Goal: Share content: Share content

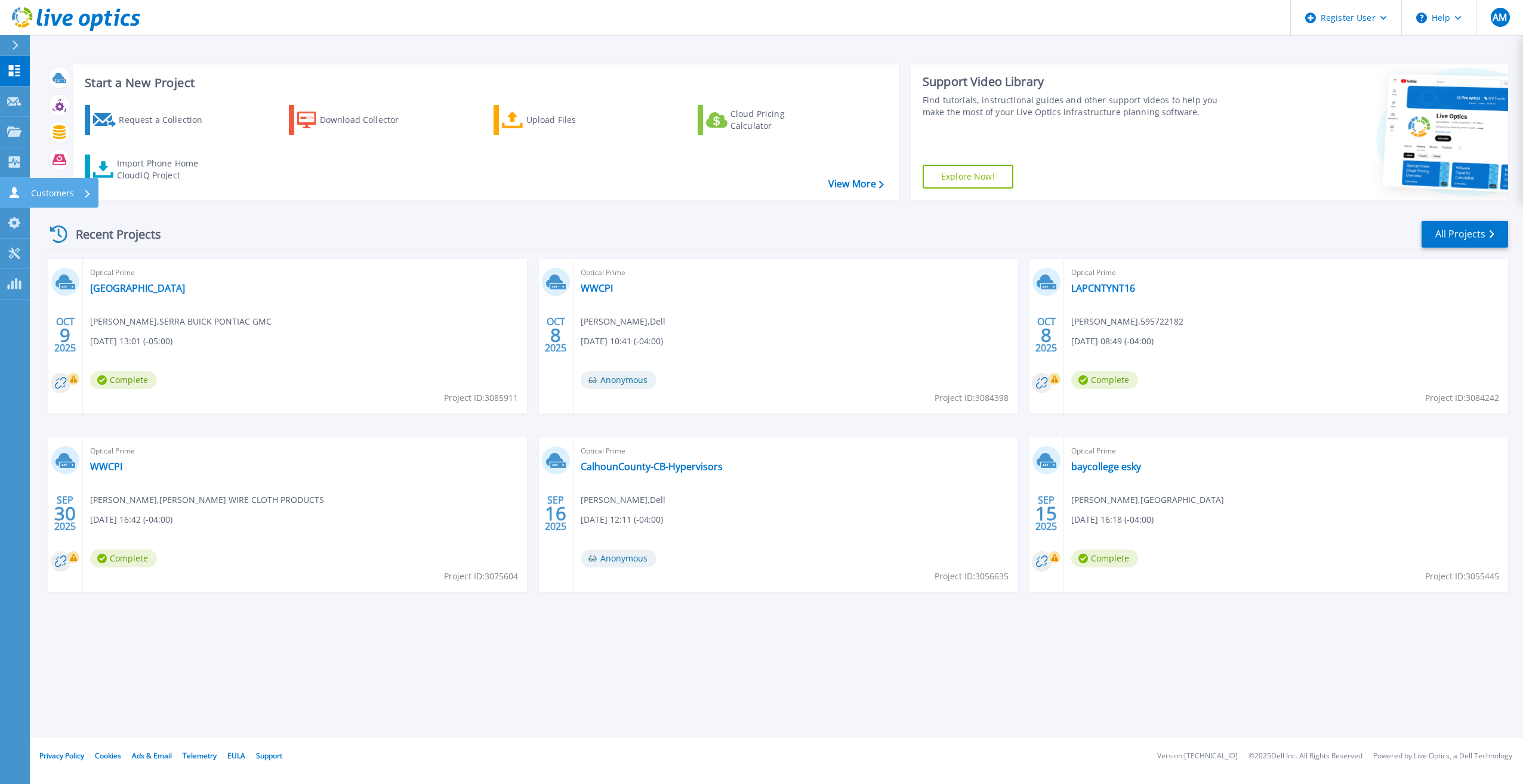
click at [7, 187] on icon at bounding box center [14, 192] width 14 height 12
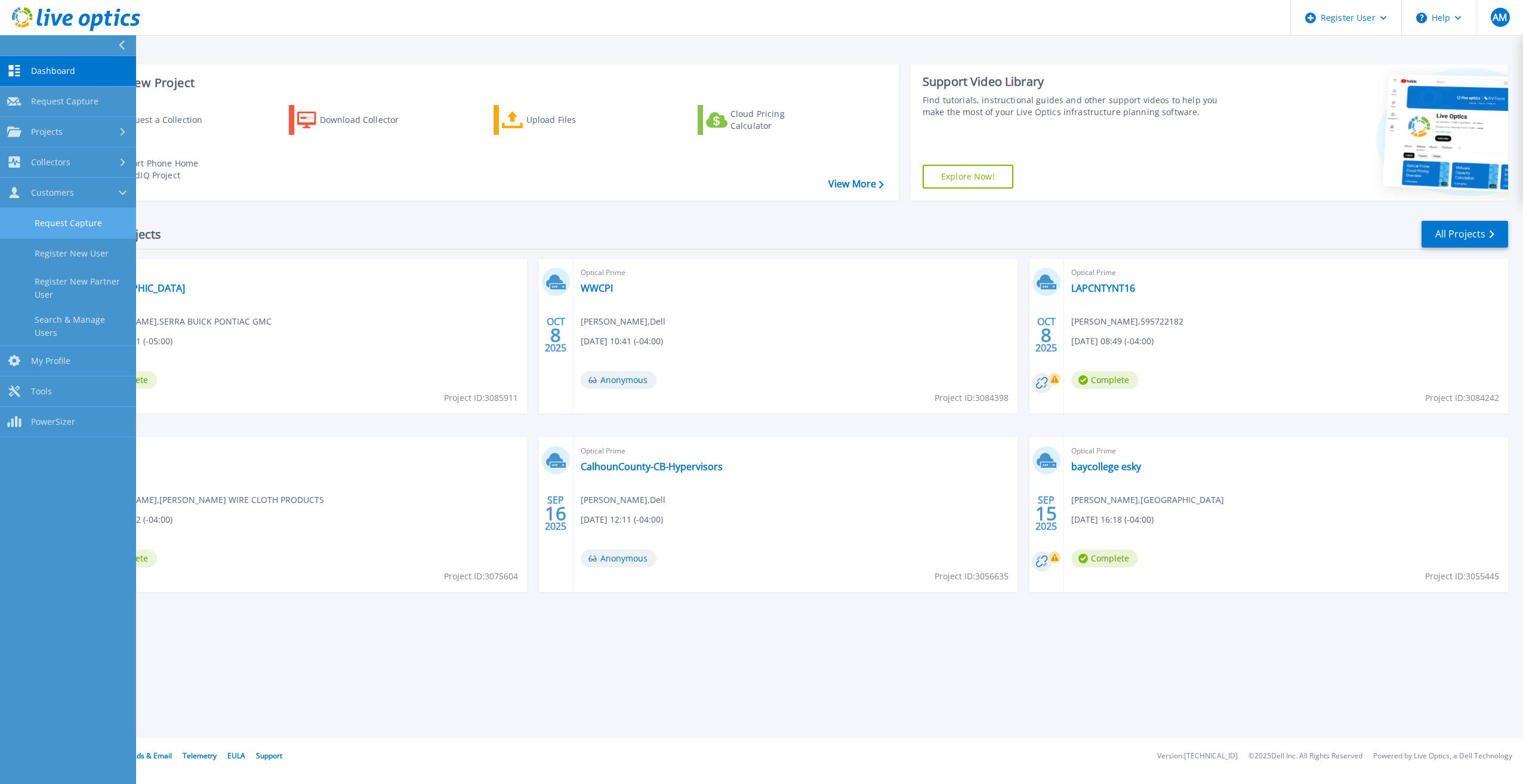
click at [64, 225] on link "Request Capture" at bounding box center [68, 223] width 136 height 30
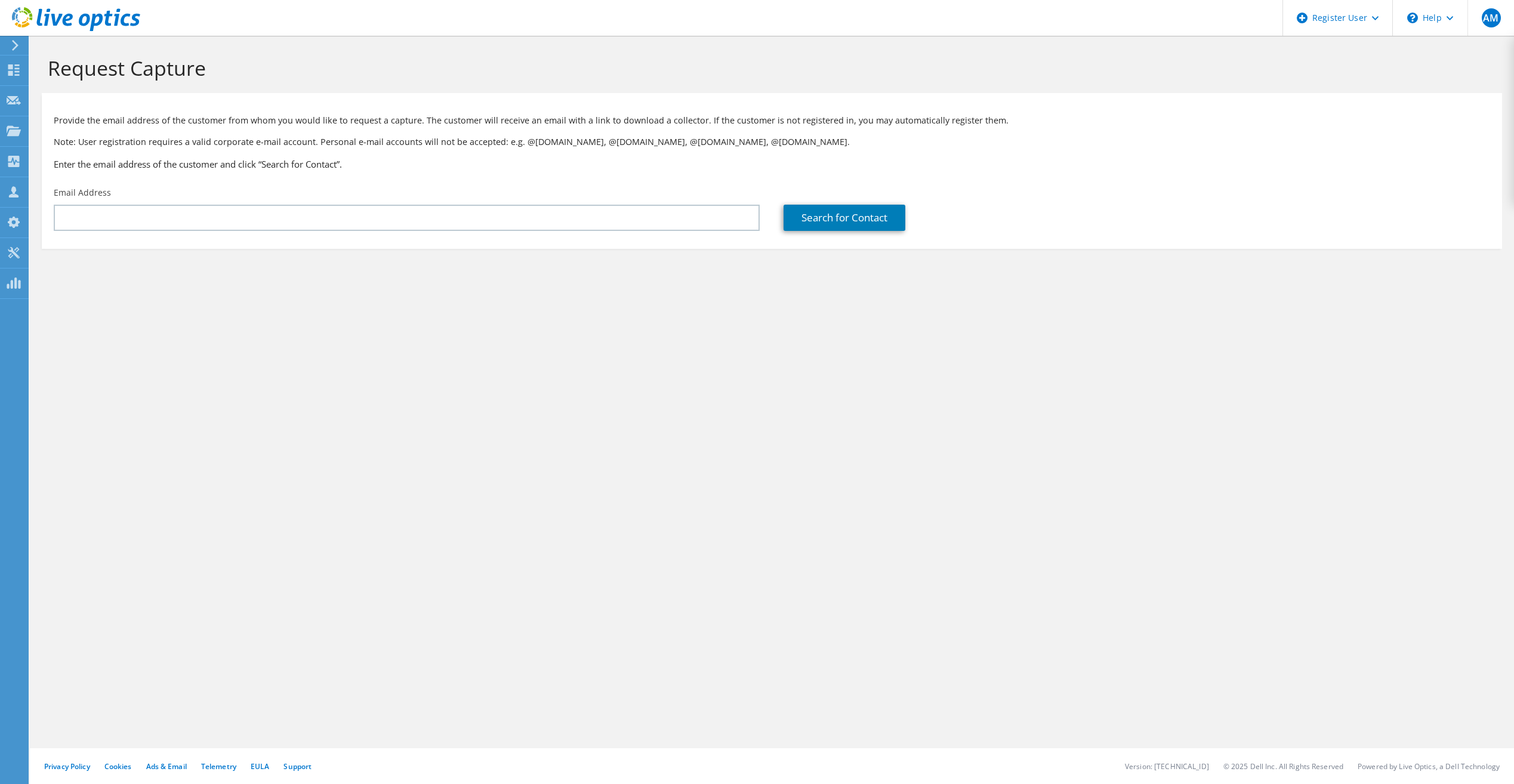
click at [81, 323] on div "Request Capture Provide the email address of the customer from whom you would l…" at bounding box center [772, 410] width 1484 height 748
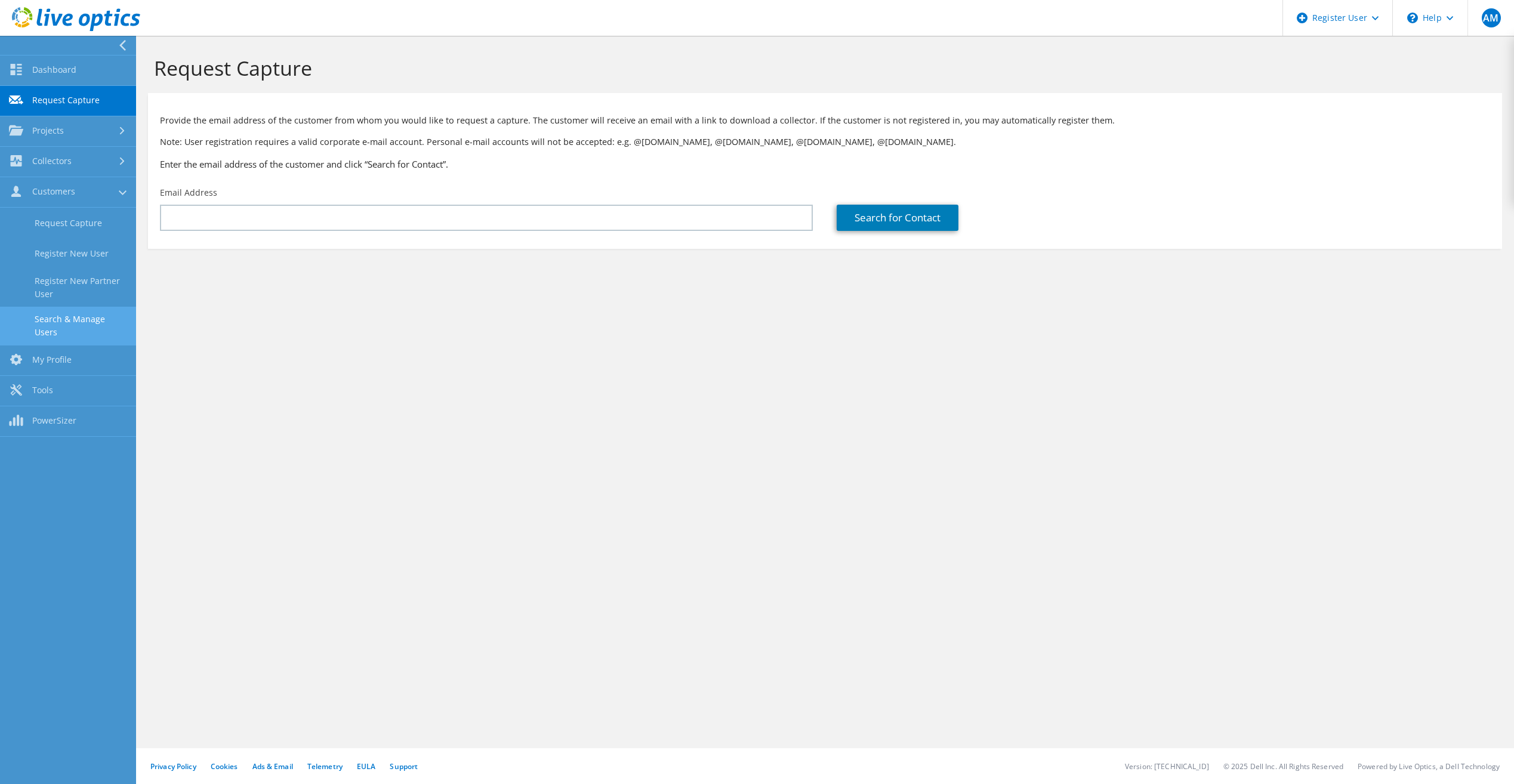
click at [64, 325] on link "Search & Manage Users" at bounding box center [68, 326] width 136 height 39
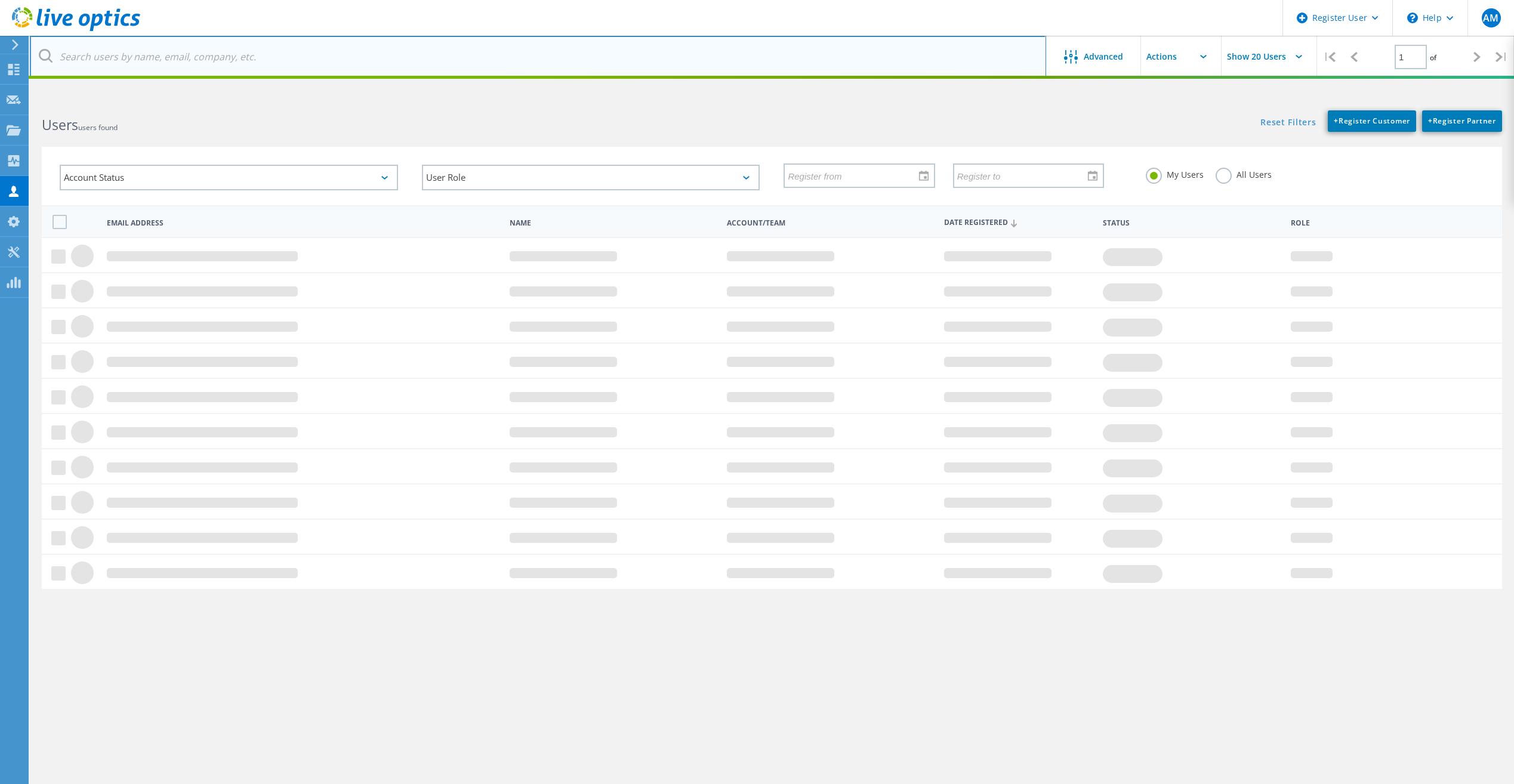
drag, startPoint x: 142, startPoint y: 172, endPoint x: 115, endPoint y: 59, distance: 116.2
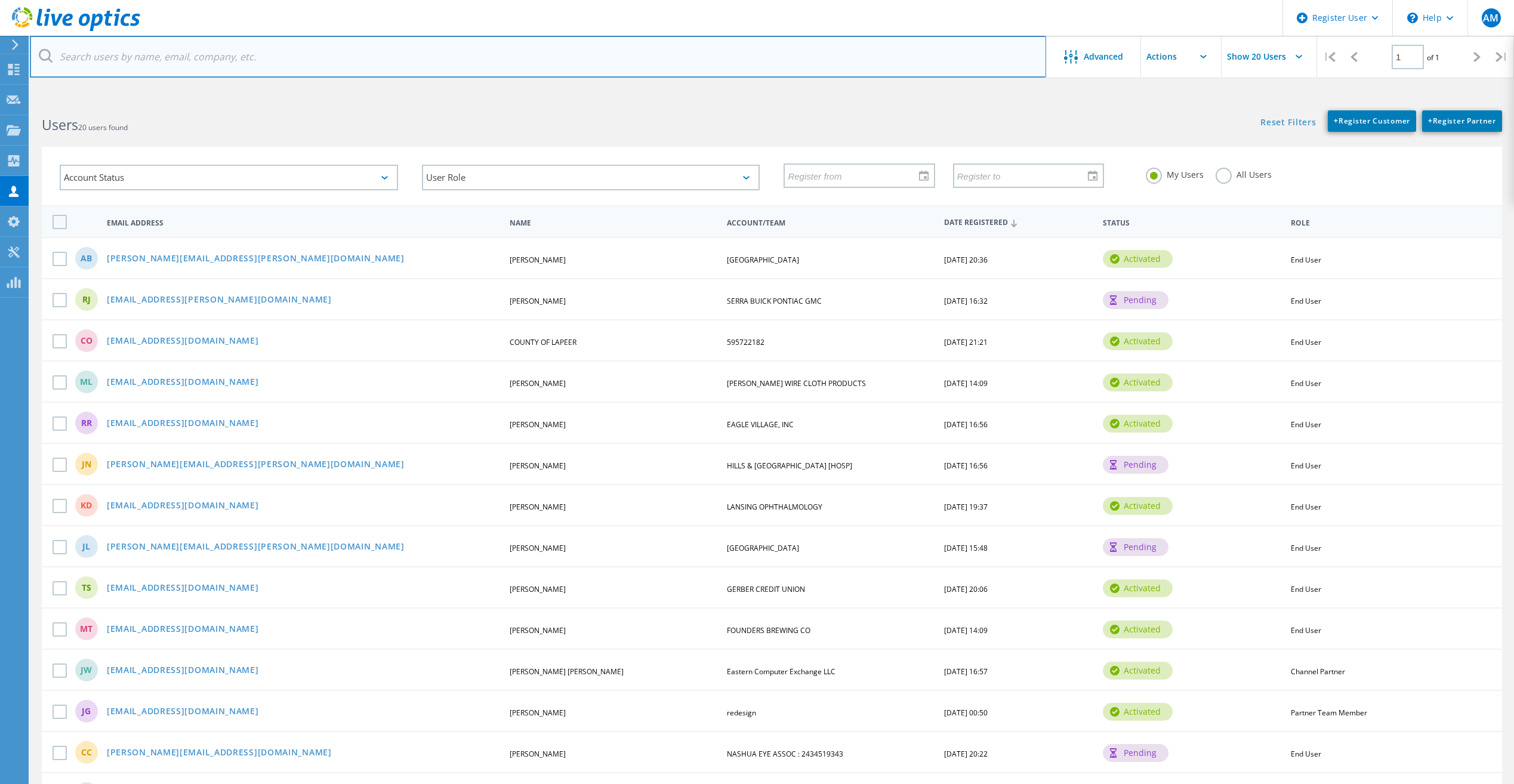
paste input "will.kelley@alserra.com"
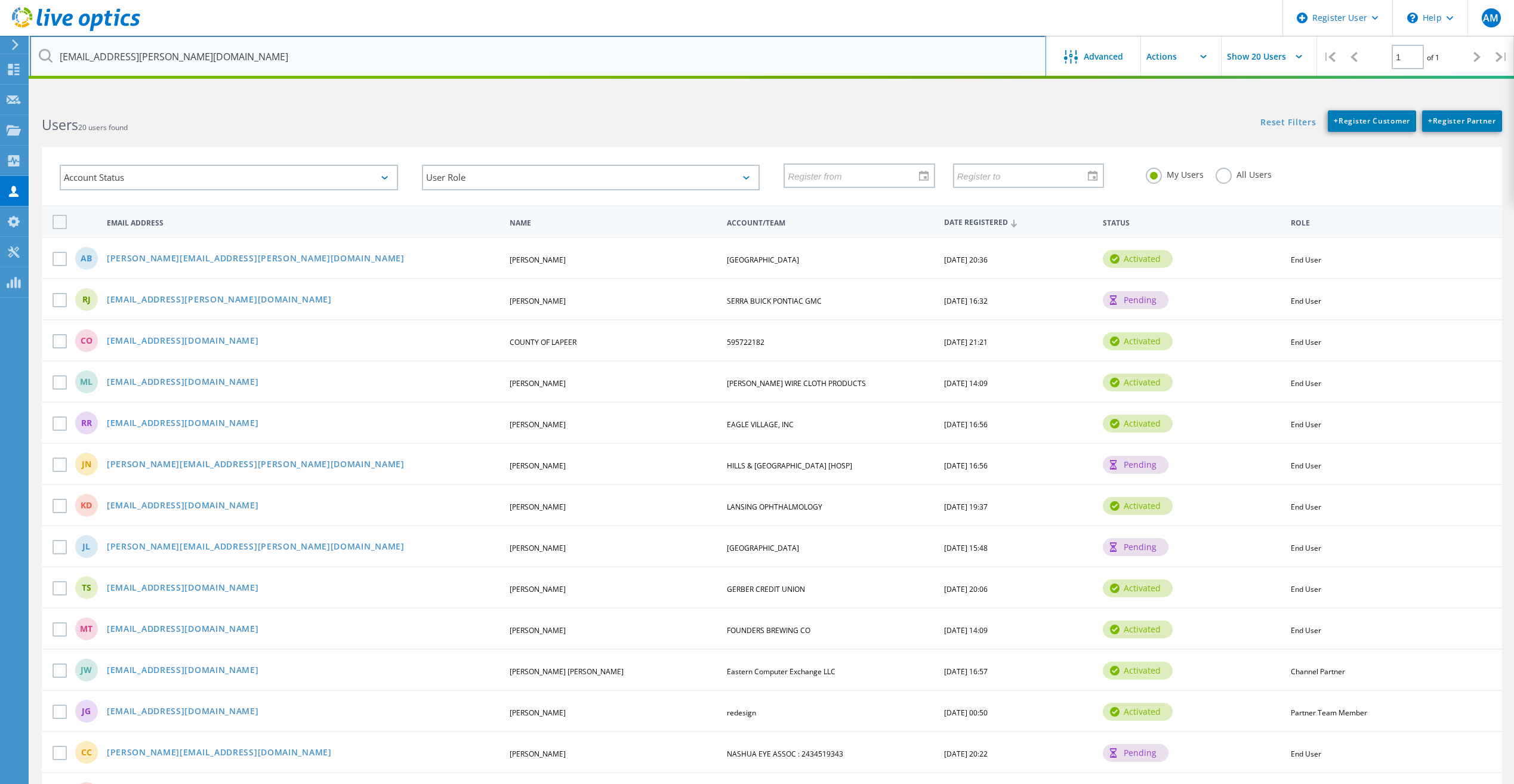
type input "will.kelley@alserra.com"
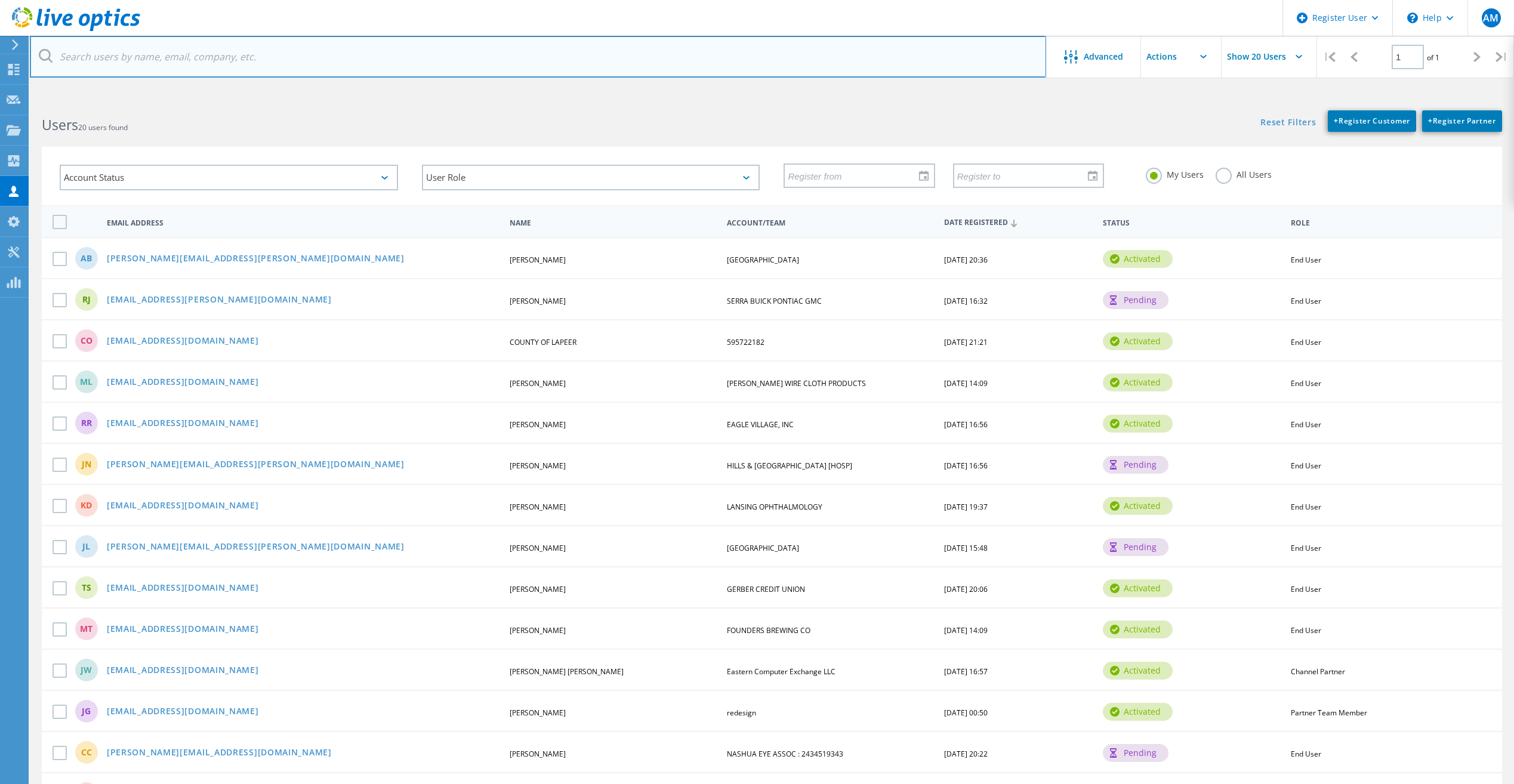
paste input "justinb@cfi2.com"
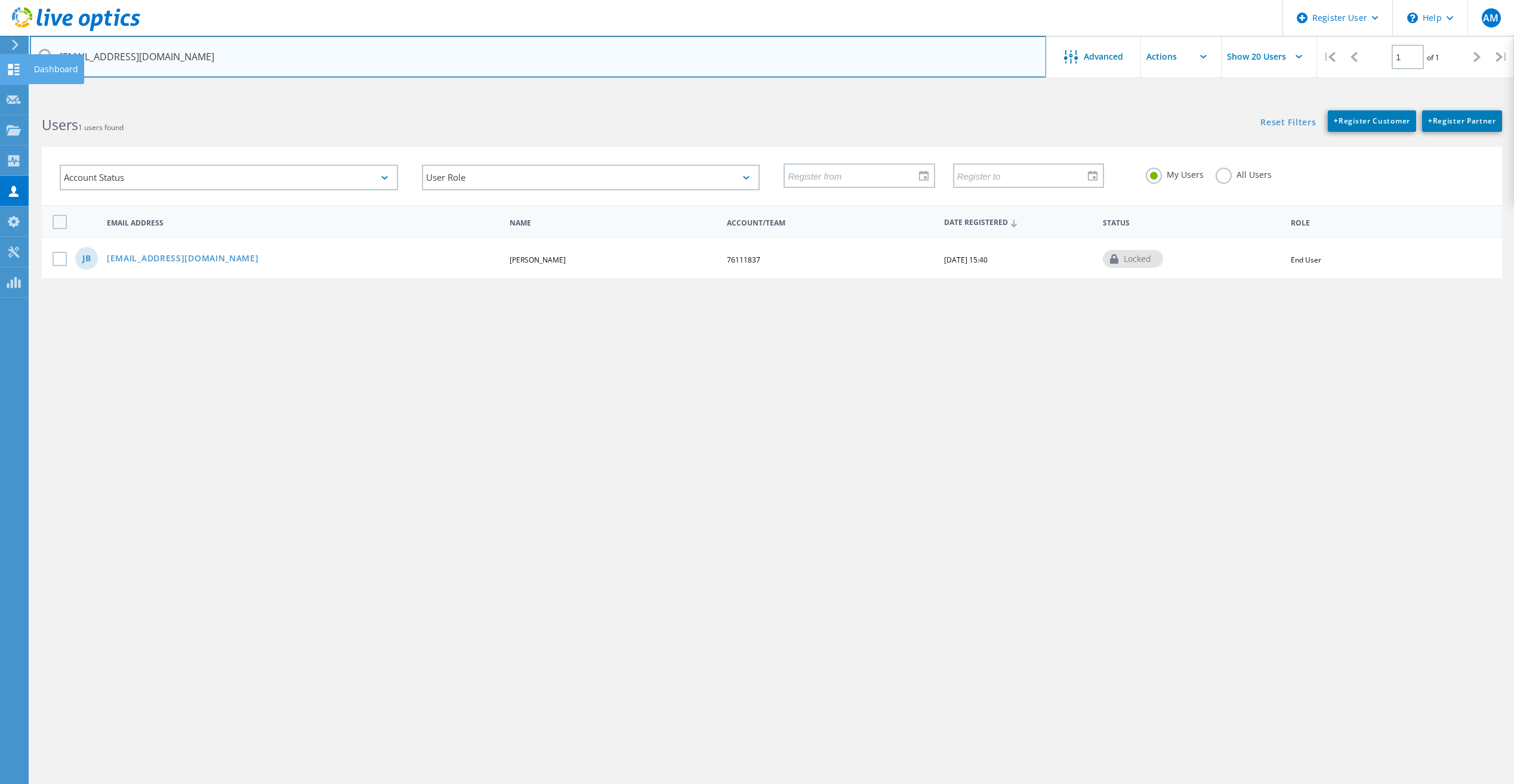
drag, startPoint x: 127, startPoint y: 57, endPoint x: 8, endPoint y: 59, distance: 119.0
click at [8, 99] on div "Register User \n Help Explore Helpful Articles Contact Support AM Dell User And…" at bounding box center [757, 464] width 1514 height 730
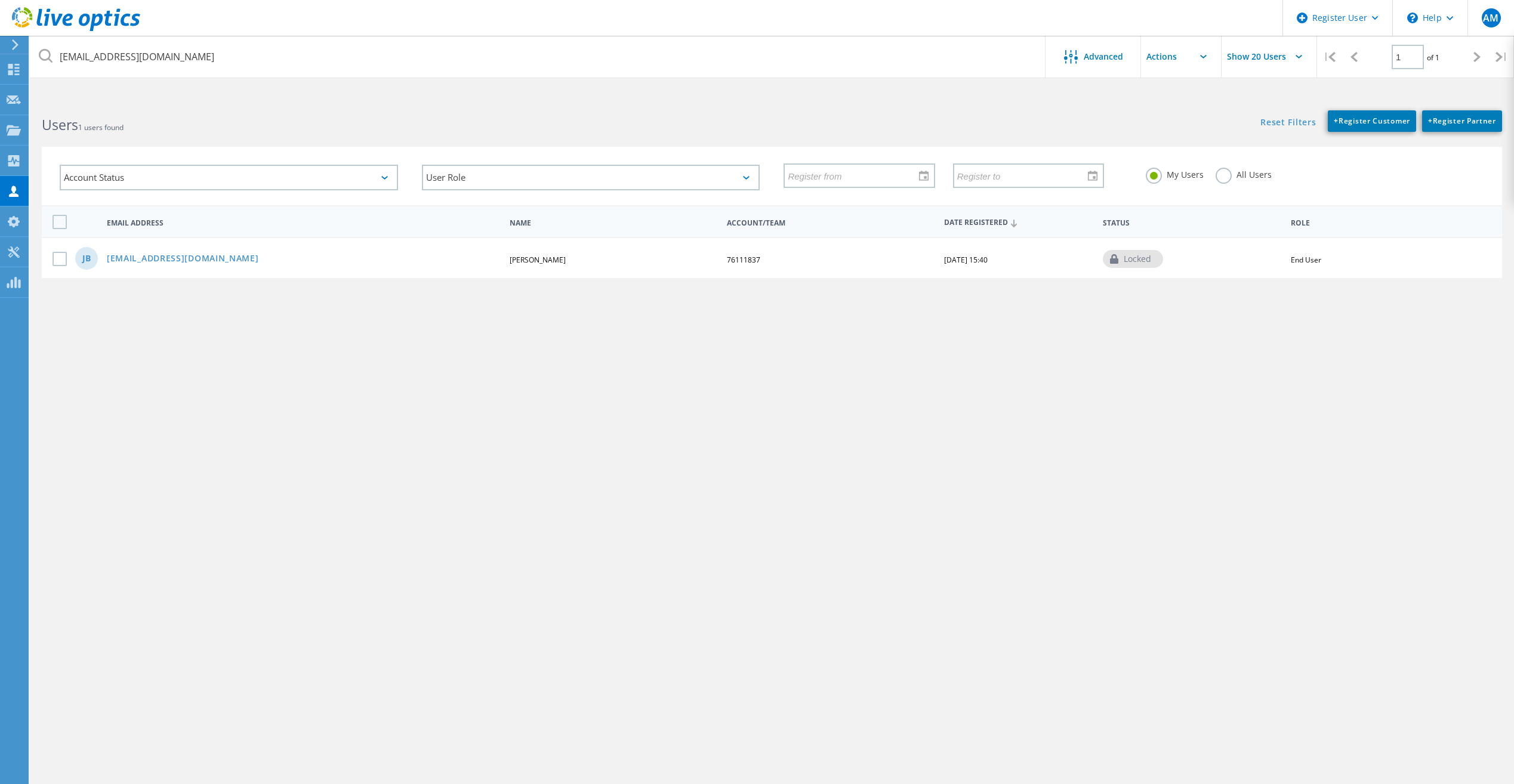
drag, startPoint x: 1110, startPoint y: 692, endPoint x: 1291, endPoint y: 783, distance: 202.6
click at [1116, 693] on div "justinb@cfi2.com Advanced Show 20 Users | 1 of 1 | Email Address First Name Las…" at bounding box center [772, 446] width 1484 height 694
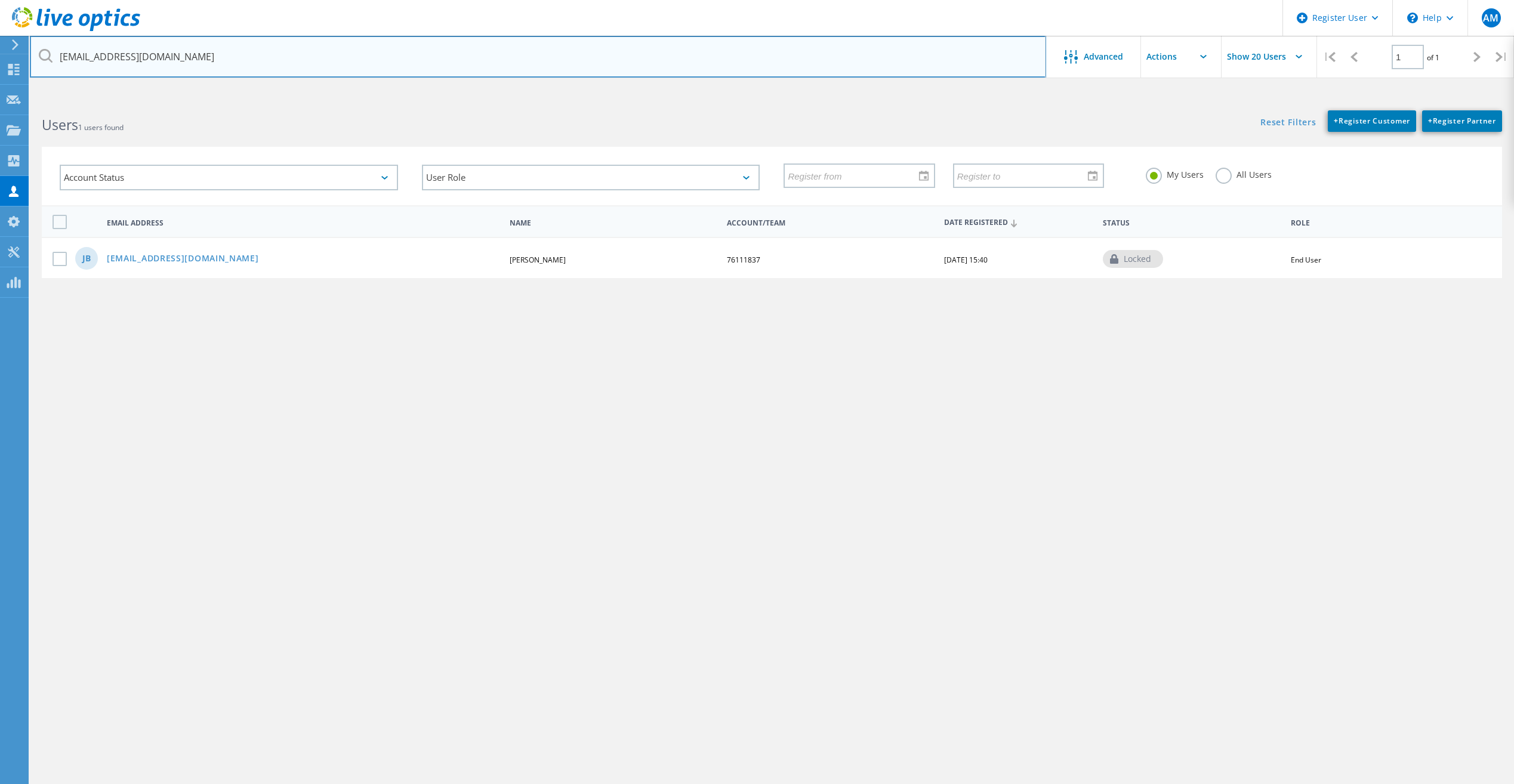
drag, startPoint x: 55, startPoint y: 55, endPoint x: 35, endPoint y: 55, distance: 20.0
click at [35, 55] on input "justinb@cfi2.com" at bounding box center [538, 57] width 1016 height 42
type input "lapeer"
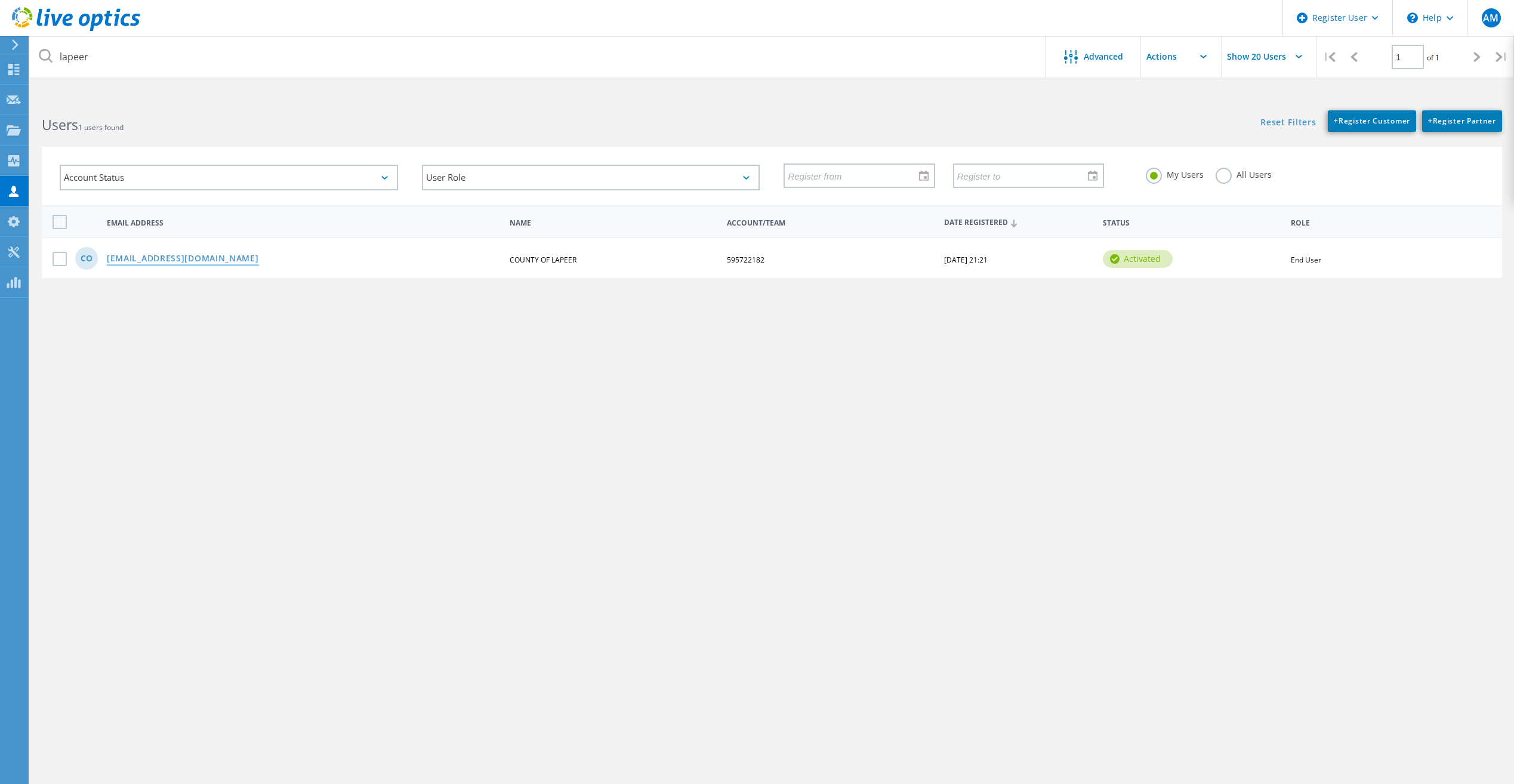
click at [158, 261] on link "[EMAIL_ADDRESS][DOMAIN_NAME]" at bounding box center [183, 258] width 153 height 10
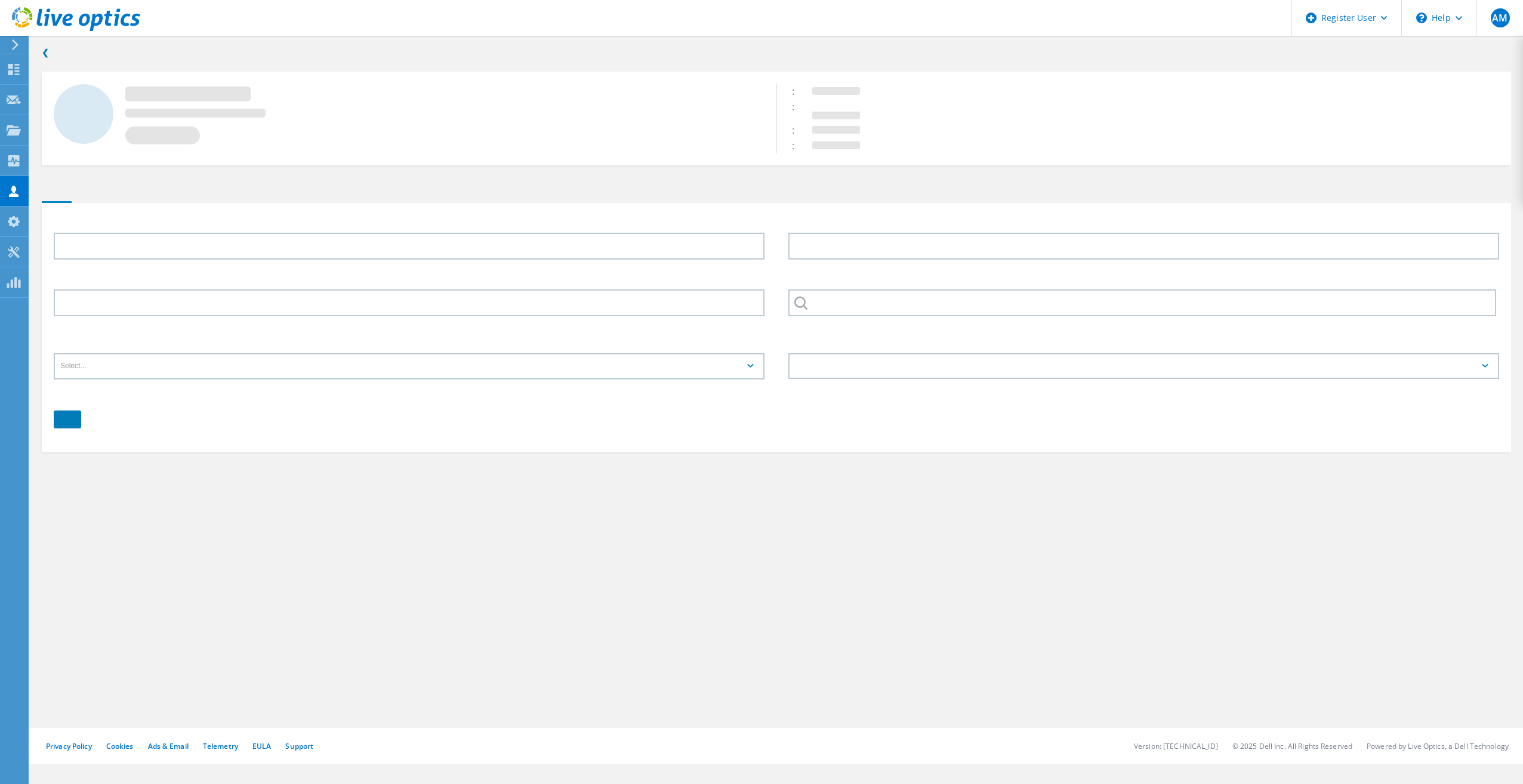
type input "COUNTY"
type input "OF LAPEER"
type input "595722182"
type input "English"
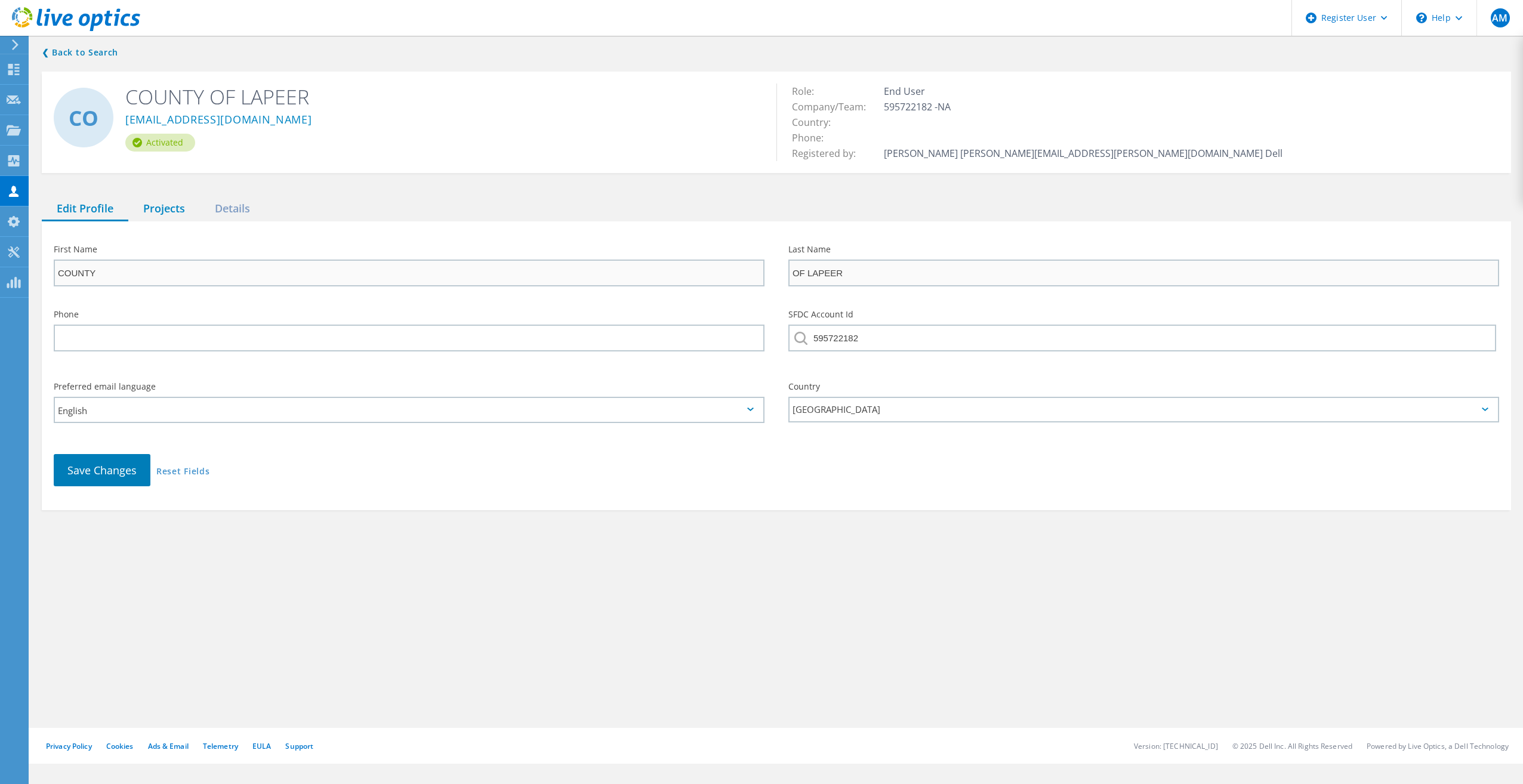
click at [160, 207] on div "Projects" at bounding box center [164, 208] width 72 height 24
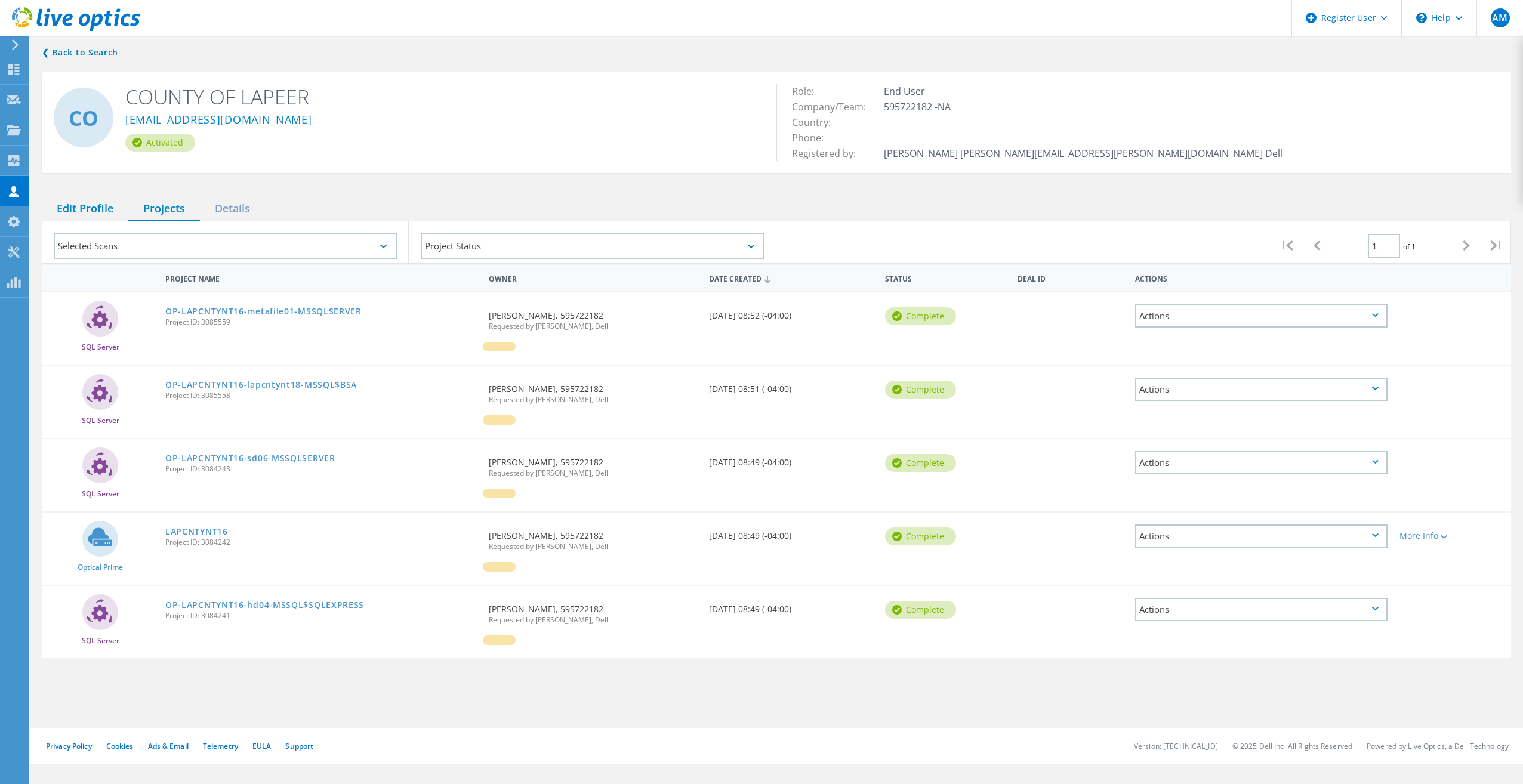
click at [97, 208] on div "Edit Profile" at bounding box center [85, 208] width 86 height 24
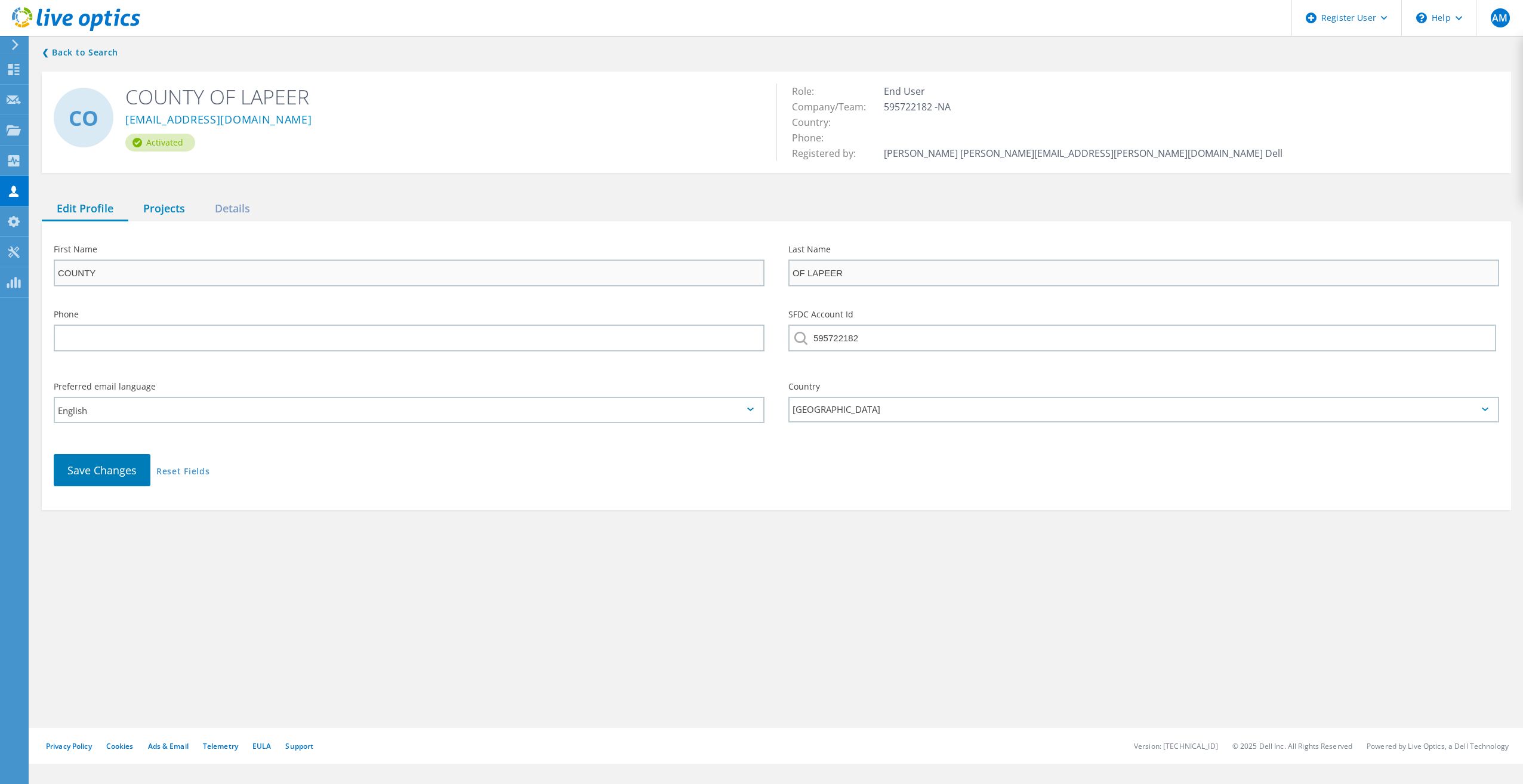
click at [163, 204] on div "Projects" at bounding box center [164, 208] width 72 height 24
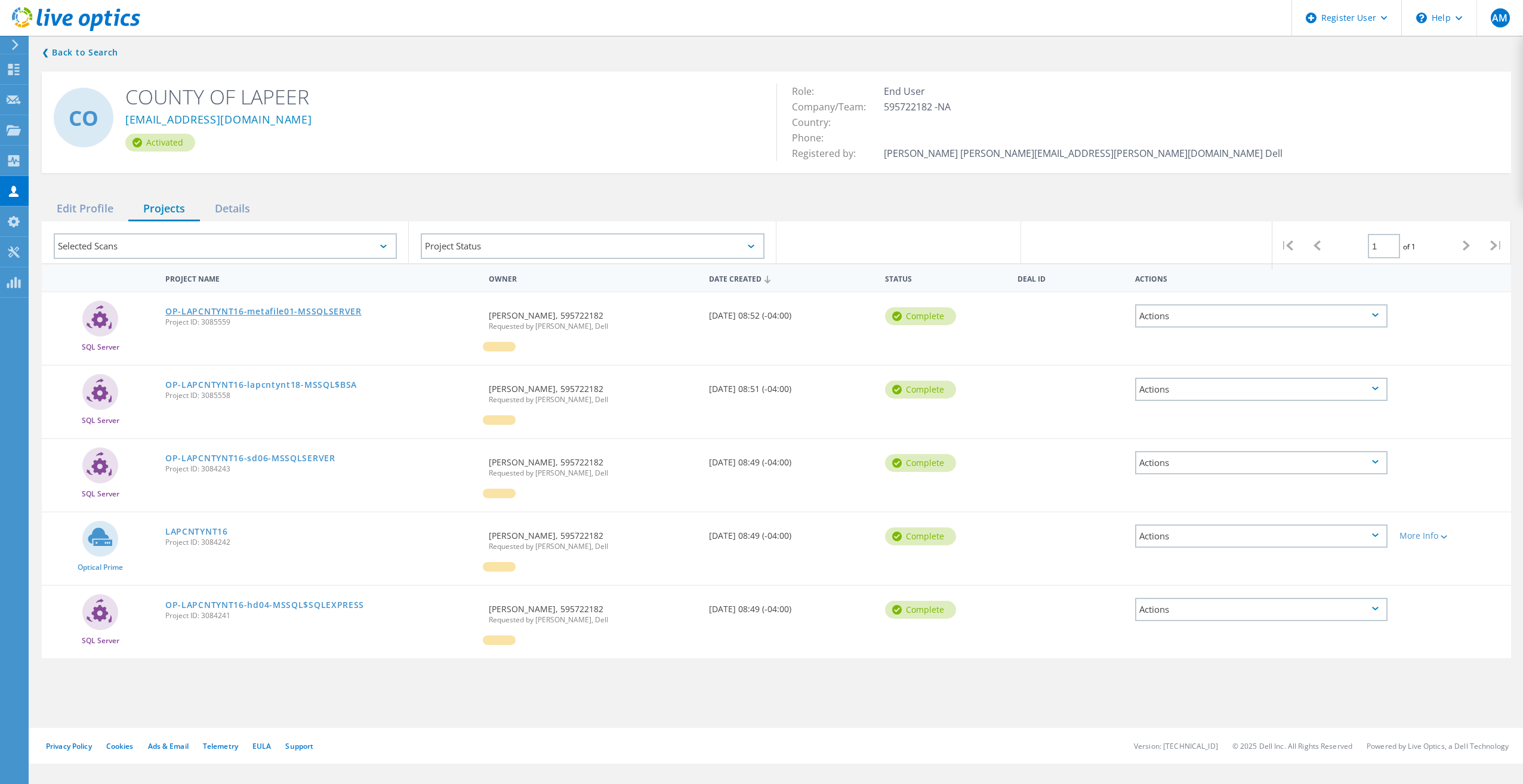
click at [184, 314] on link "OP-LAPCNTYNT16-metafile01-MSSQLSERVER" at bounding box center [263, 310] width 197 height 8
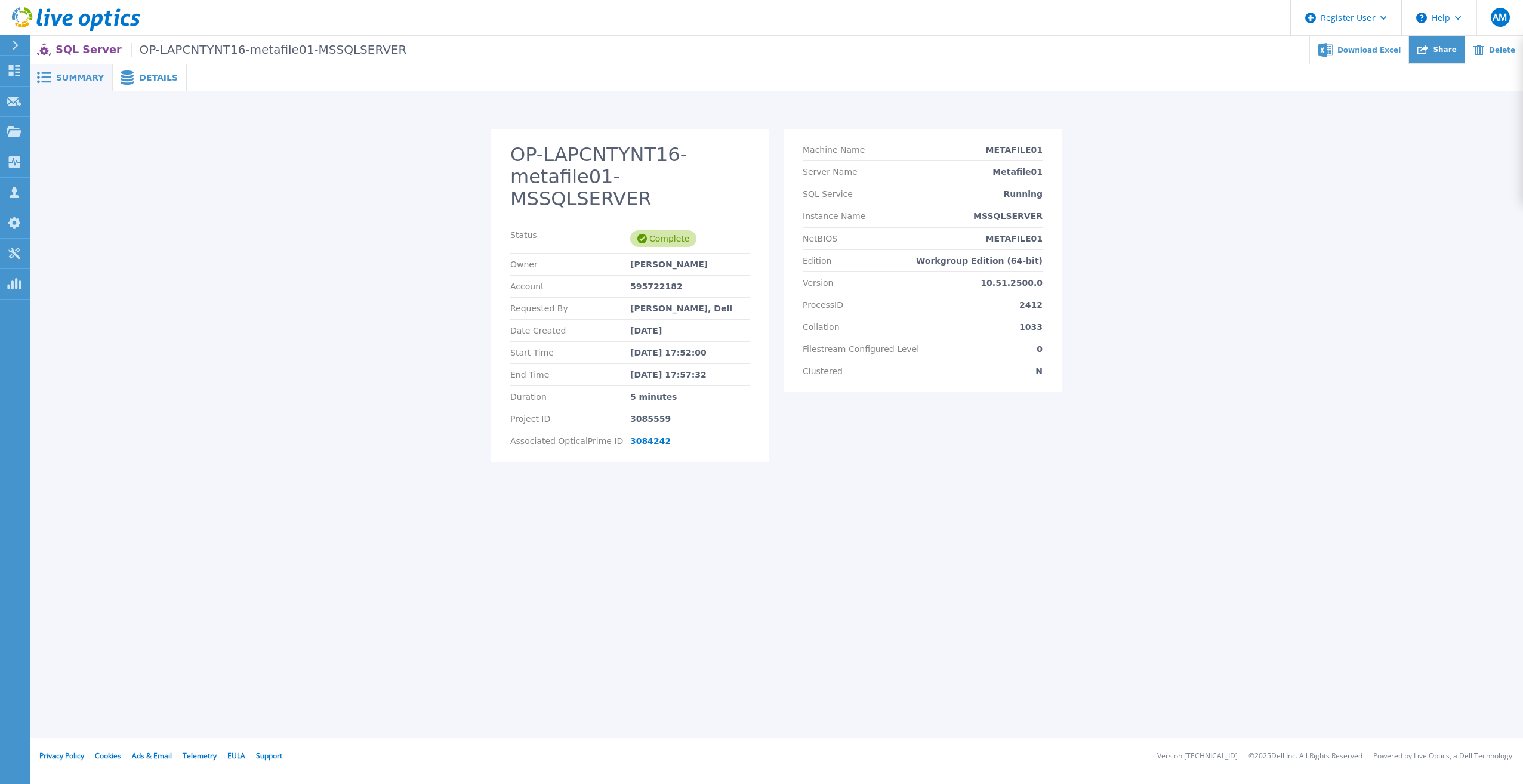
click at [1455, 48] on span "Share" at bounding box center [1445, 49] width 23 height 7
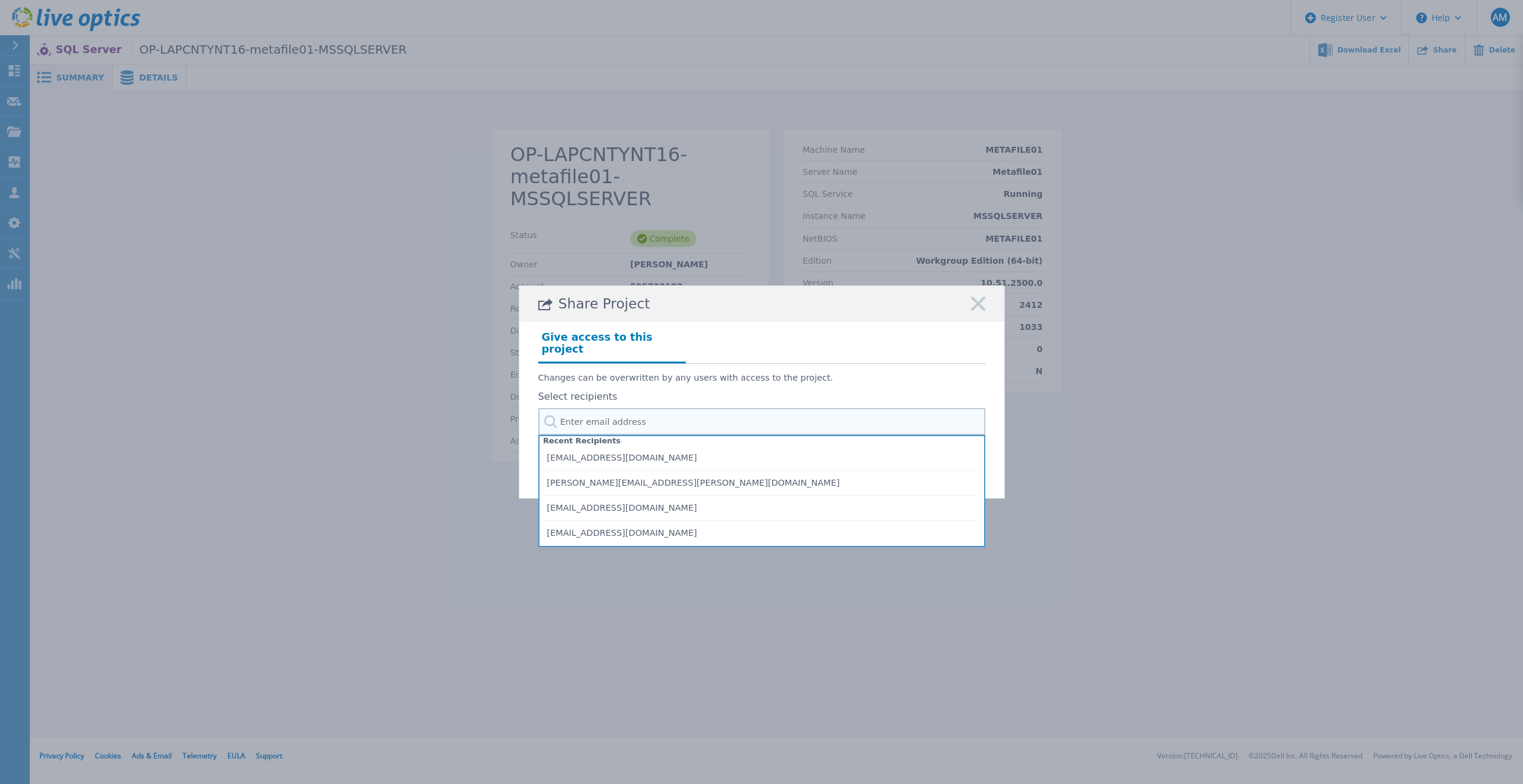
click at [676, 417] on input "text" at bounding box center [762, 422] width 447 height 27
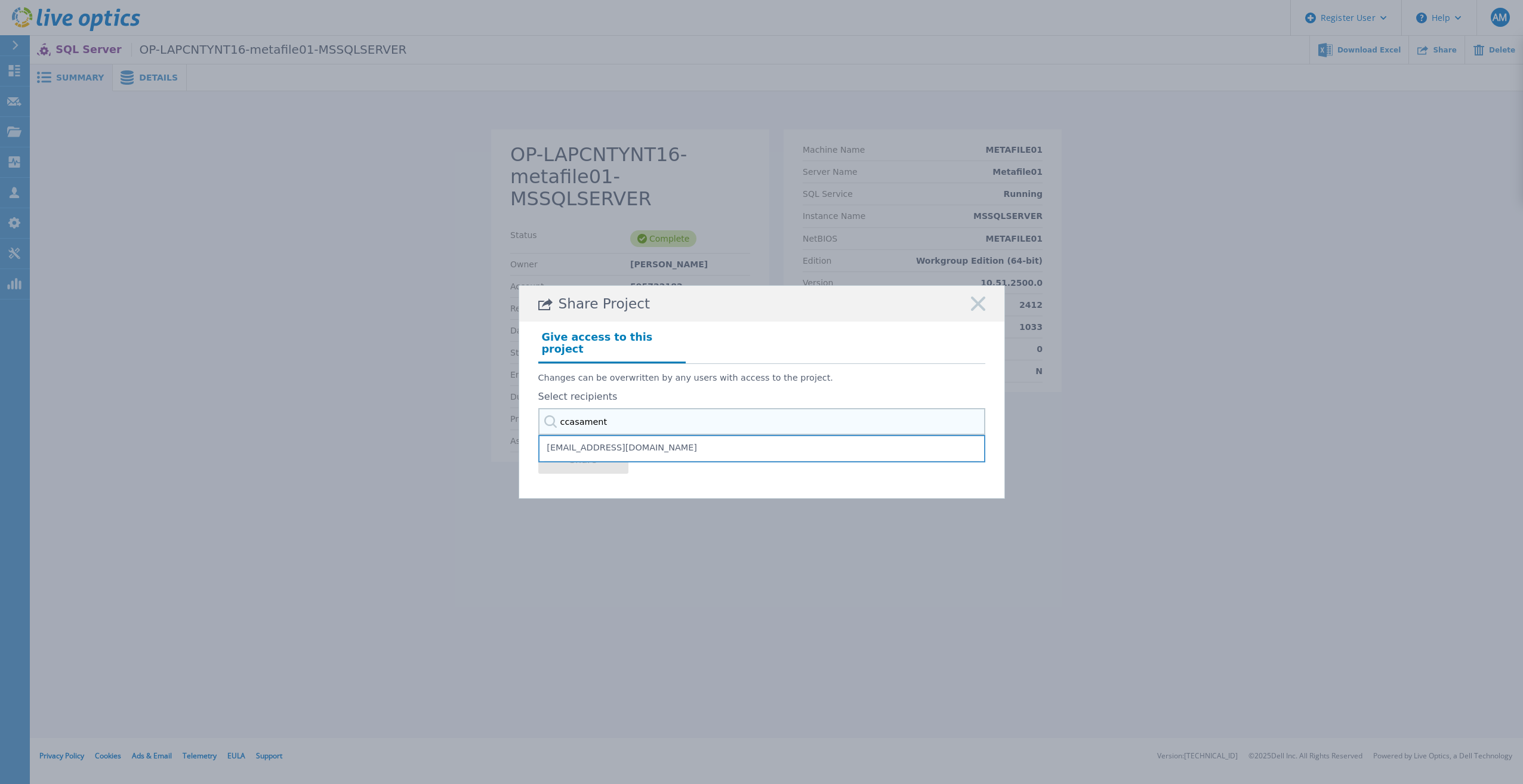
type input "ccasamento"
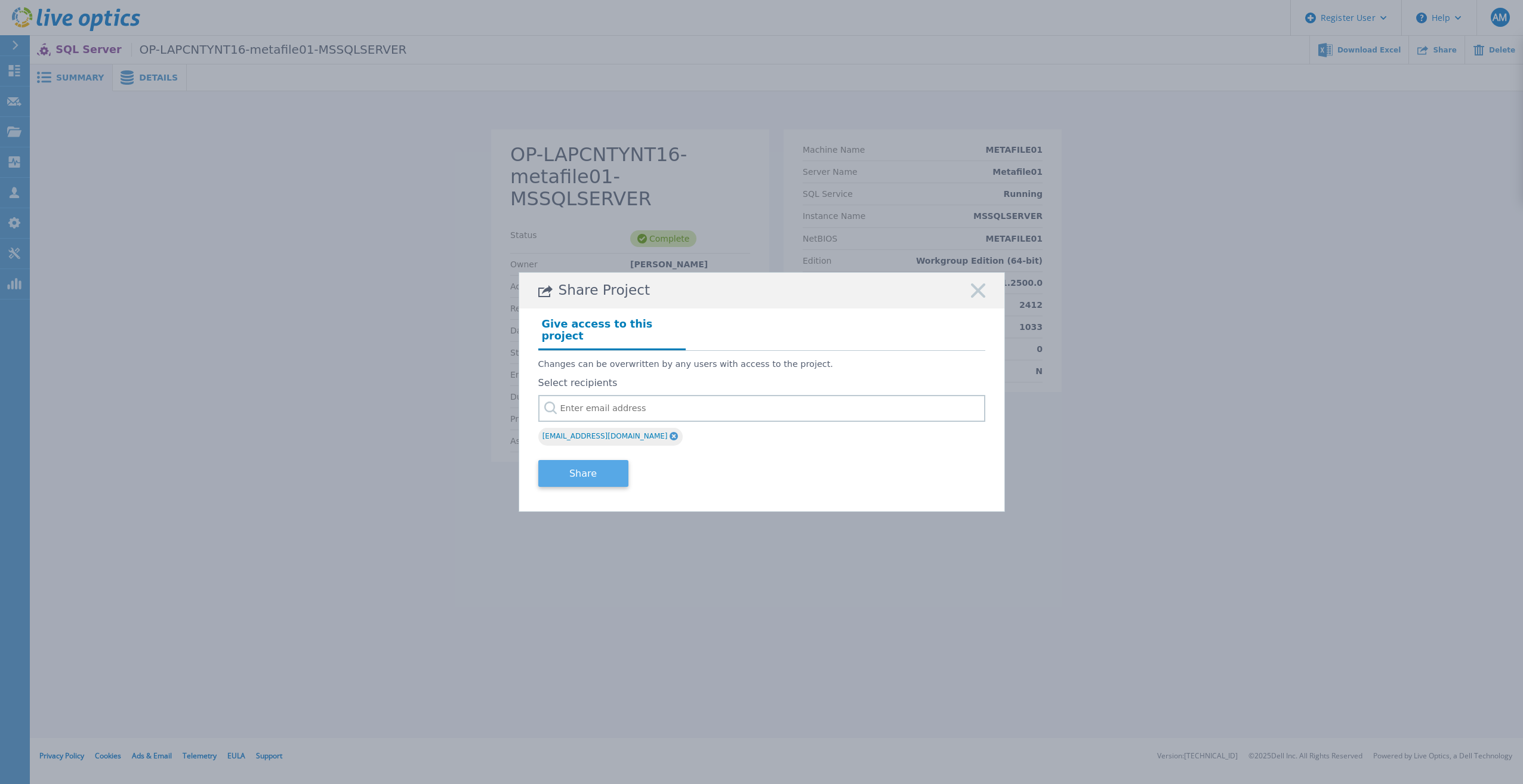
click at [594, 469] on button "Share" at bounding box center [583, 474] width 90 height 27
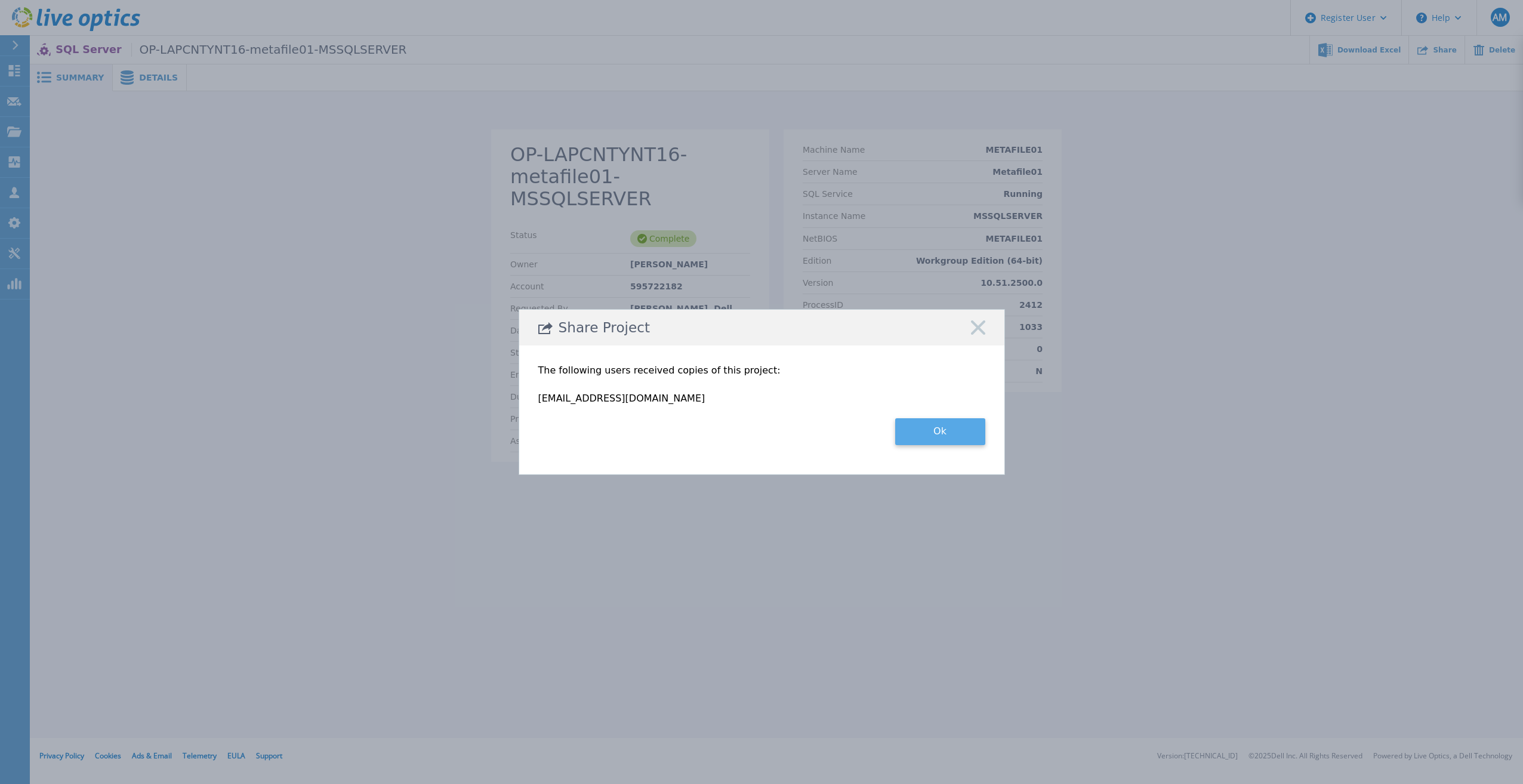
click at [961, 435] on button "Ok" at bounding box center [940, 431] width 90 height 27
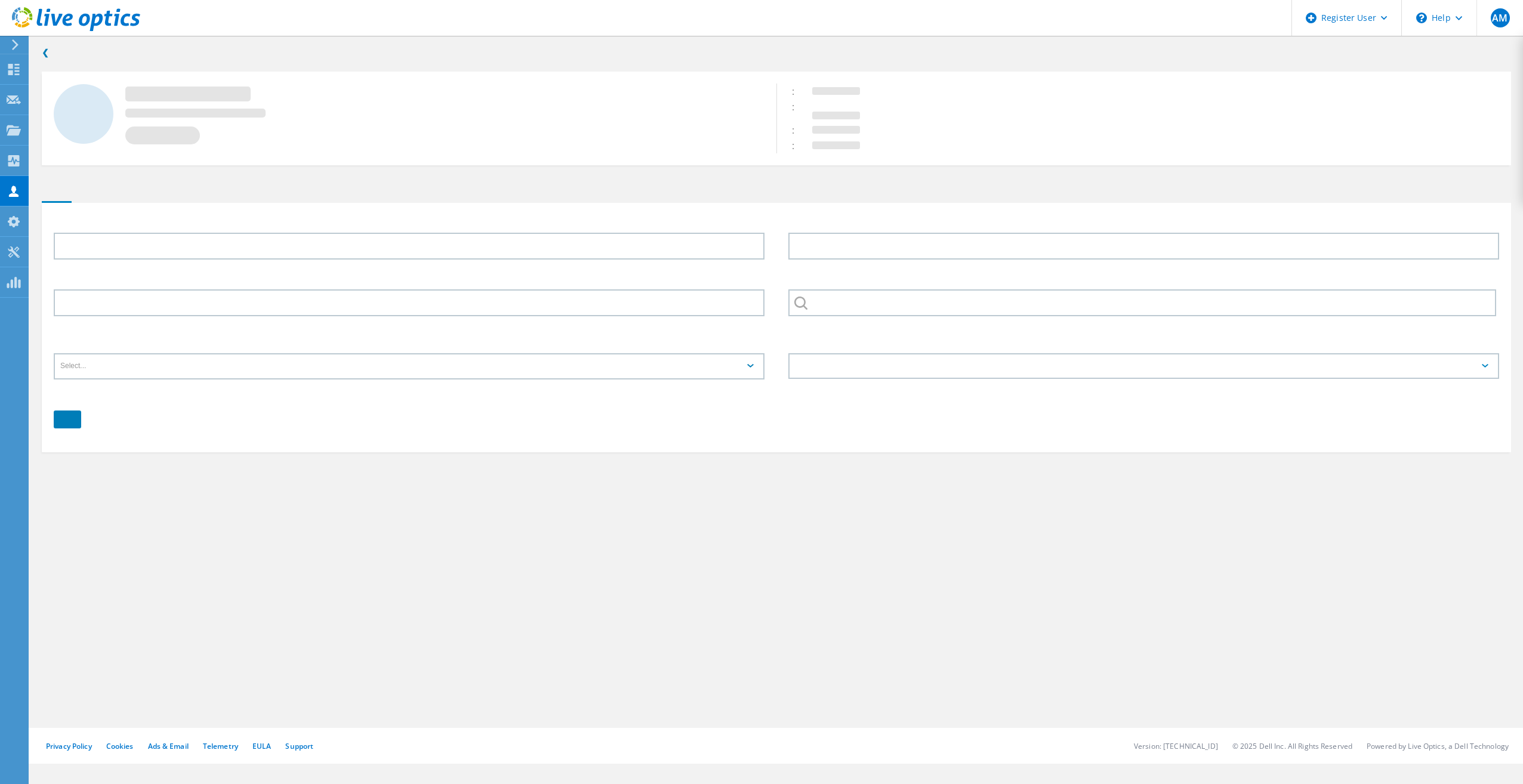
type input "COUNTY"
type input "OF LAPEER"
type input "595722182"
type input "English"
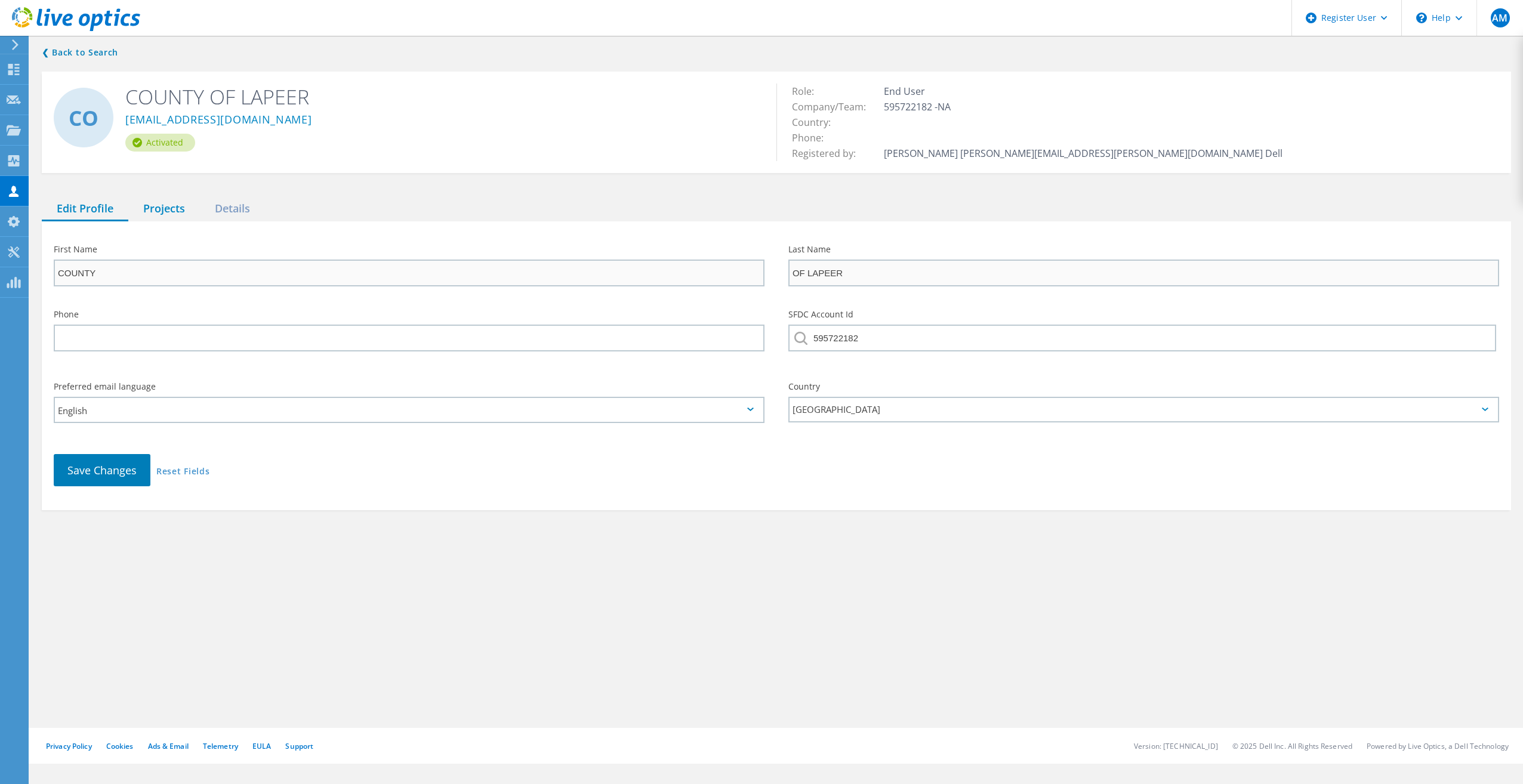
click at [169, 208] on div "Projects" at bounding box center [164, 208] width 72 height 24
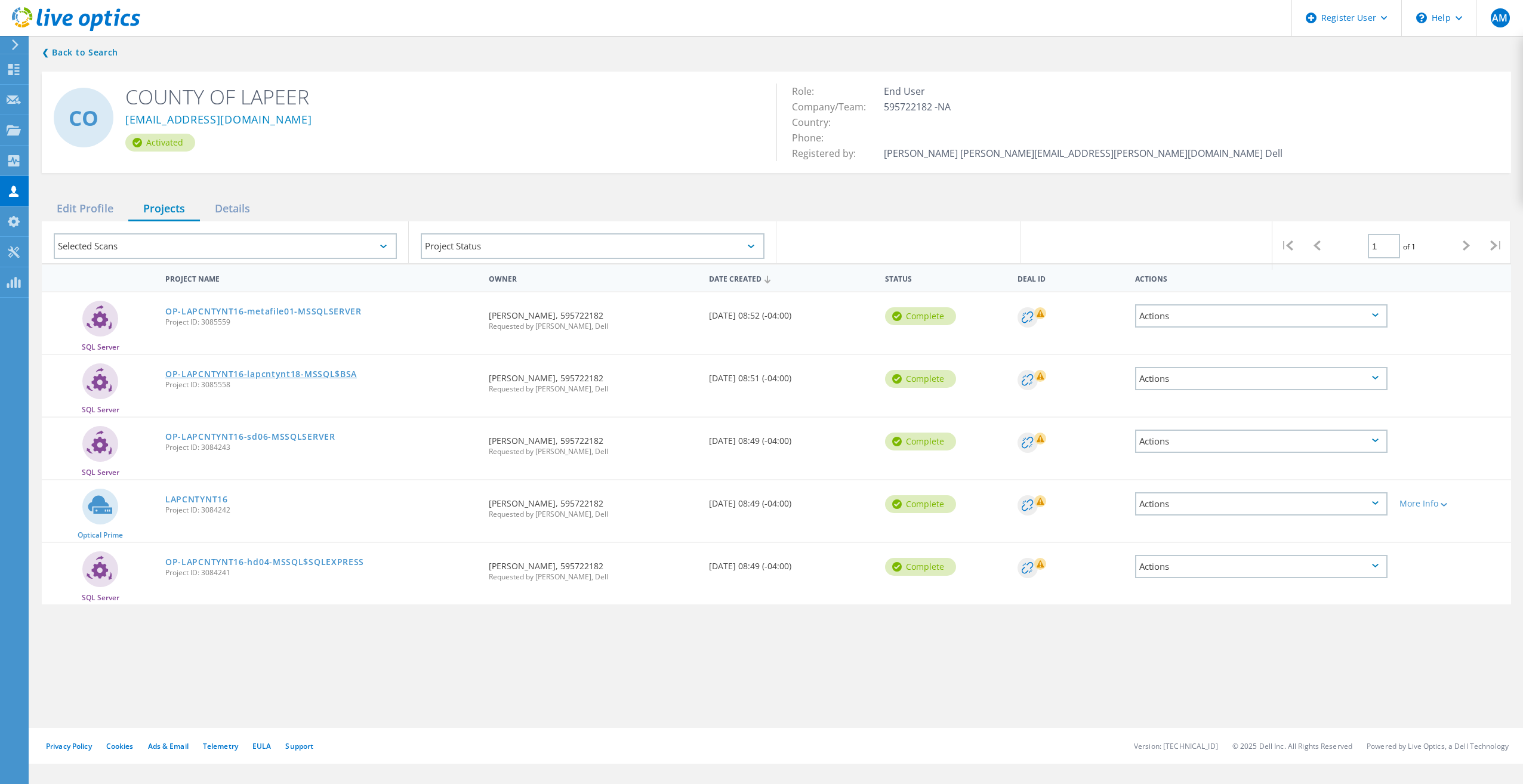
click at [206, 373] on link "OP-LAPCNTYNT16-lapcntynt18-MSSQL$BSA" at bounding box center [260, 373] width 191 height 8
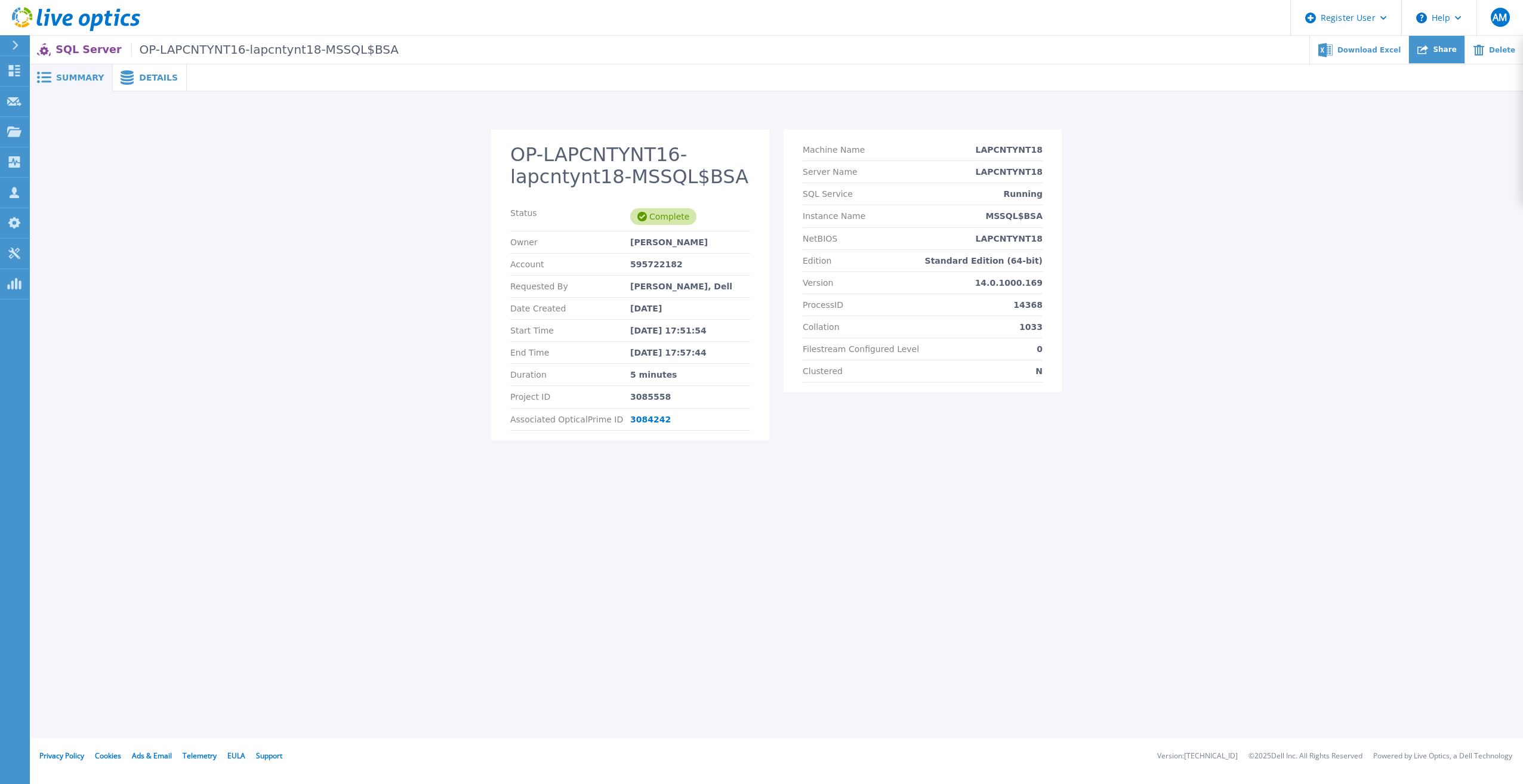
click at [1454, 48] on span "Share" at bounding box center [1445, 49] width 23 height 7
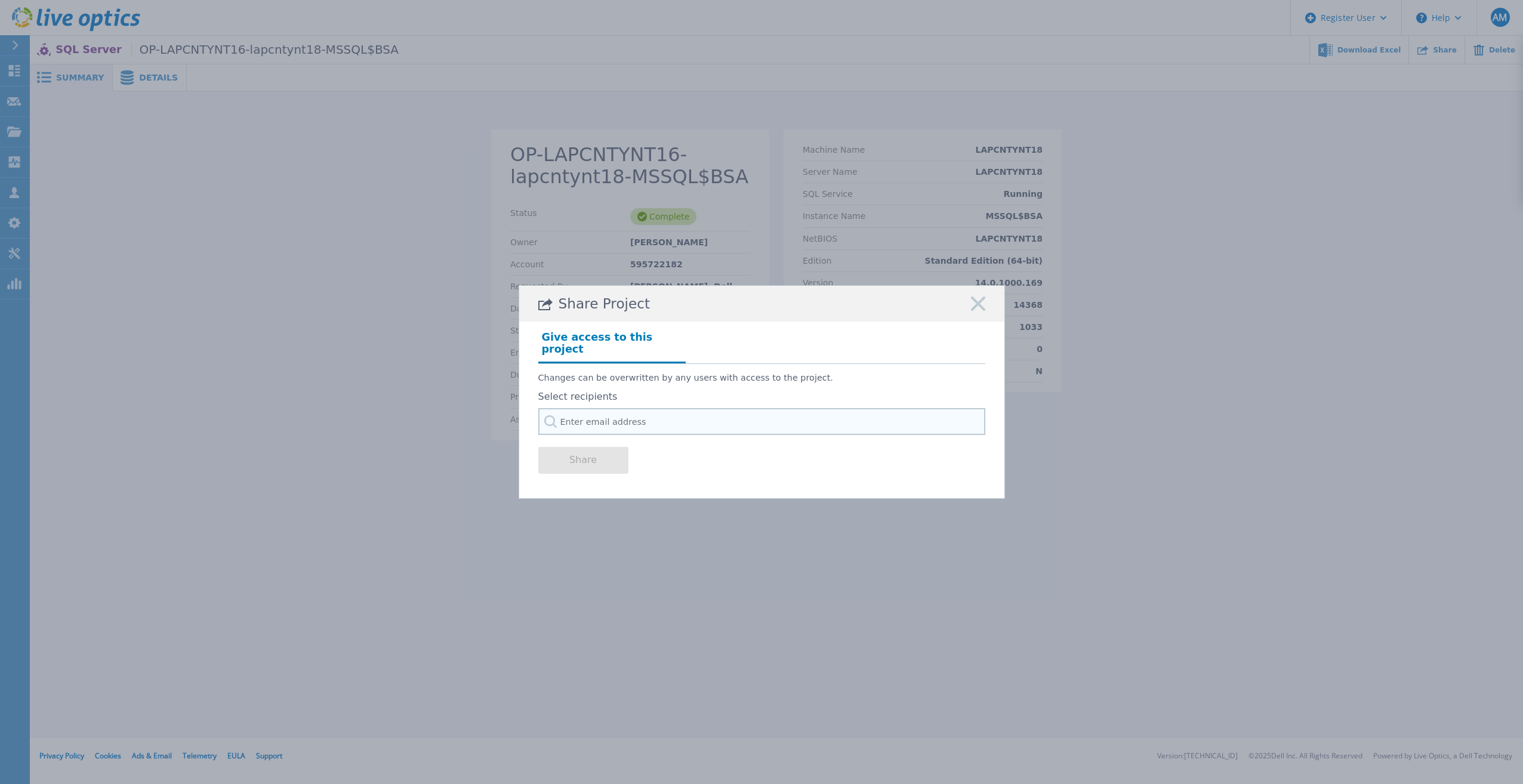
click at [735, 413] on input "text" at bounding box center [762, 422] width 447 height 27
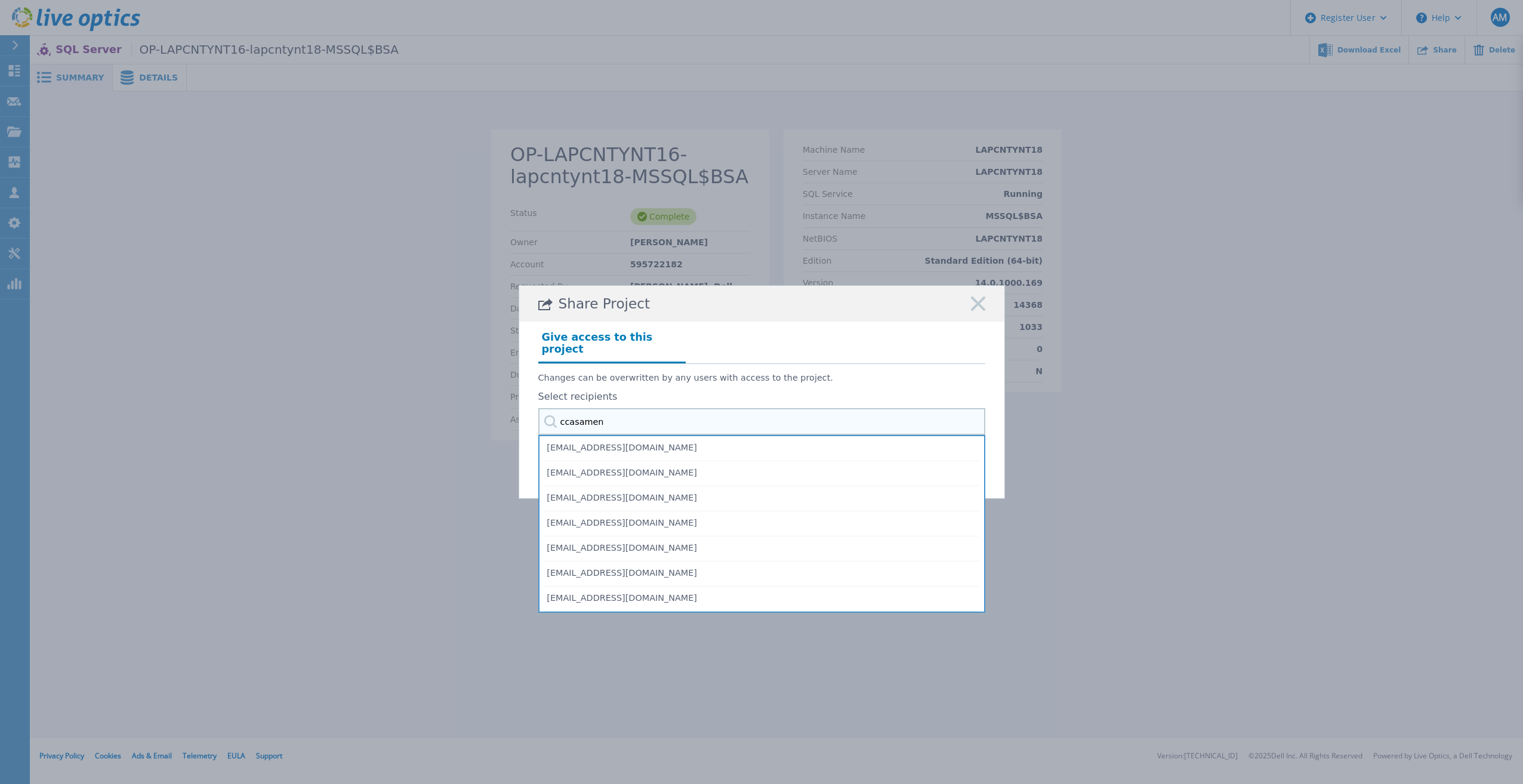
type input "ccasament"
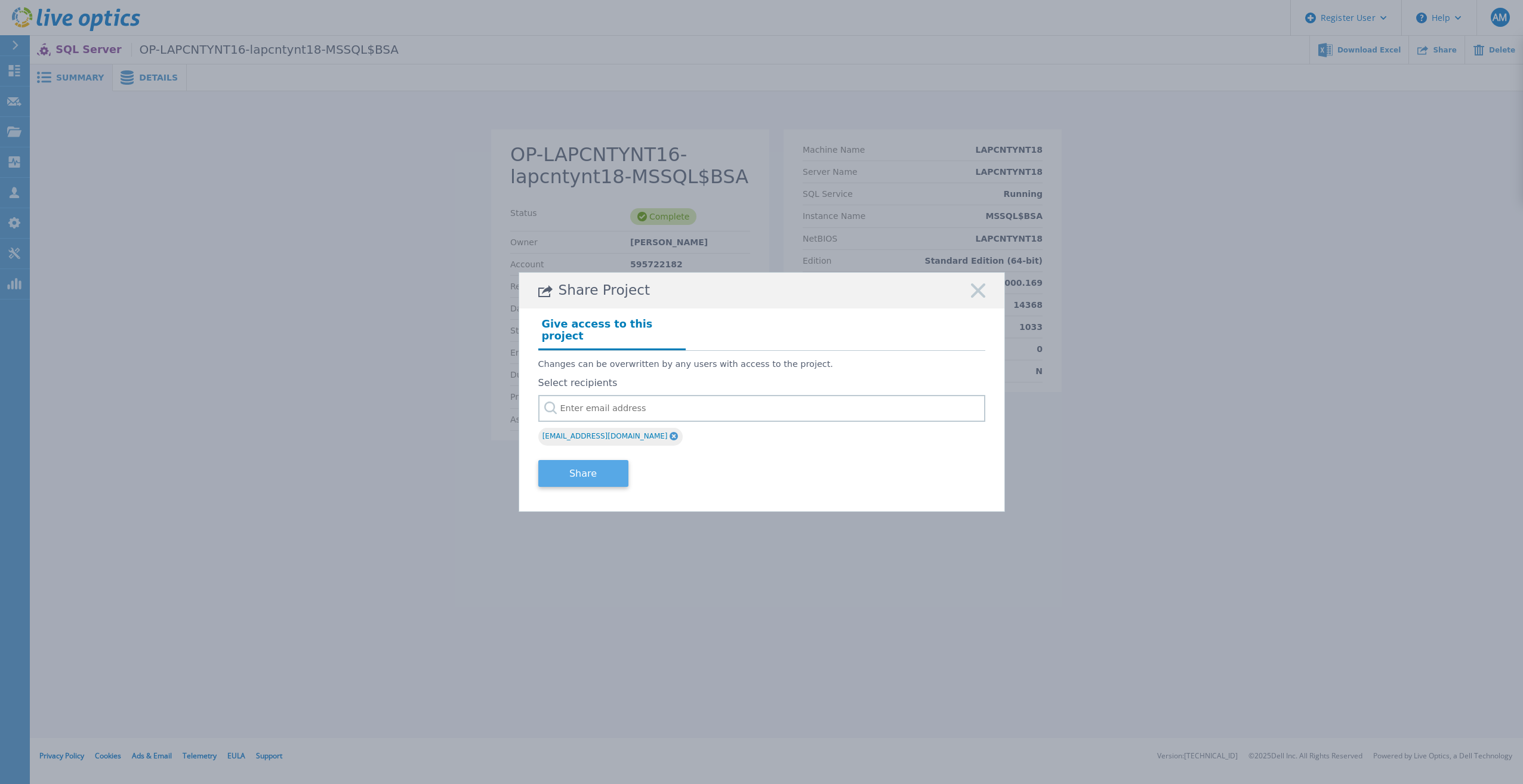
click at [601, 462] on button "Share" at bounding box center [583, 474] width 90 height 27
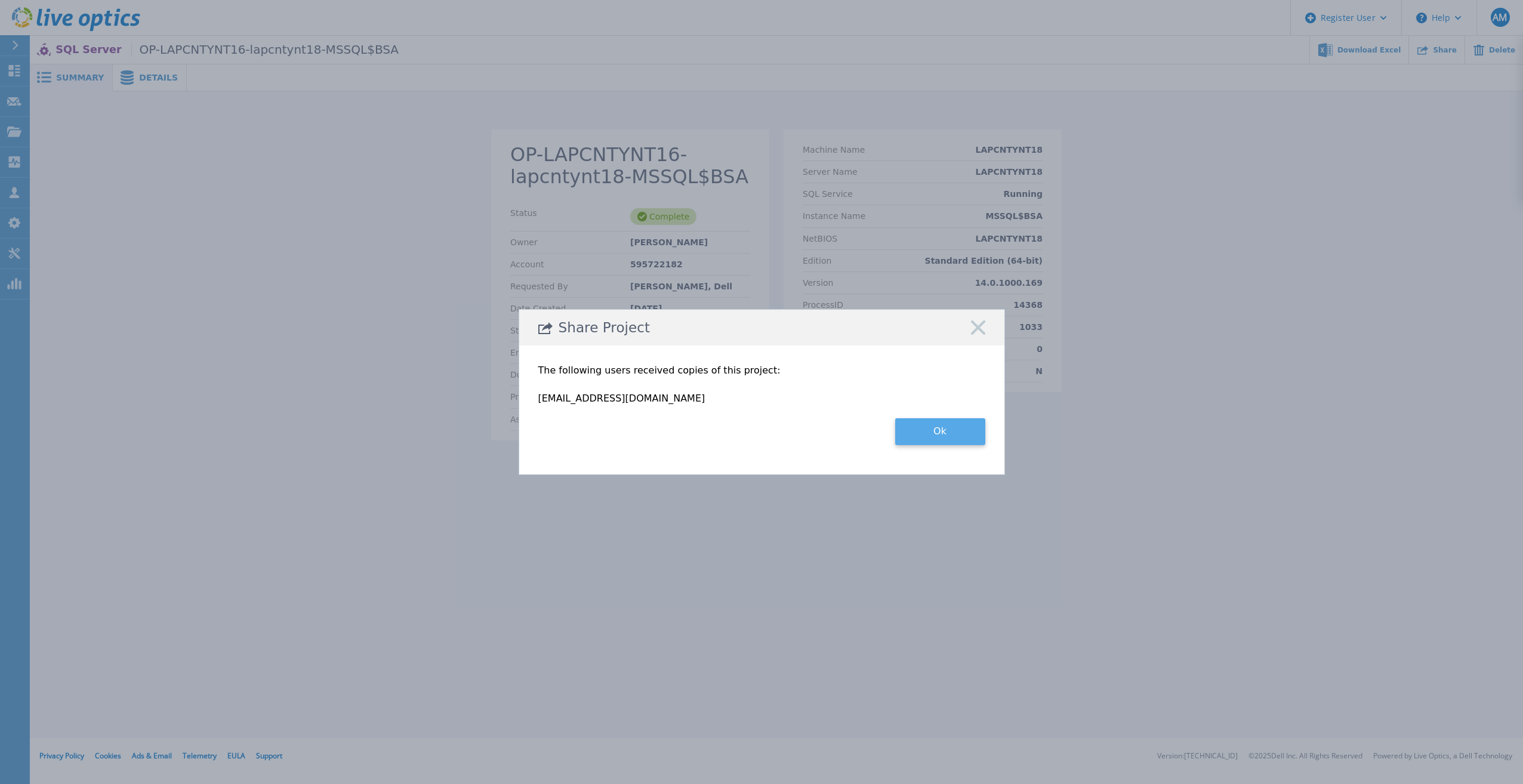
click at [922, 424] on button "Ok" at bounding box center [940, 431] width 90 height 27
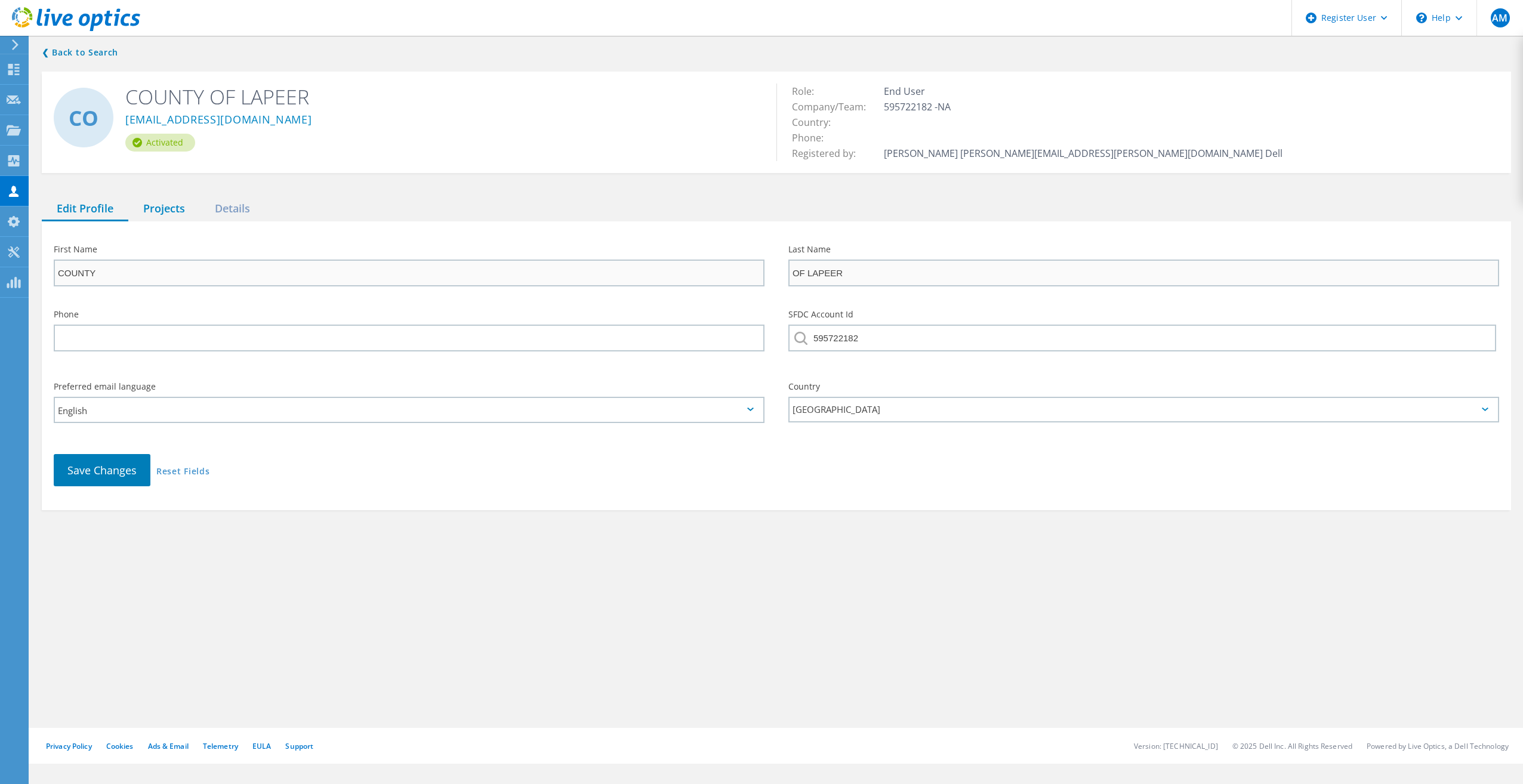
click at [153, 211] on div "Projects" at bounding box center [164, 208] width 72 height 24
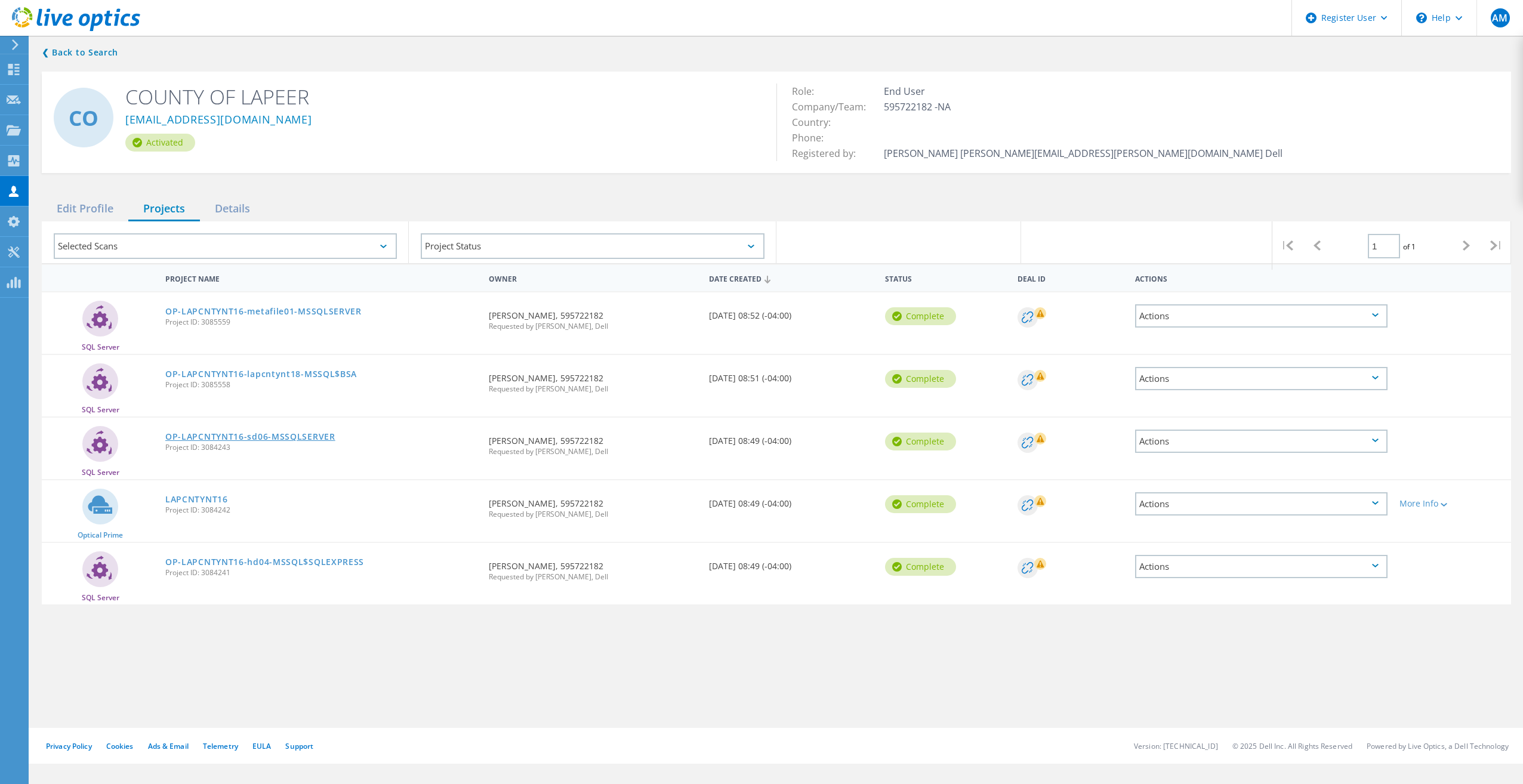
click at [195, 439] on link "OP-LAPCNTYNT16-sd06-MSSQLSERVER" at bounding box center [250, 436] width 171 height 8
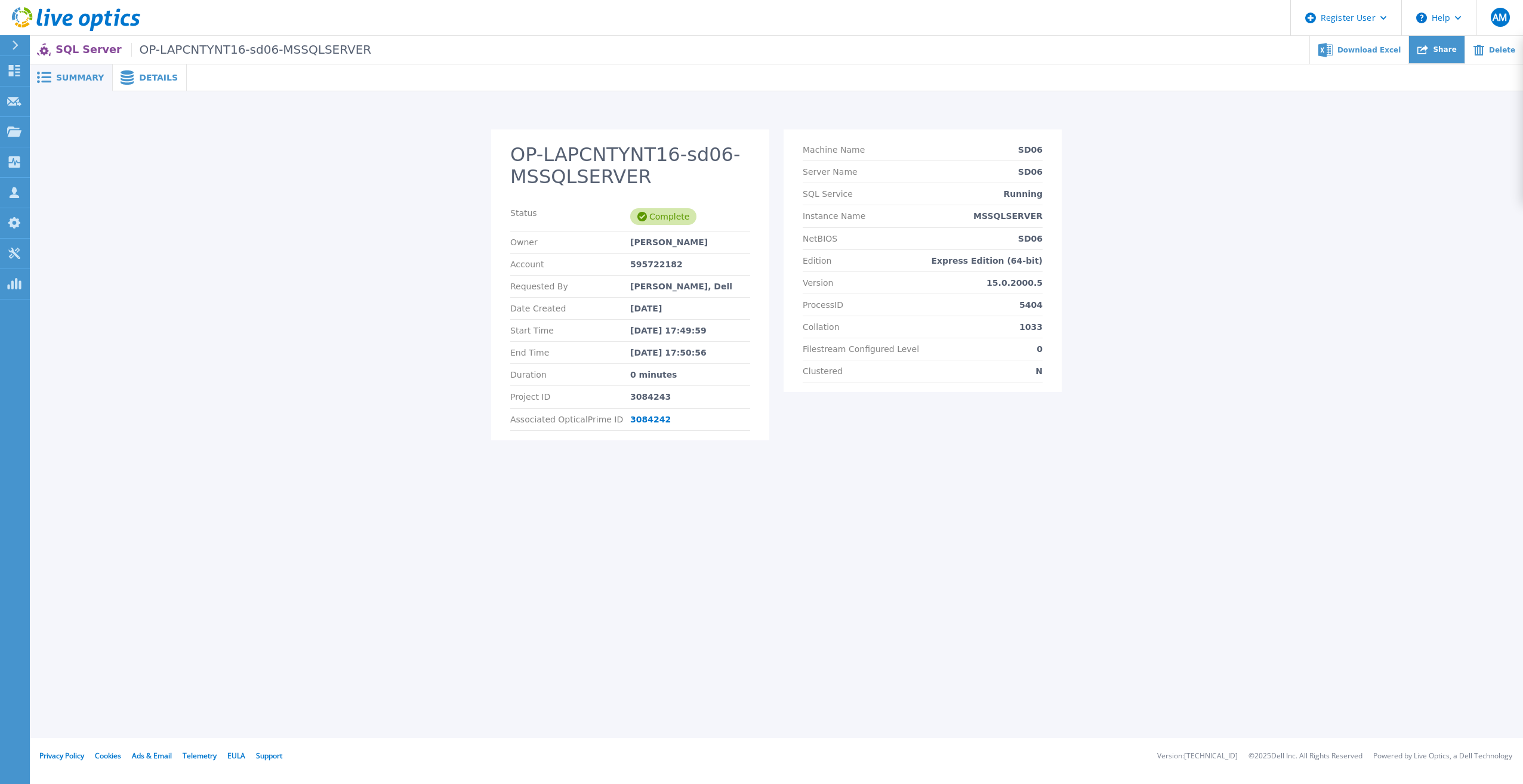
click at [1446, 57] on div "Share" at bounding box center [1437, 49] width 56 height 28
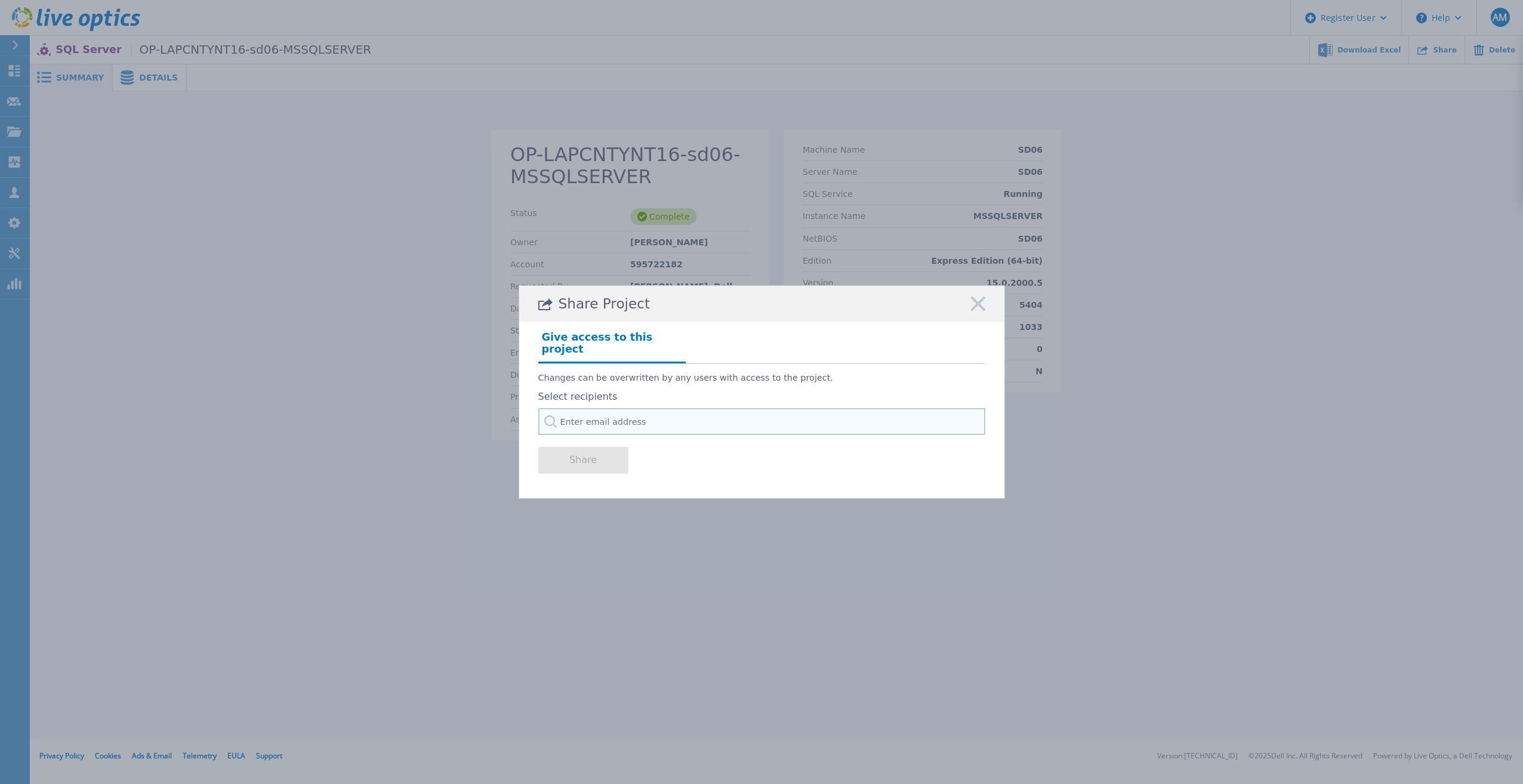
click at [658, 415] on input "text" at bounding box center [762, 422] width 447 height 27
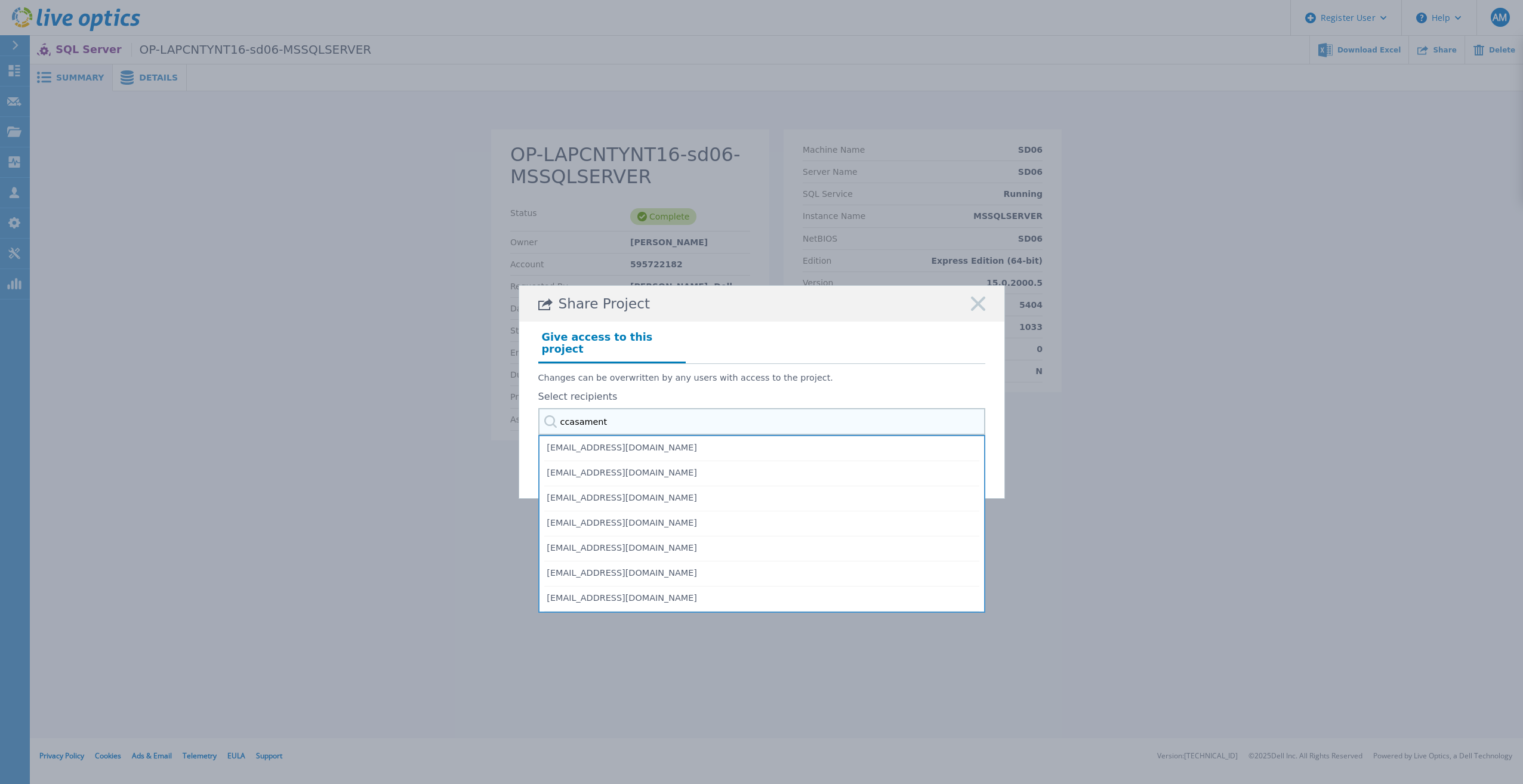
type input "ccasamento"
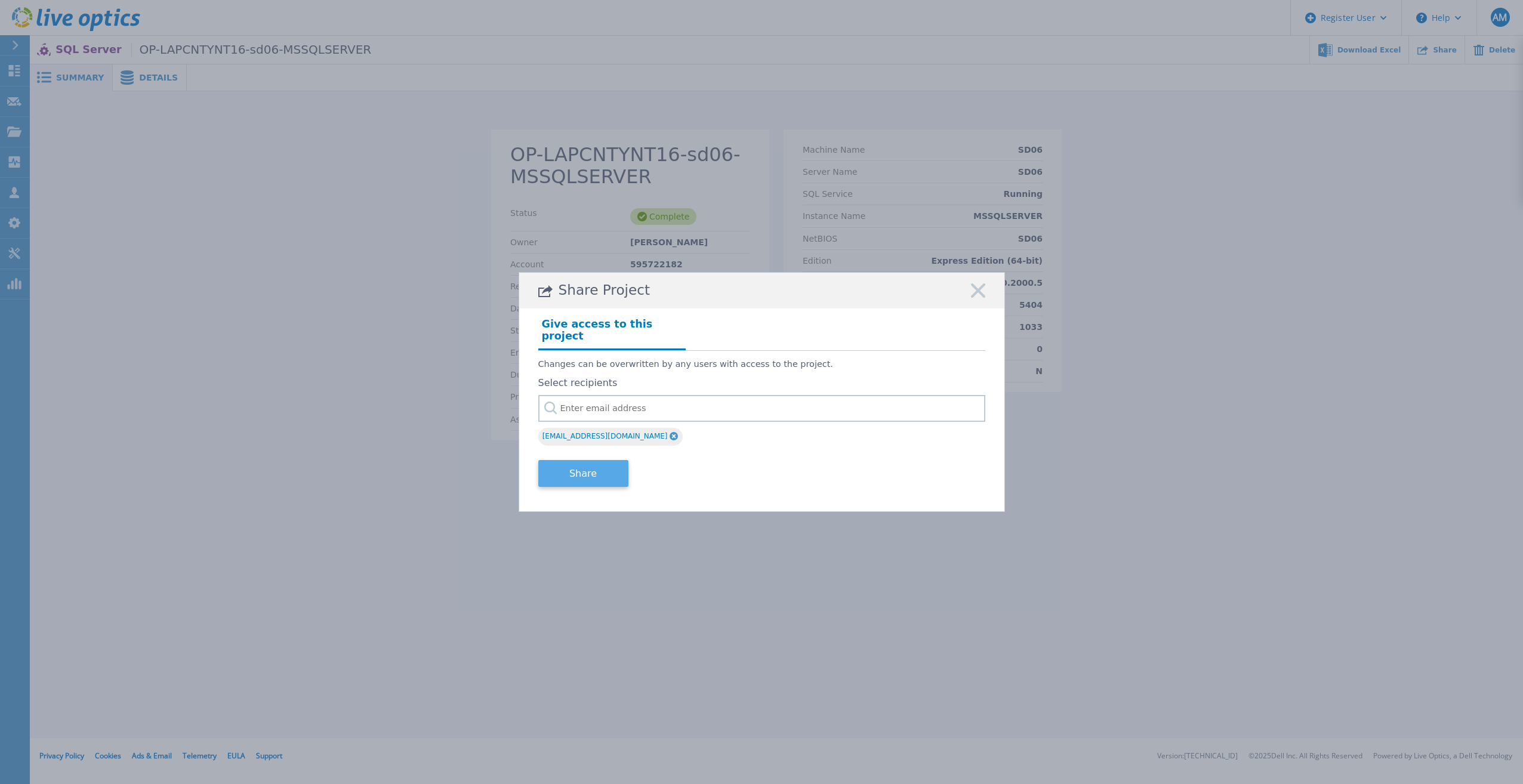
click at [565, 465] on button "Share" at bounding box center [583, 474] width 90 height 27
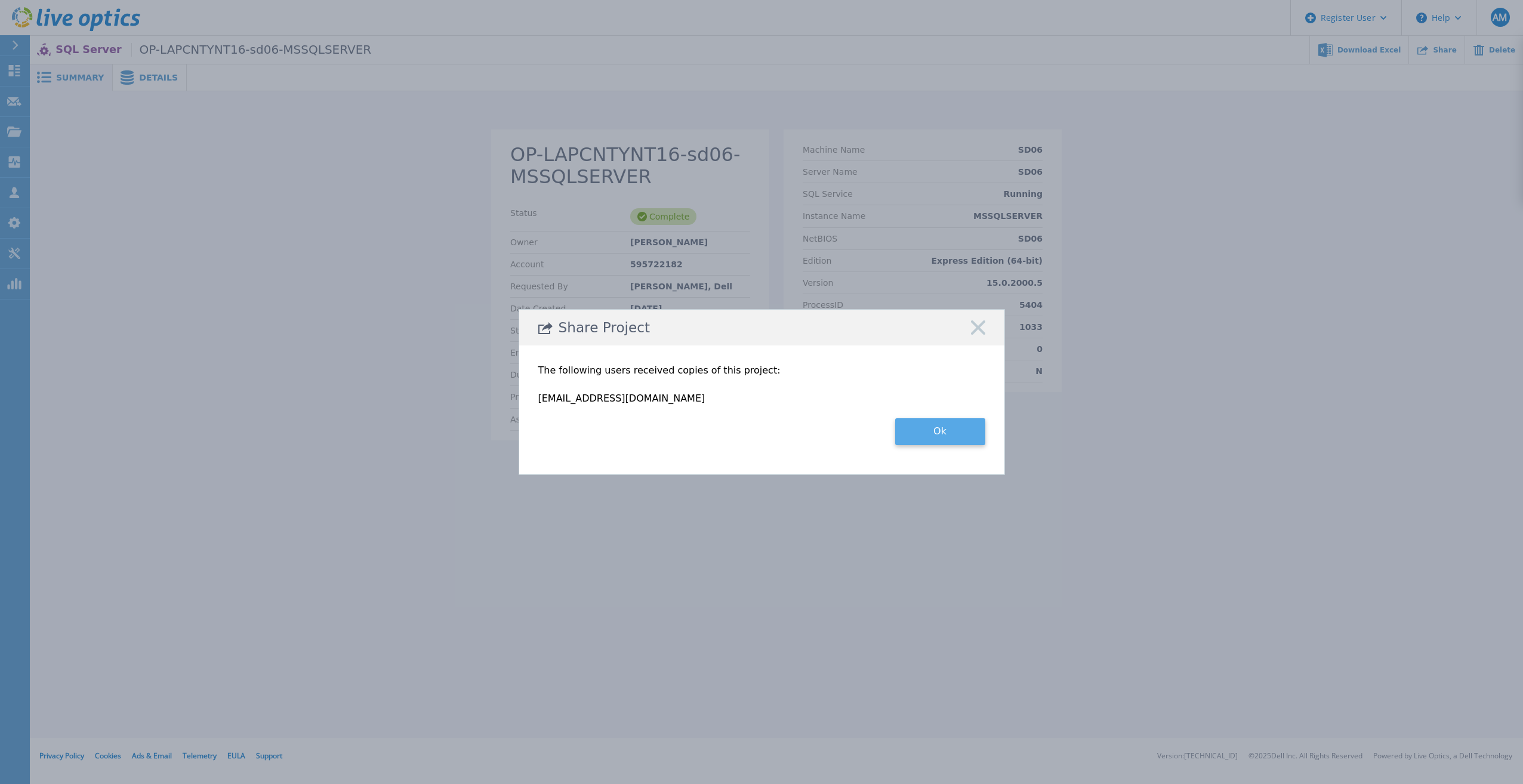
click at [910, 438] on button "Ok" at bounding box center [940, 431] width 90 height 27
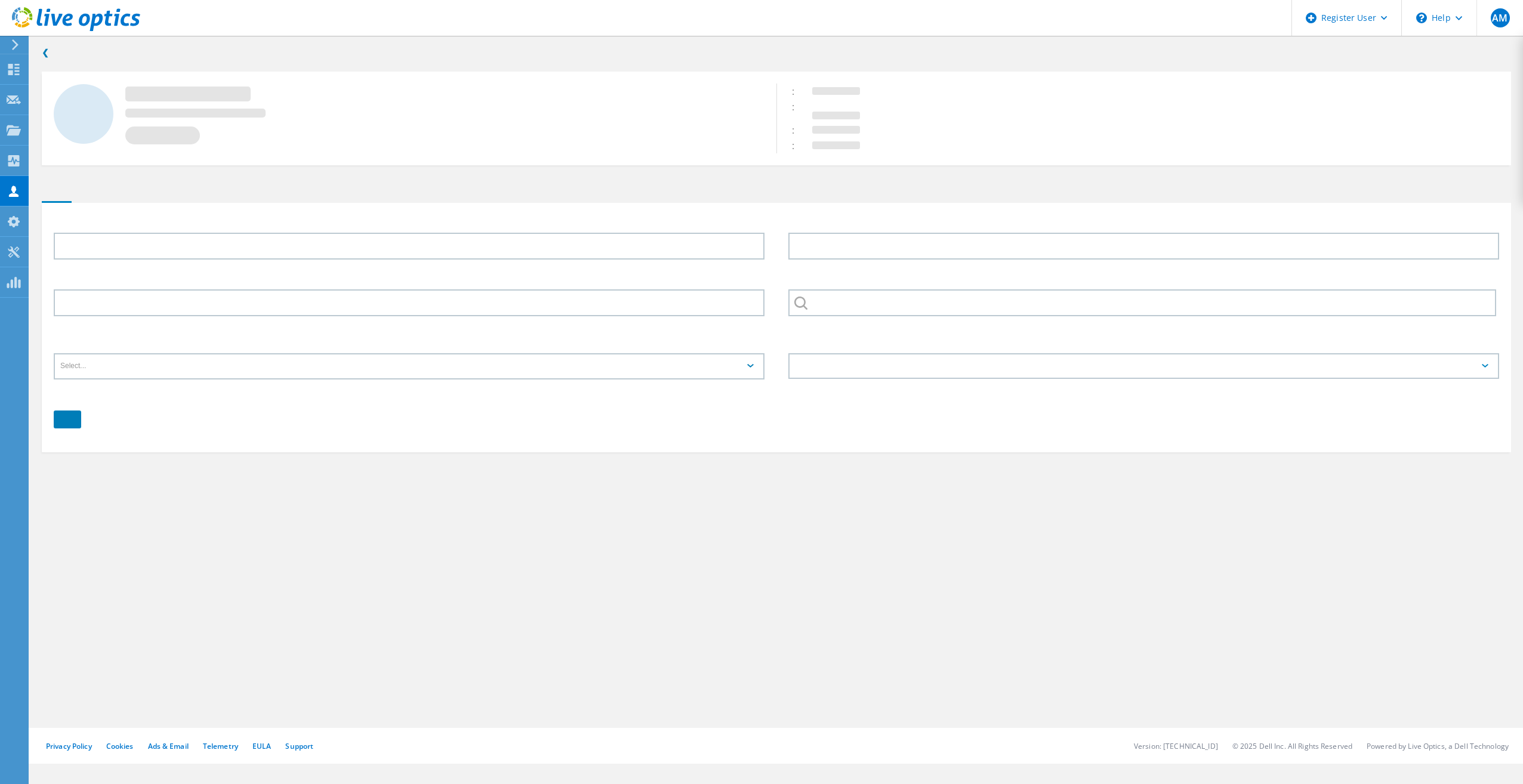
type input "COUNTY"
type input "OF LAPEER"
type input "595722182"
type input "English"
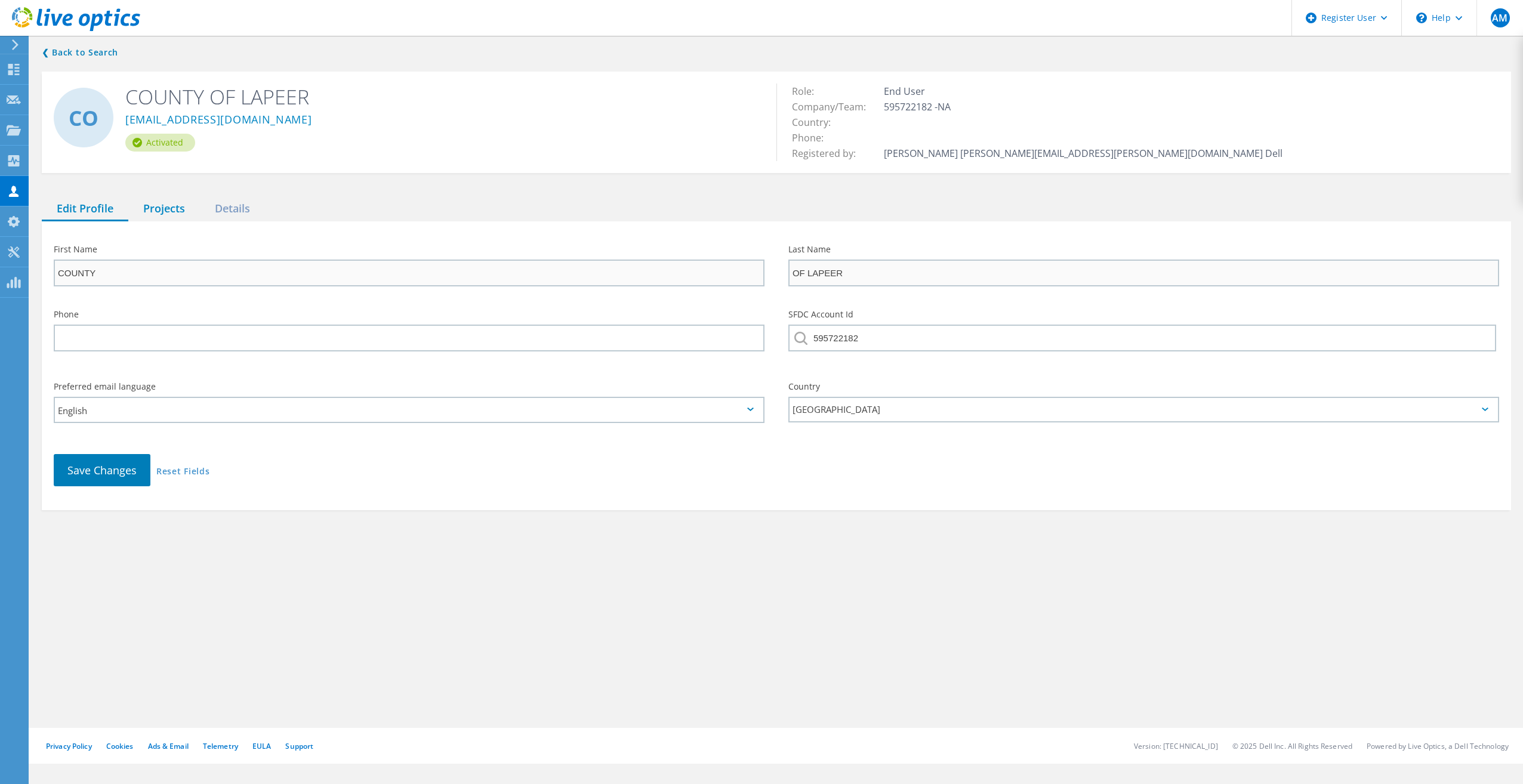
click at [154, 209] on div "Projects" at bounding box center [164, 208] width 72 height 24
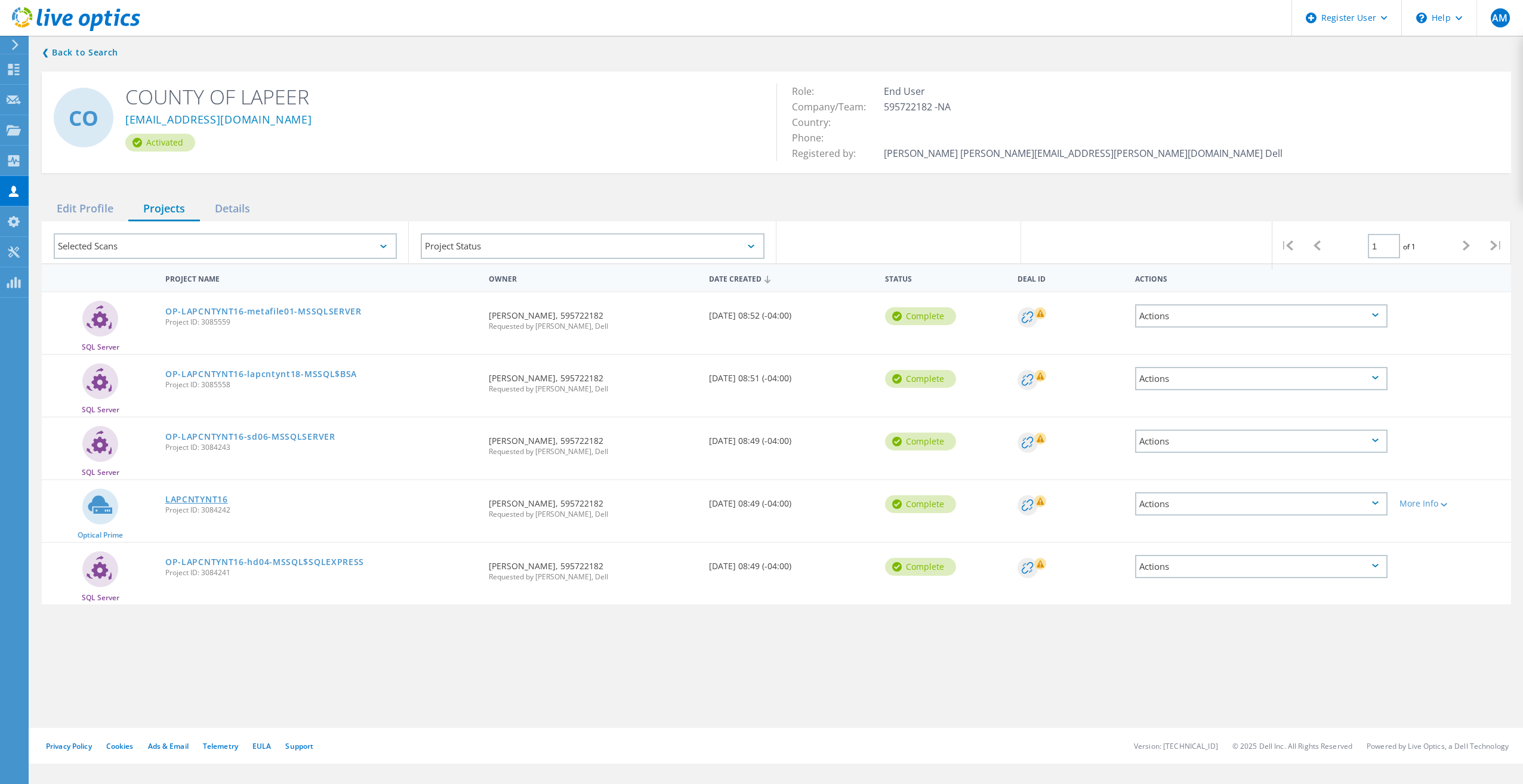
click at [188, 500] on link "LAPCNTYNT16" at bounding box center [197, 499] width 63 height 8
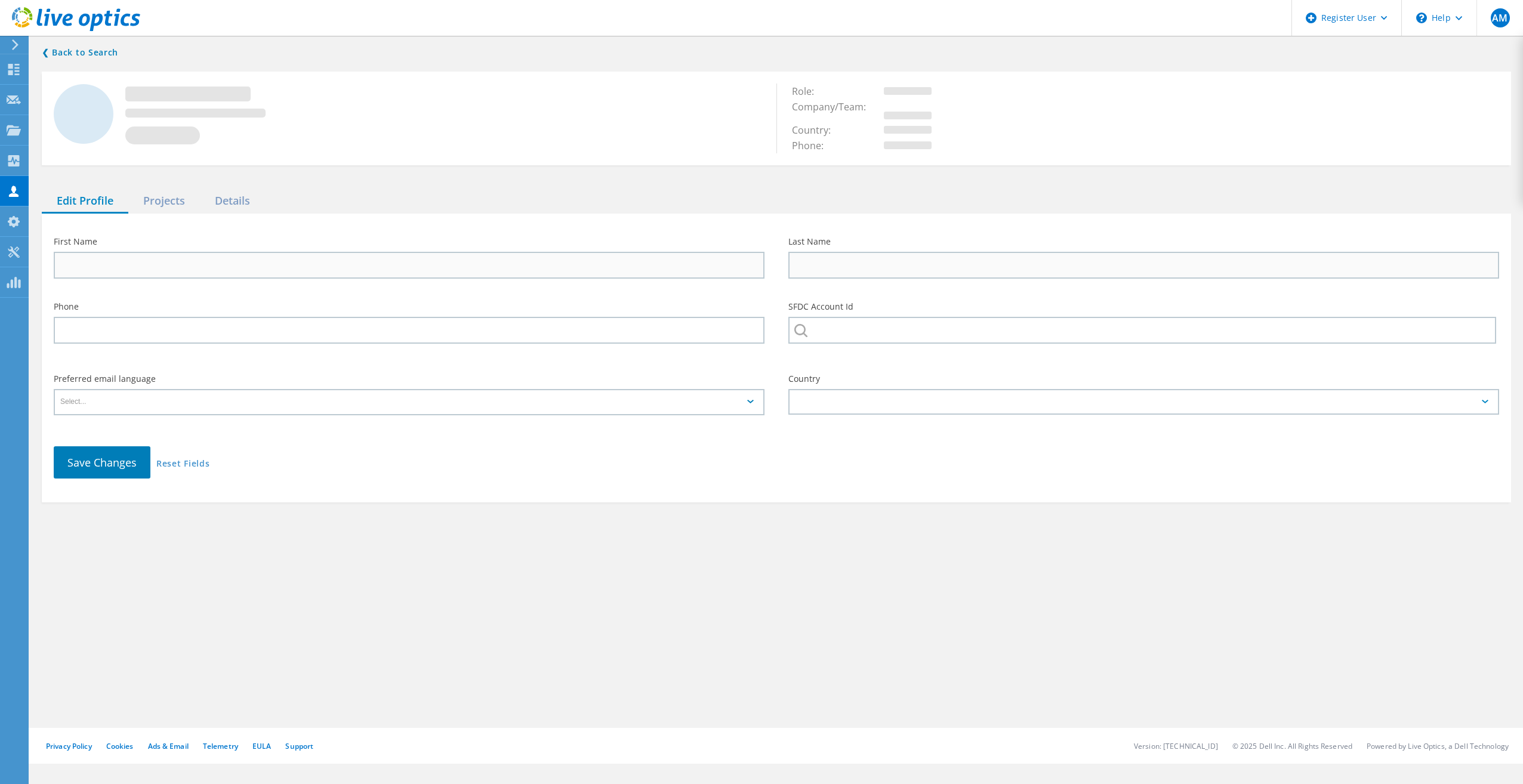
type input "COUNTY"
type input "OF LAPEER"
type input "595722182"
type input "English"
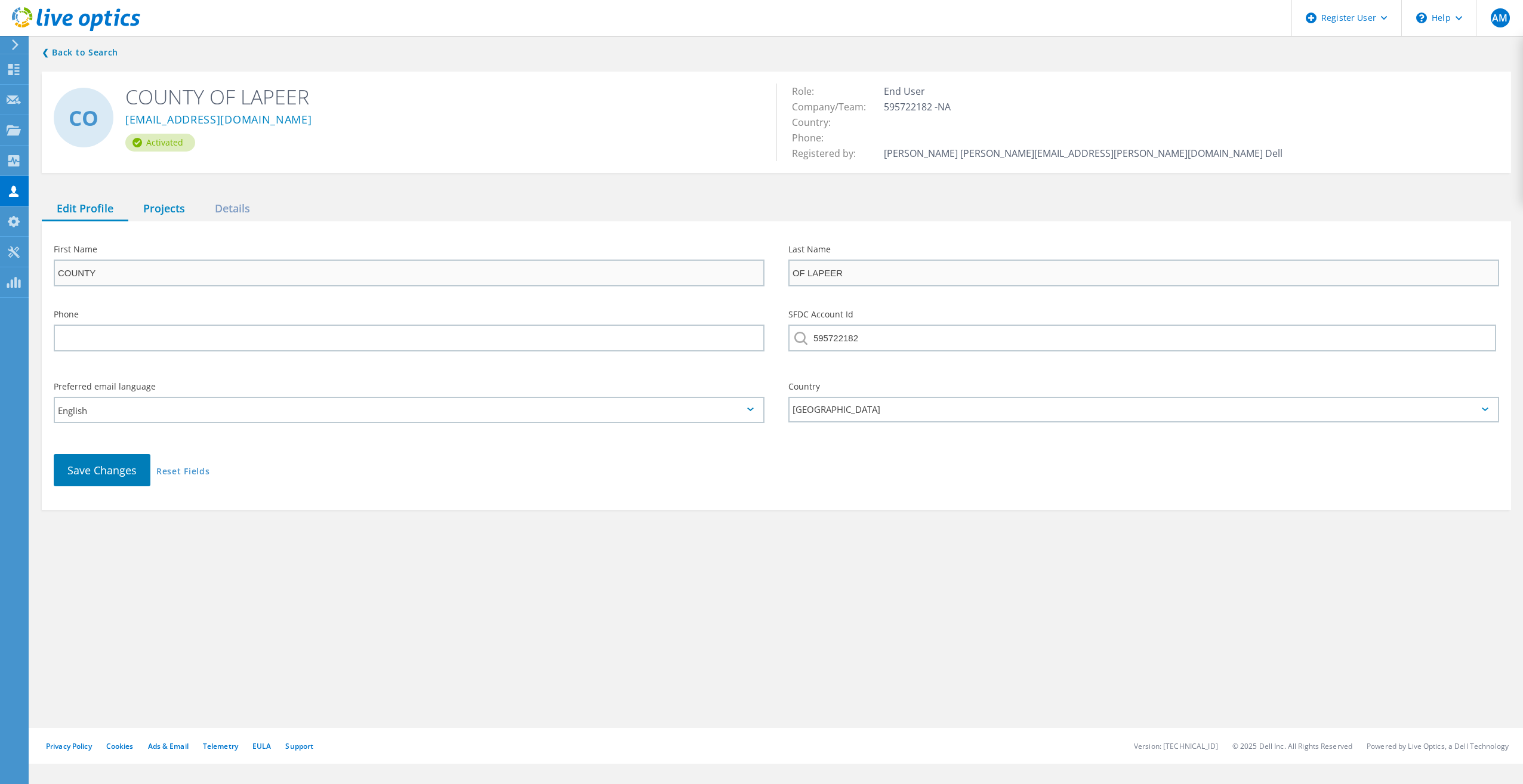
click at [167, 211] on div "Projects" at bounding box center [164, 208] width 72 height 24
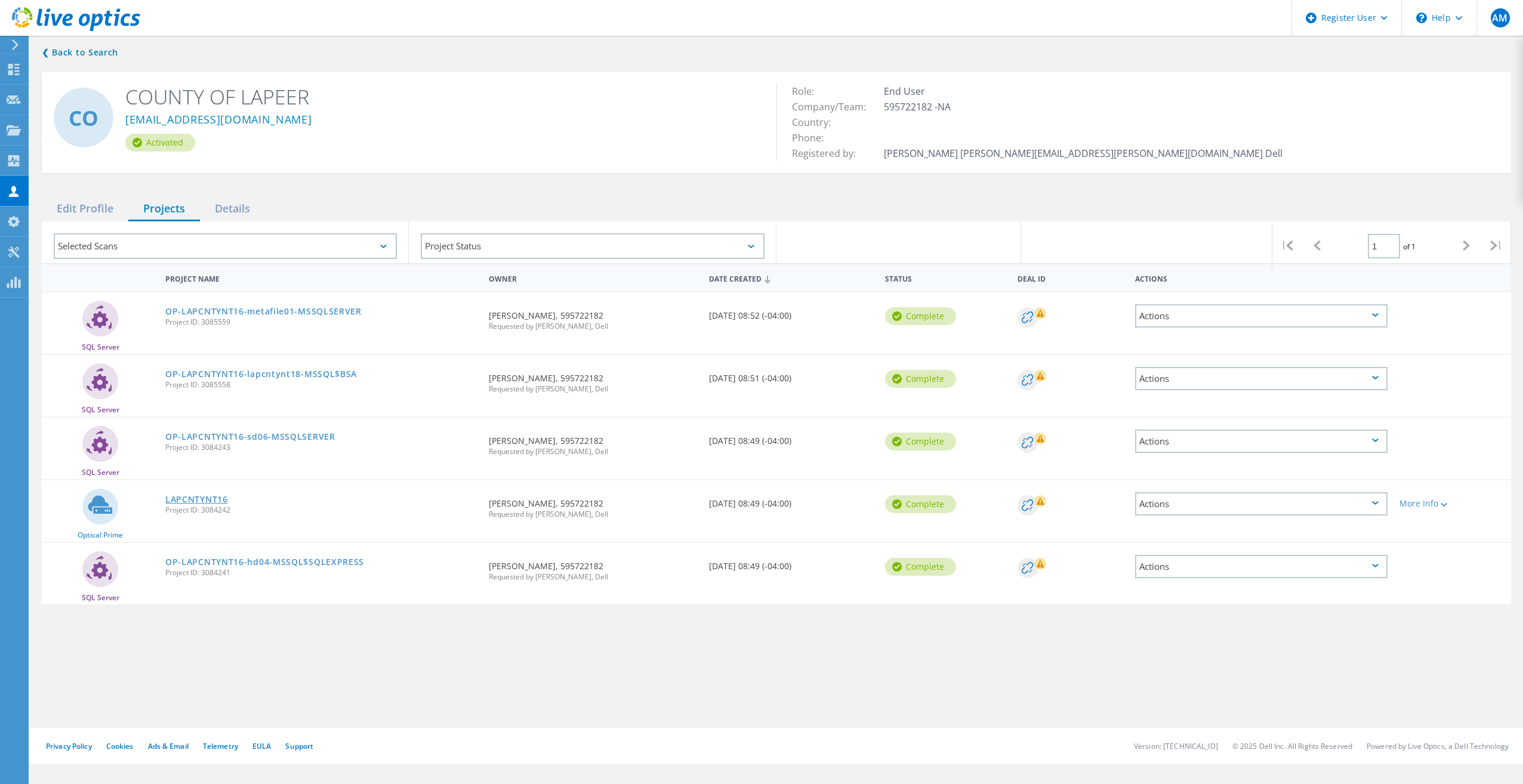
click at [188, 498] on link "LAPCNTYNT16" at bounding box center [197, 499] width 63 height 8
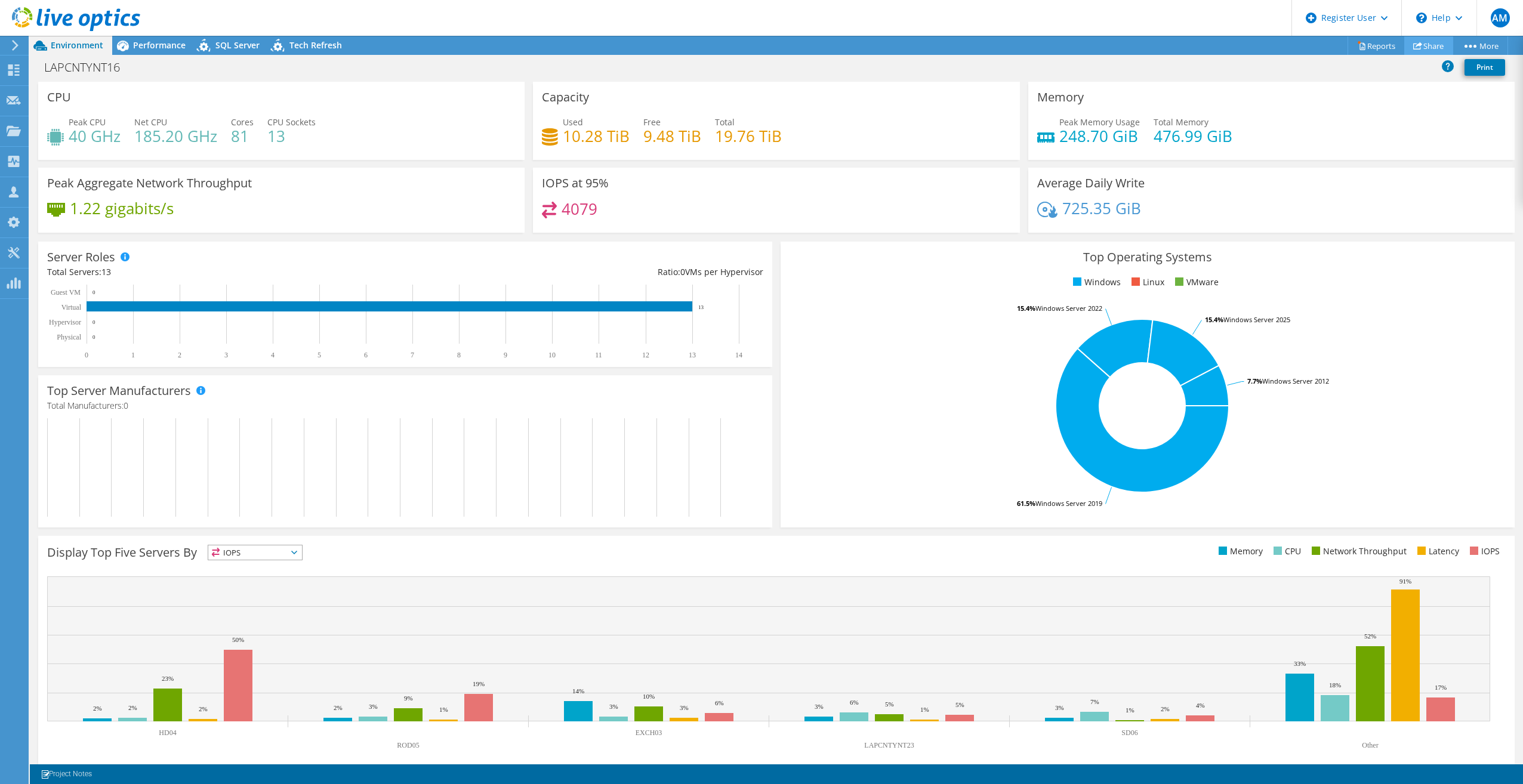
click at [1422, 44] on link "Share" at bounding box center [1429, 46] width 49 height 19
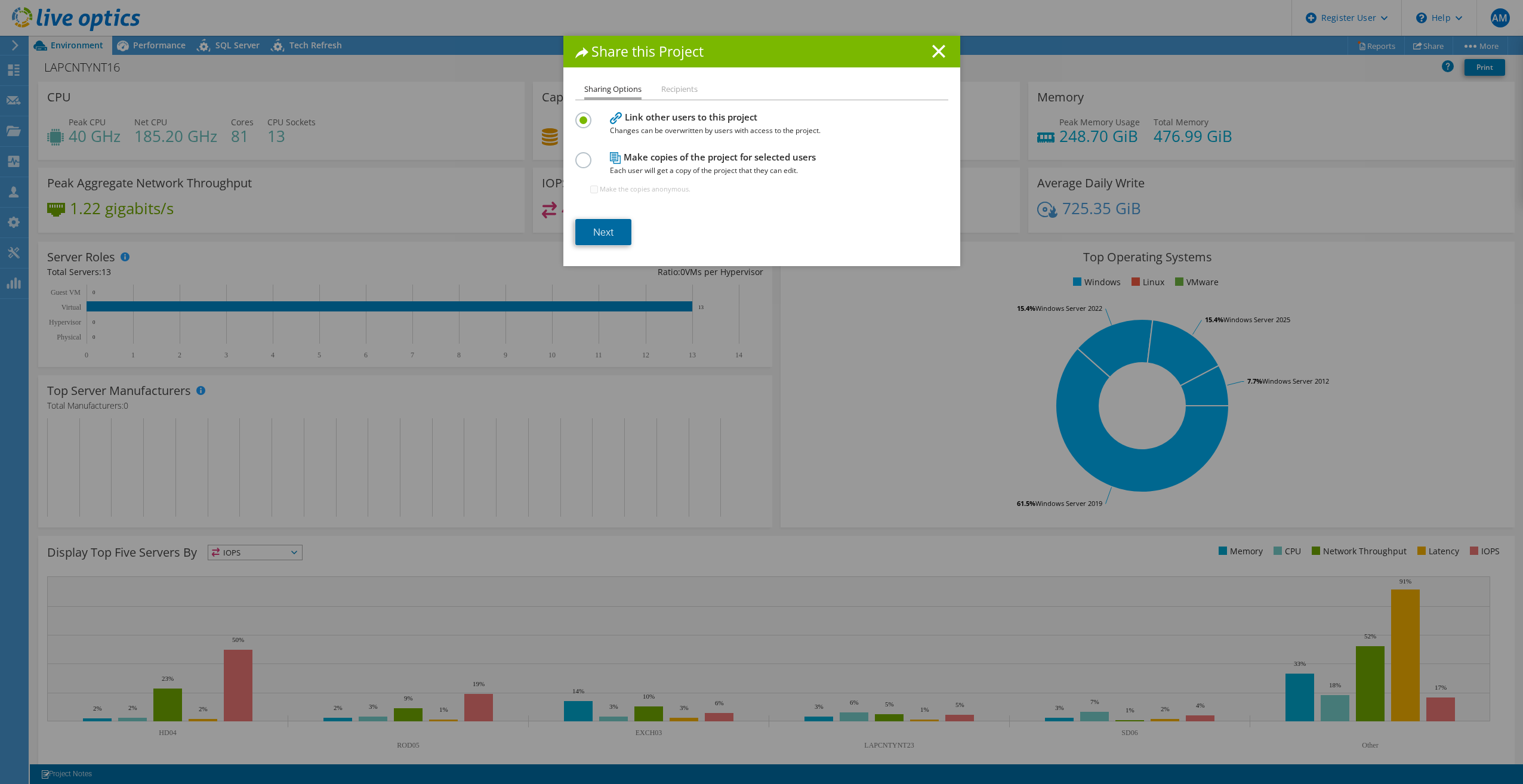
click at [590, 232] on link "Next" at bounding box center [603, 231] width 57 height 26
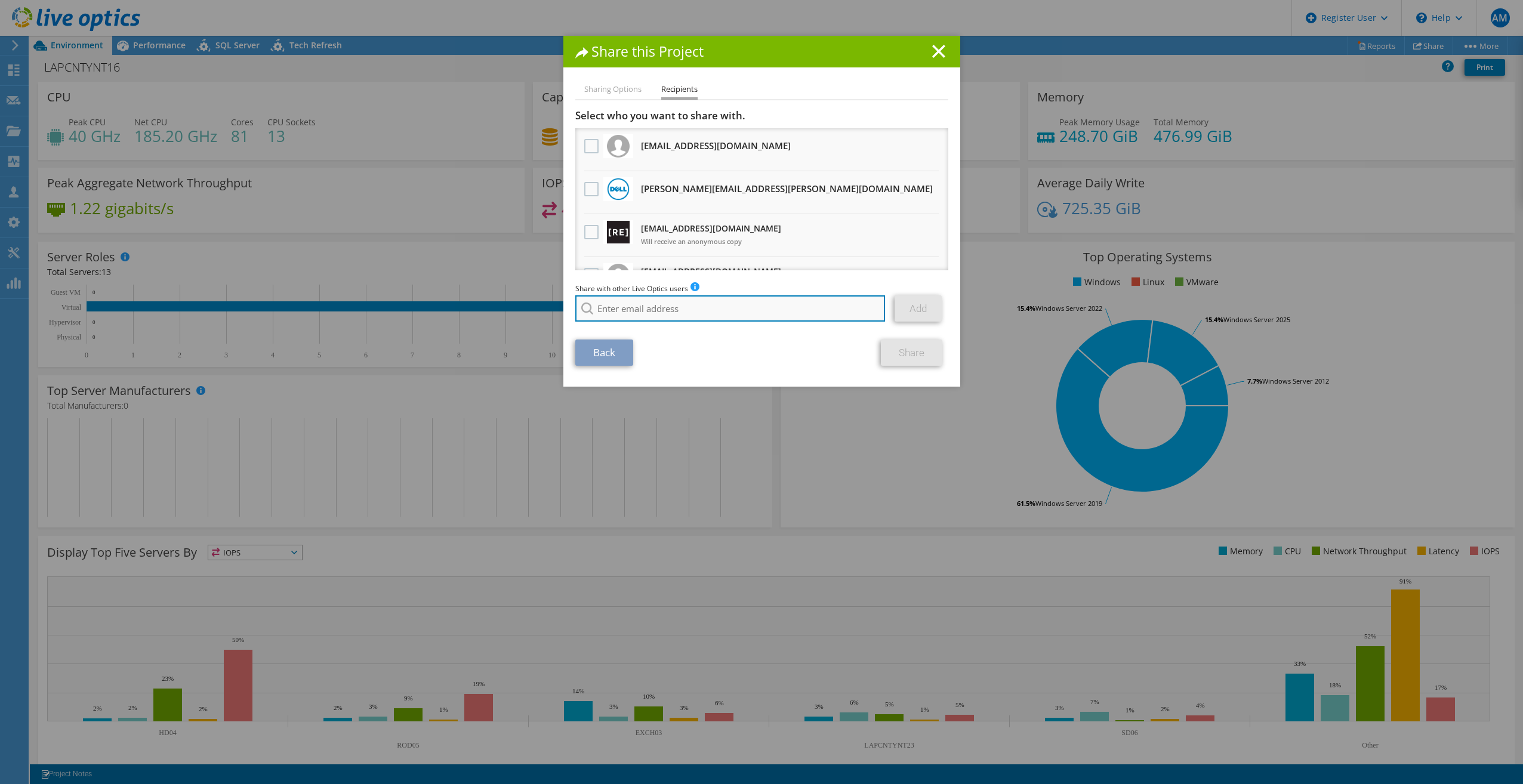
click at [624, 315] on input "search" at bounding box center [731, 308] width 311 height 26
click at [626, 318] on li "[EMAIL_ADDRESS][DOMAIN_NAME]" at bounding box center [643, 325] width 137 height 14
type input "[EMAIL_ADDRESS][DOMAIN_NAME]"
click at [928, 308] on link "Add" at bounding box center [918, 308] width 48 height 26
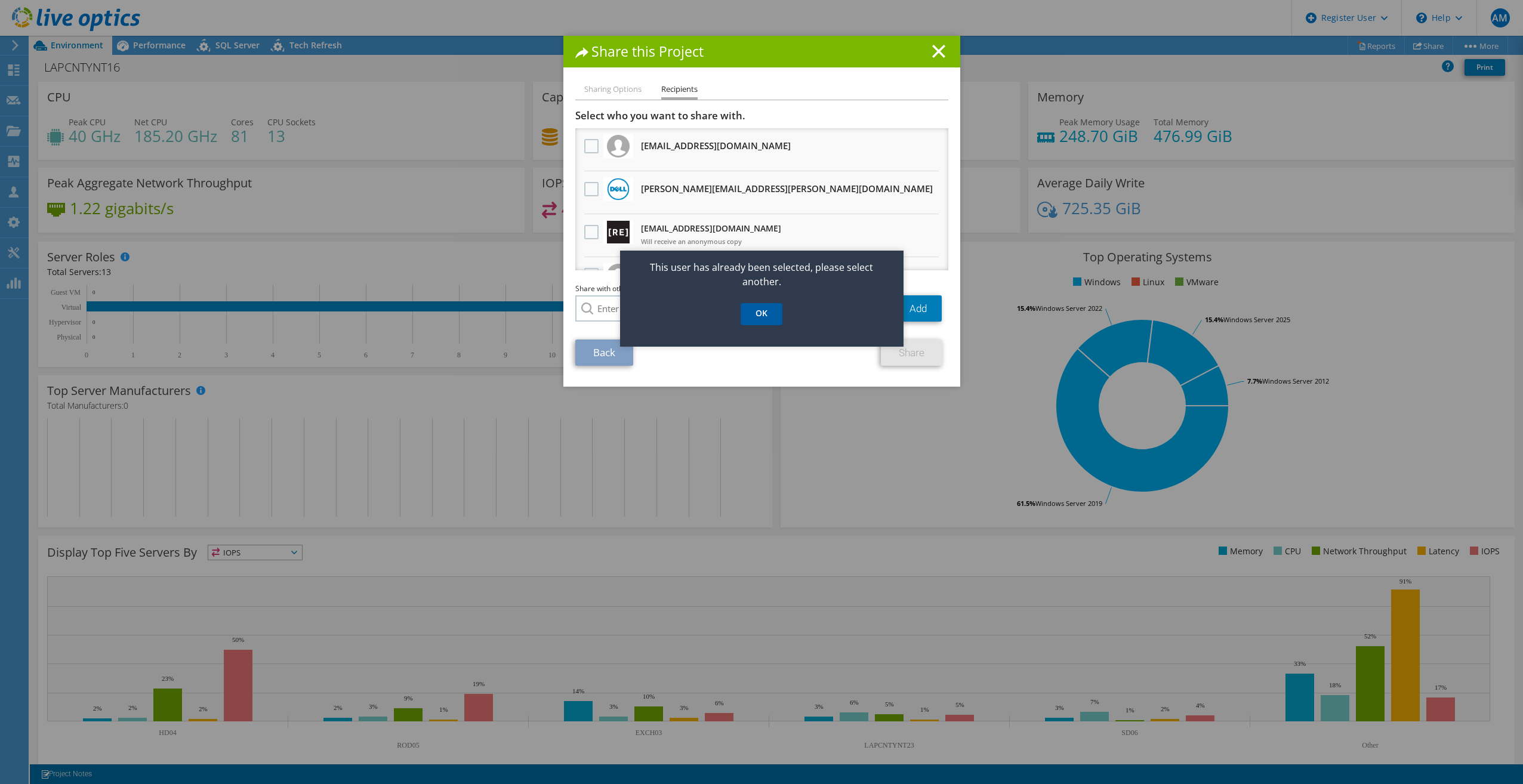
click at [765, 316] on link "OK" at bounding box center [761, 314] width 42 height 22
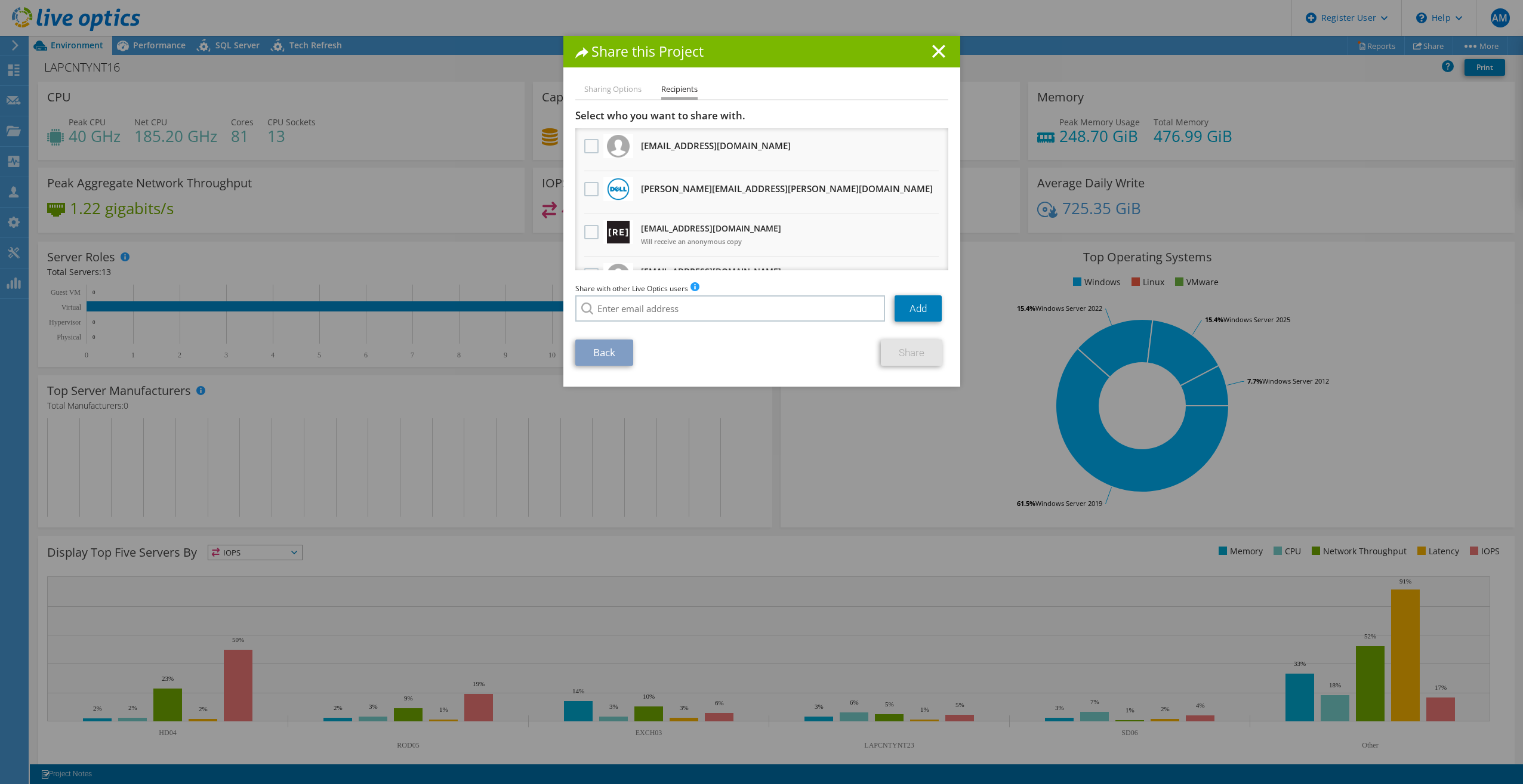
scroll to position [73, 0]
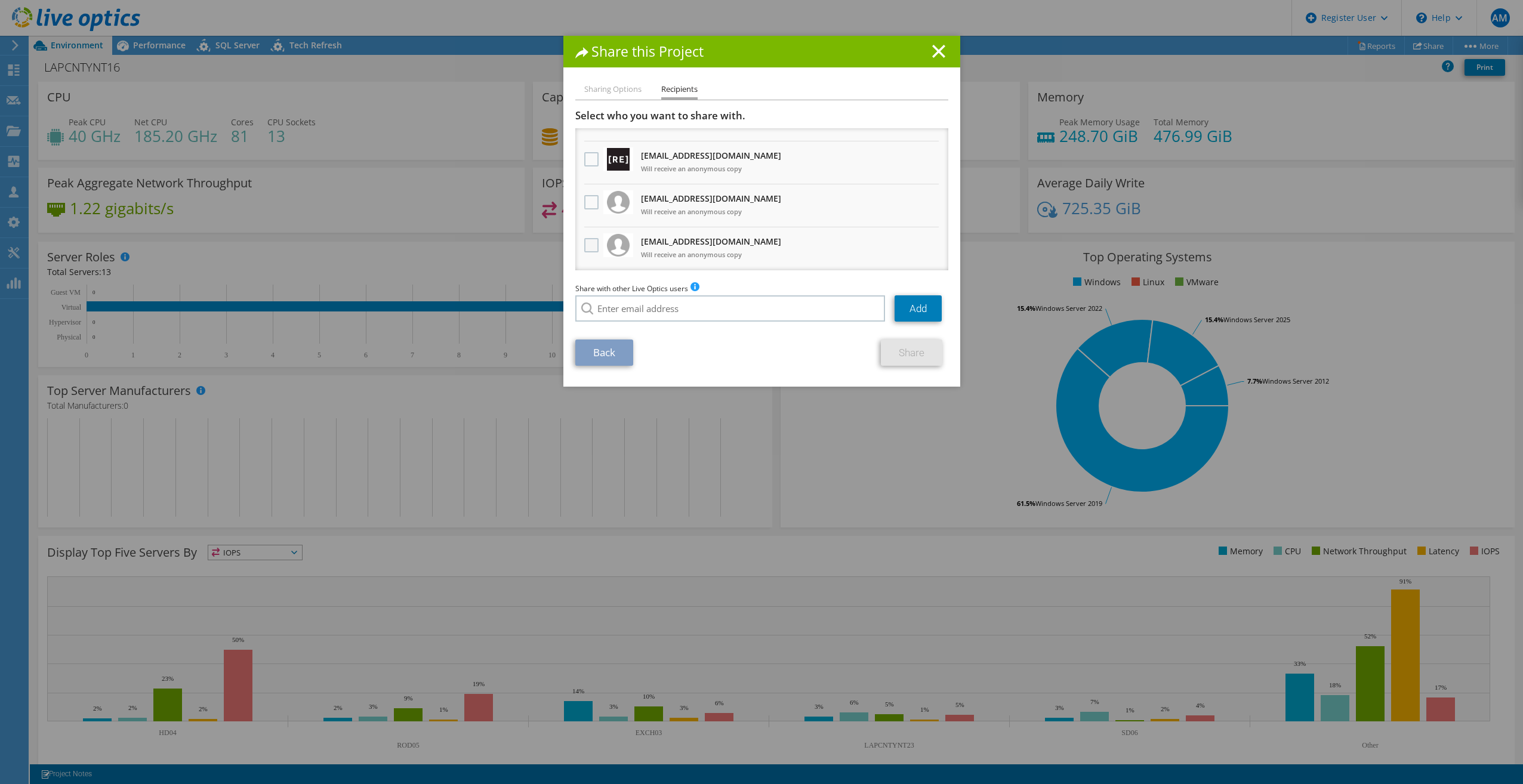
click at [584, 245] on label at bounding box center [592, 245] width 17 height 14
click at [0, 0] on input "checkbox" at bounding box center [0, 0] width 0 height 0
click at [906, 352] on link "Share" at bounding box center [911, 352] width 61 height 26
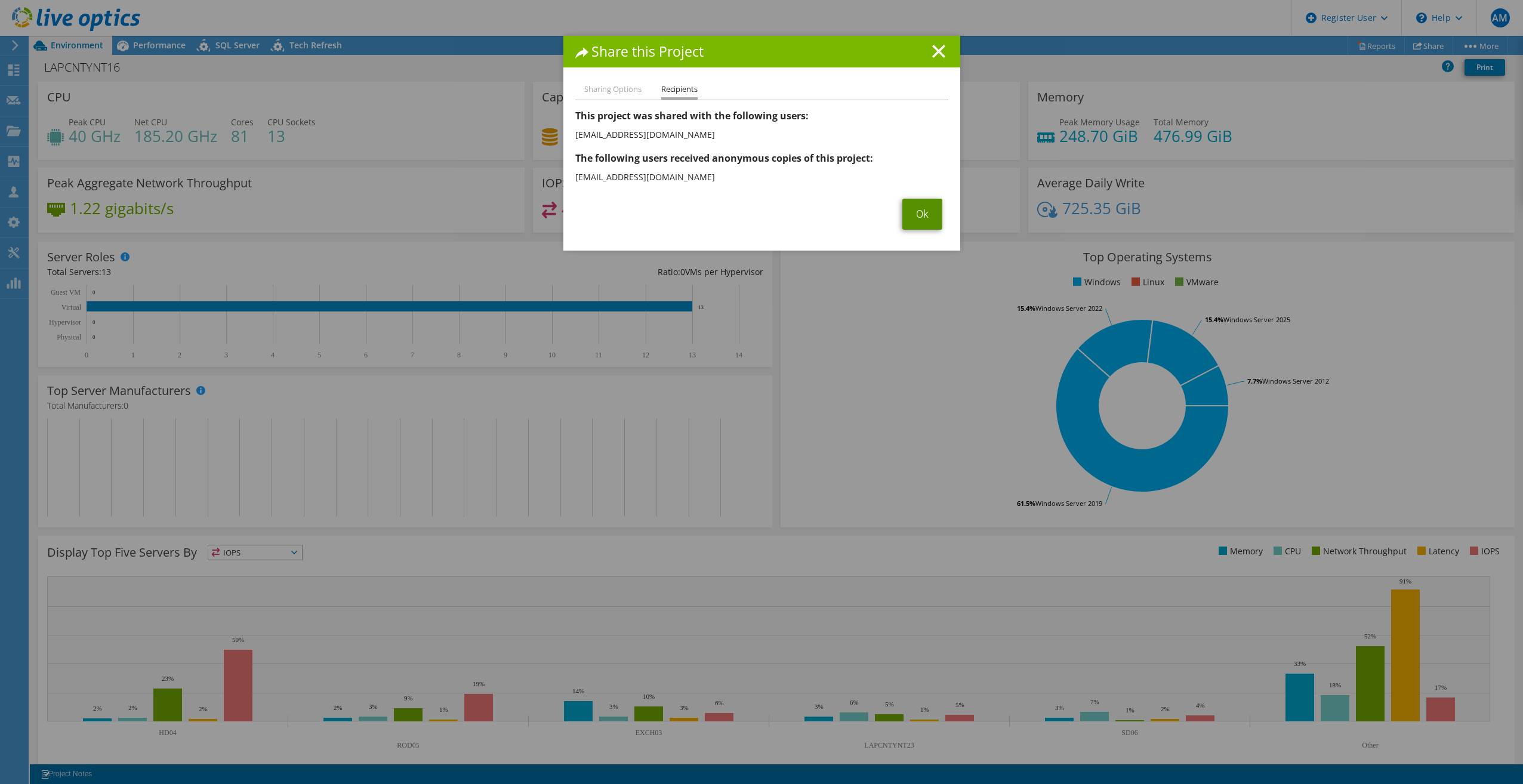
click at [923, 214] on link "Ok" at bounding box center [922, 213] width 40 height 31
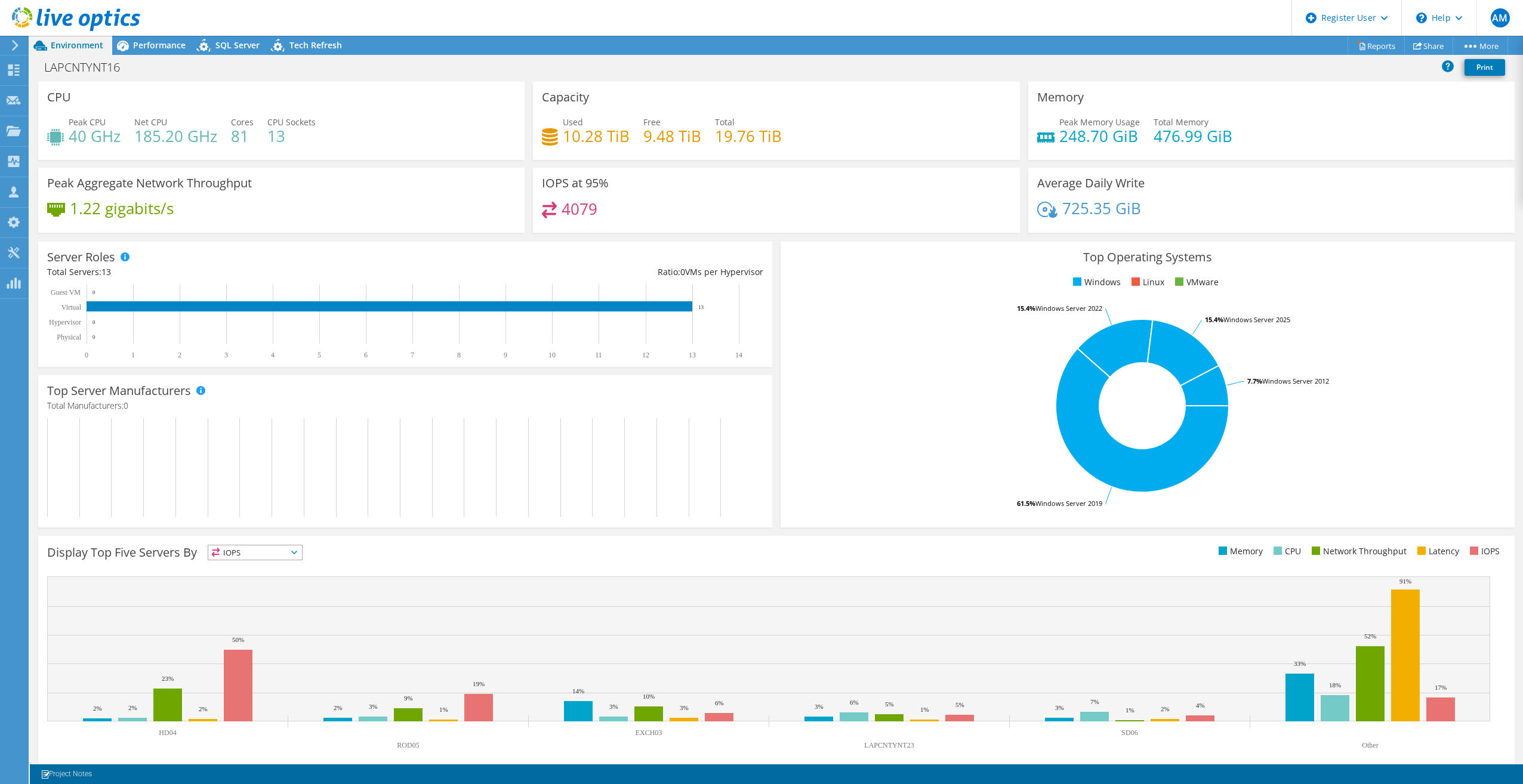
click at [49, 39] on icon at bounding box center [39, 45] width 21 height 21
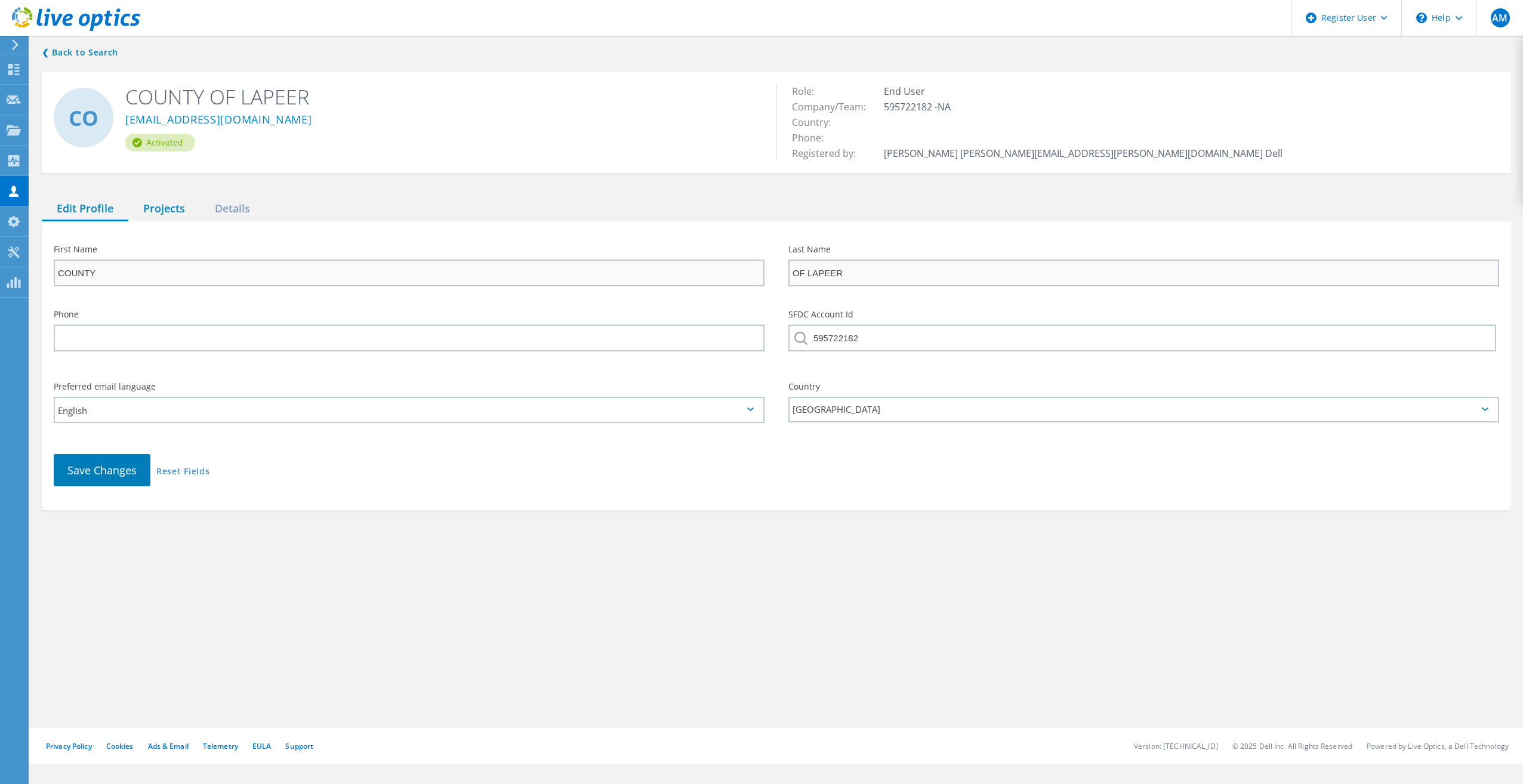
click at [171, 210] on div "Projects" at bounding box center [164, 208] width 72 height 24
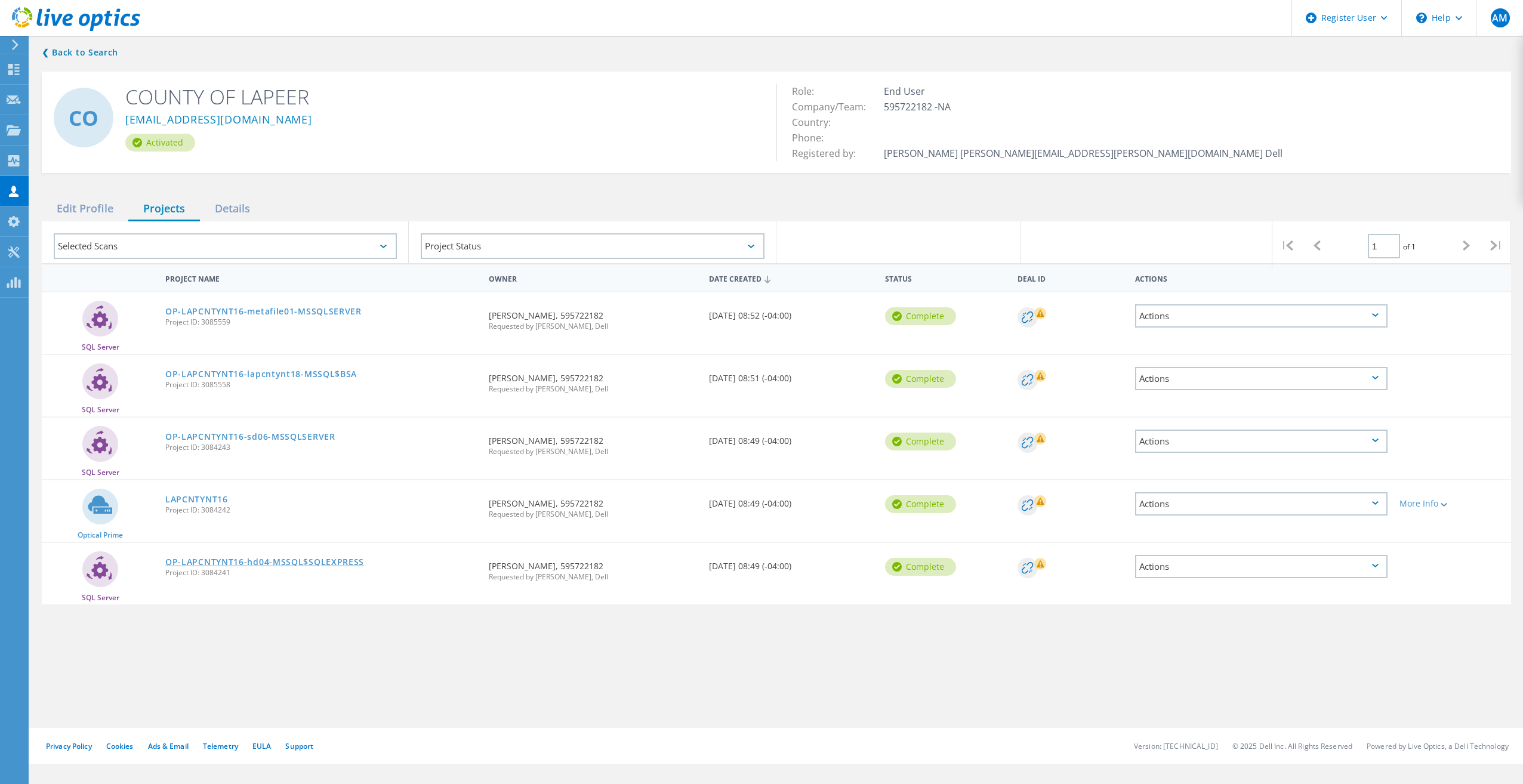
click at [209, 560] on link "OP-LAPCNTYNT16-hd04-MSSQL$SQLEXPRESS" at bounding box center [264, 562] width 198 height 8
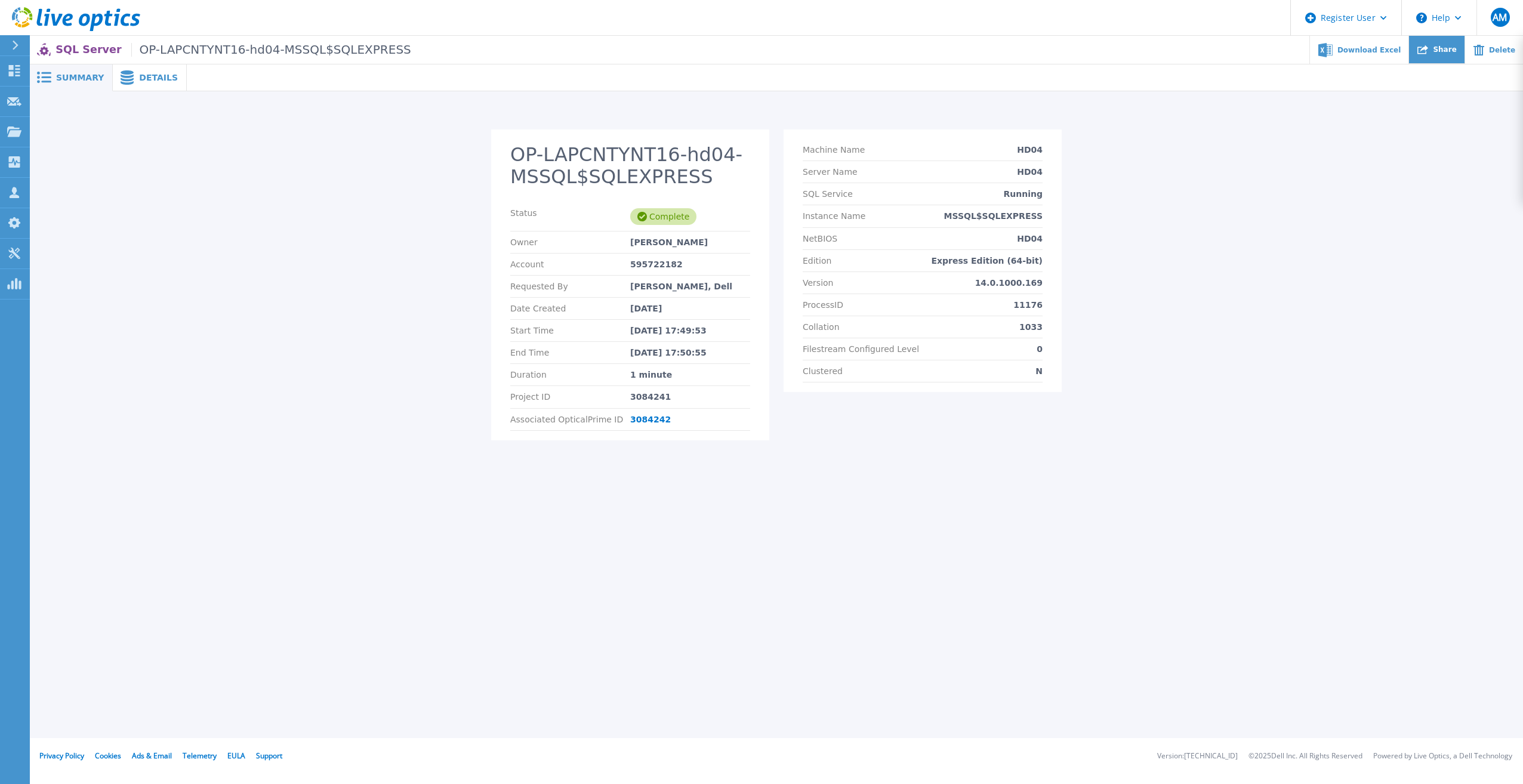
click at [1428, 53] on icon at bounding box center [1422, 50] width 11 height 9
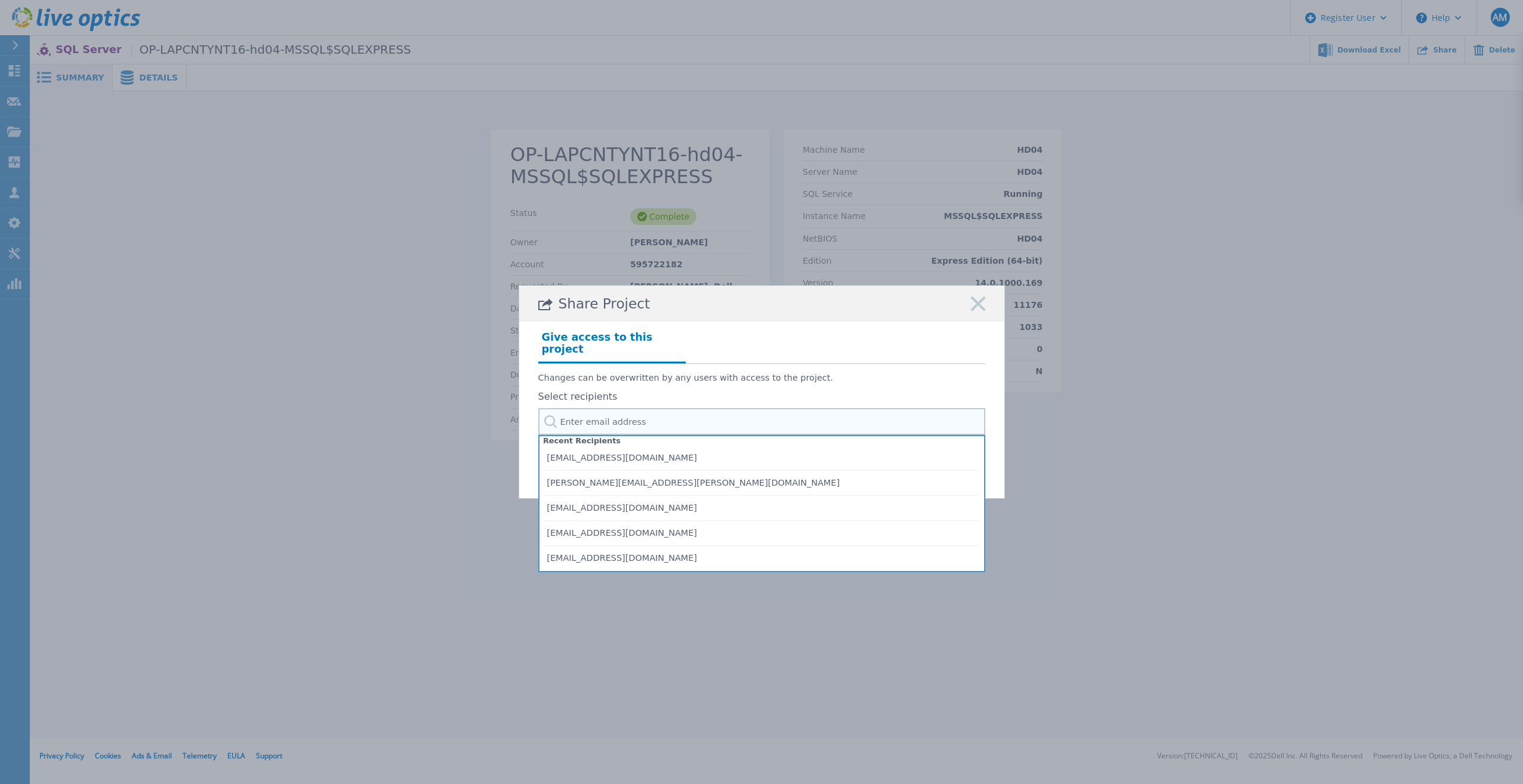
click at [623, 415] on input "text" at bounding box center [762, 422] width 447 height 27
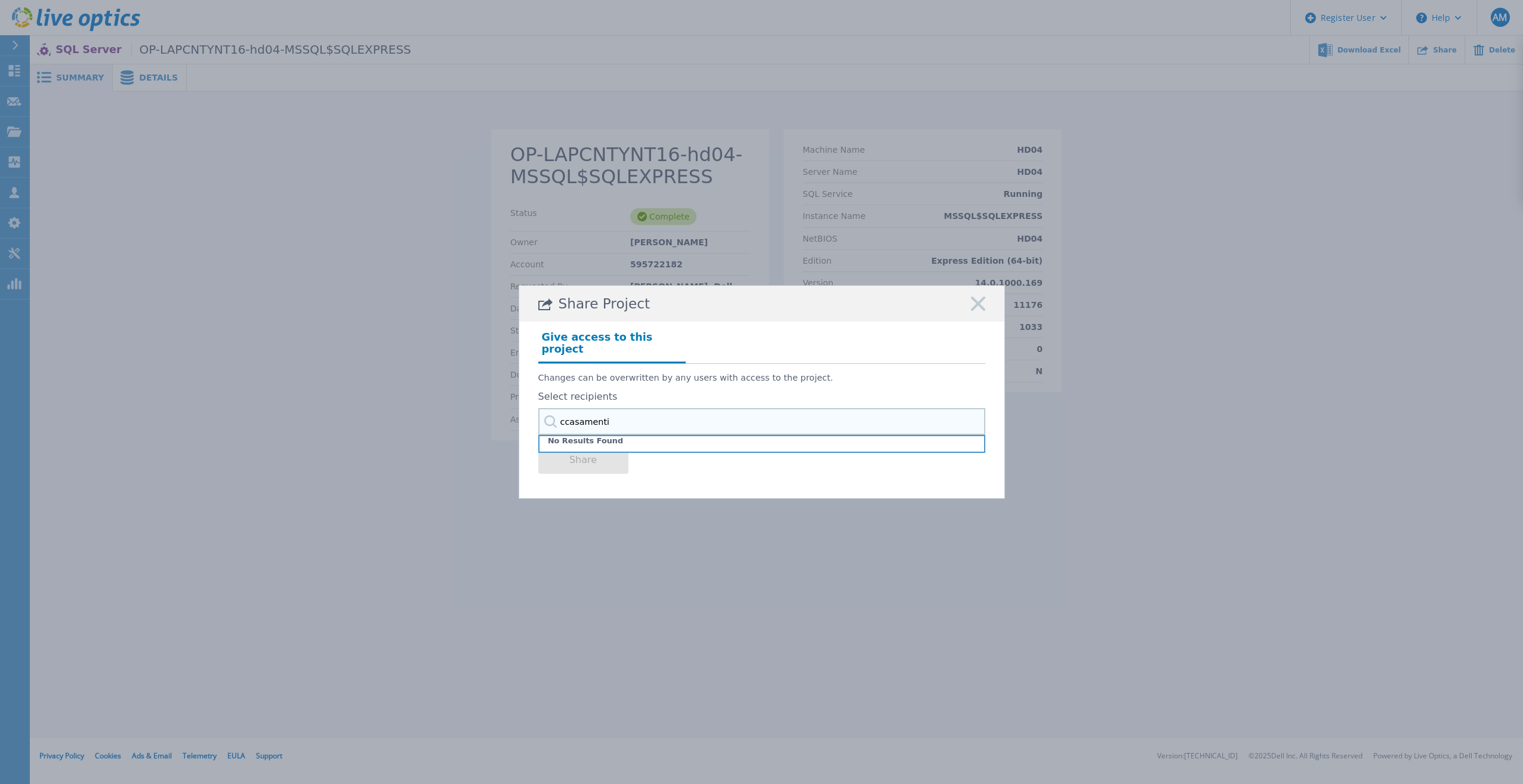
type input "ccasament"
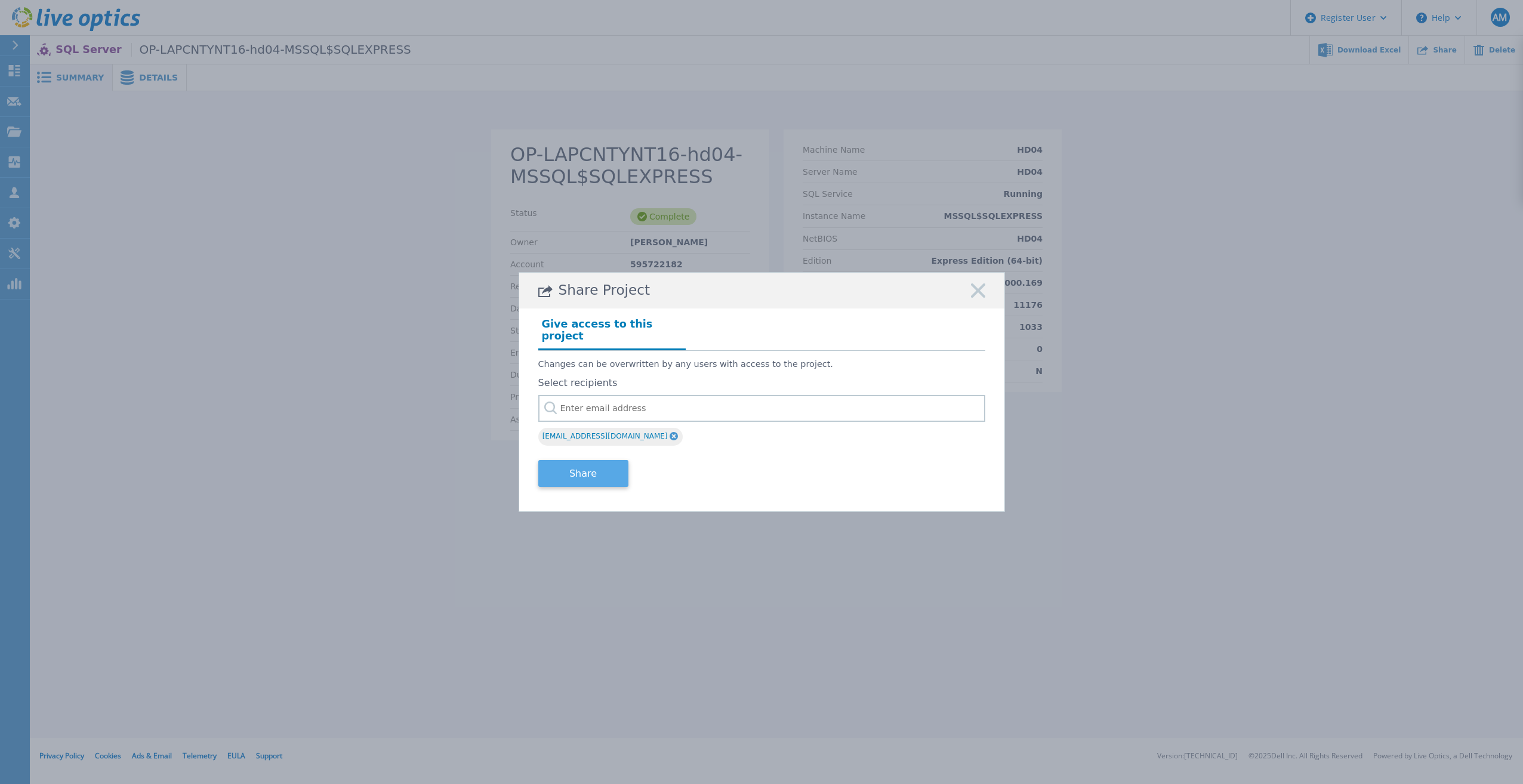
click at [607, 461] on button "Share" at bounding box center [583, 474] width 90 height 27
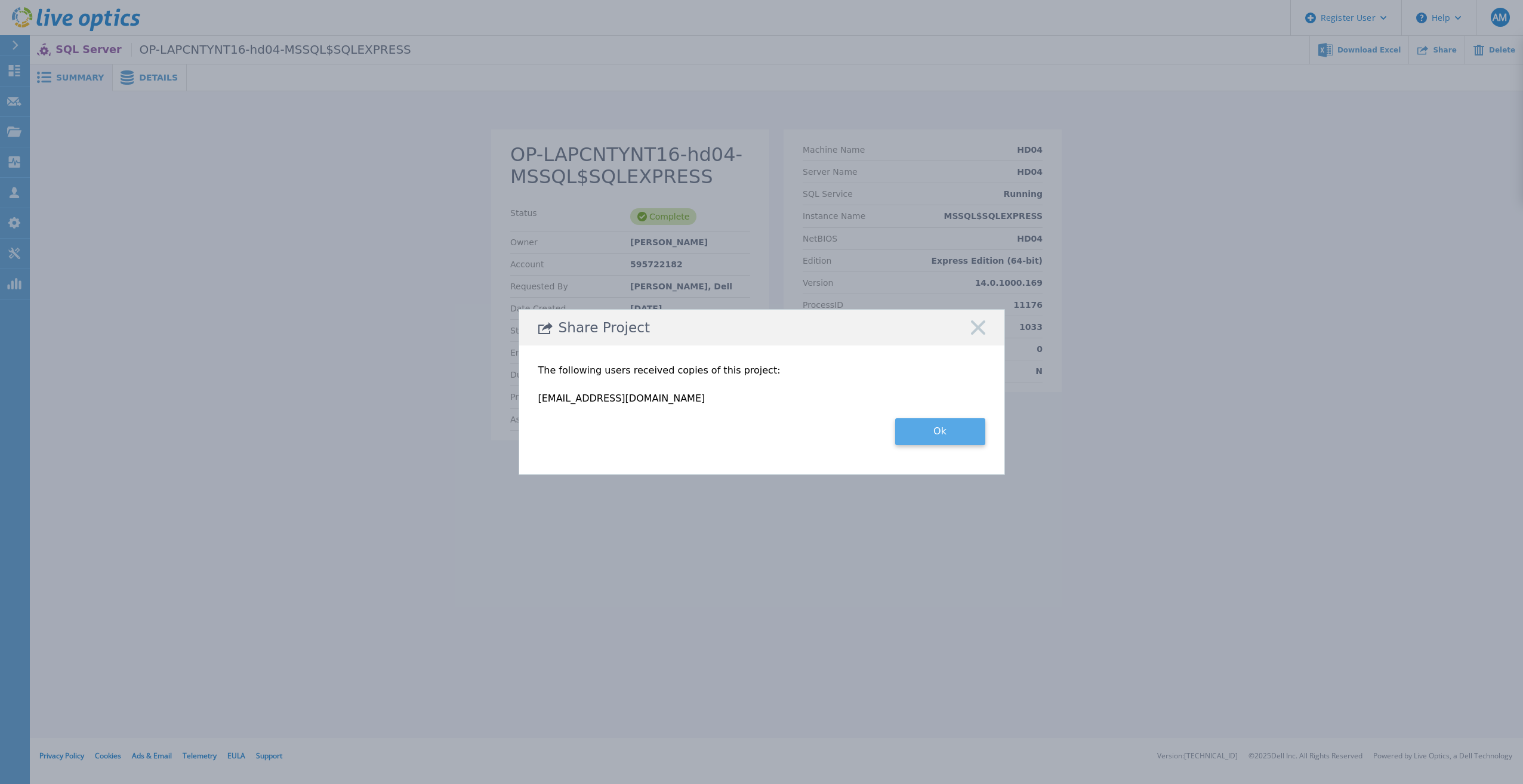
click at [947, 426] on button "Ok" at bounding box center [940, 431] width 90 height 27
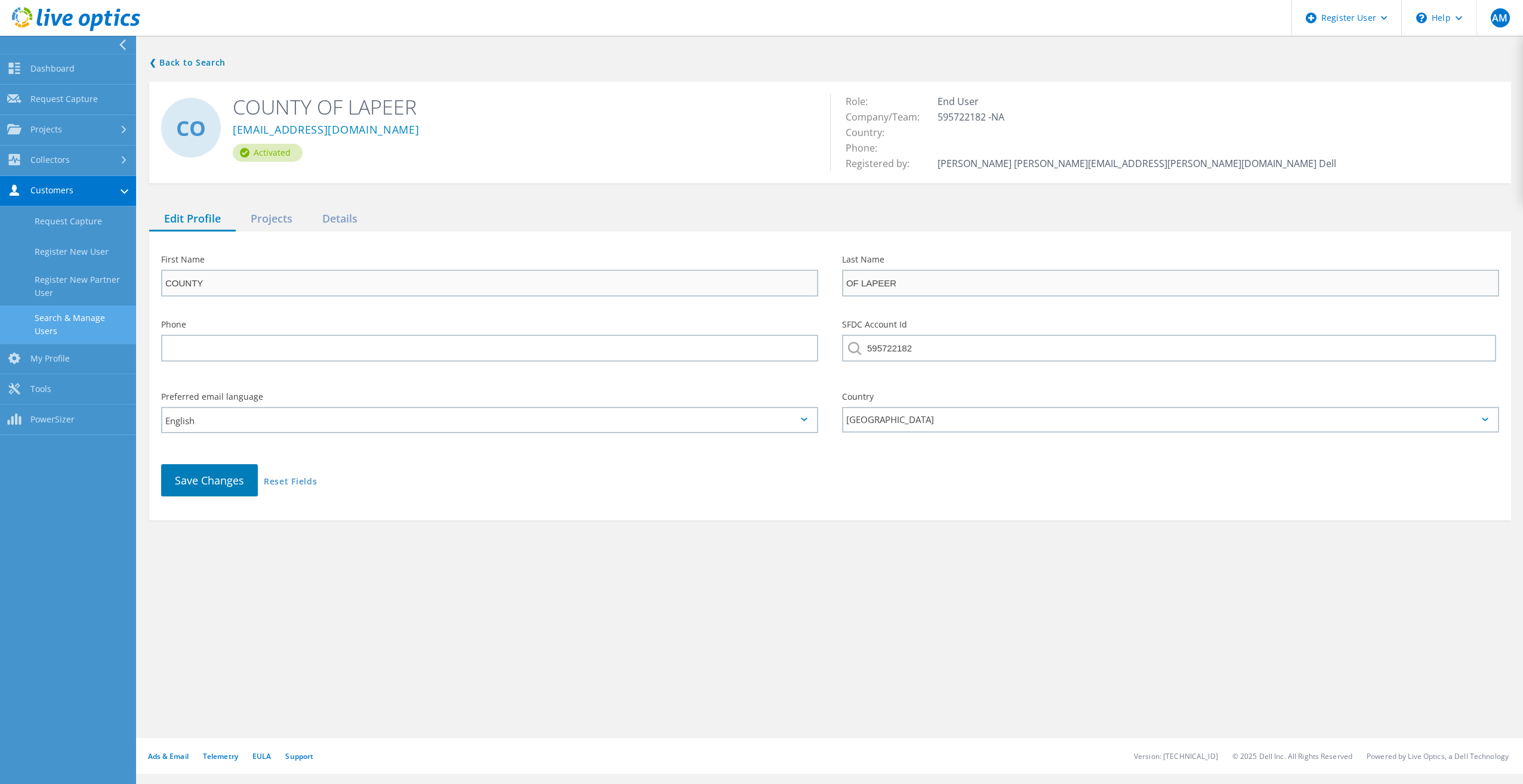
click at [73, 321] on link "Search & Manage Users" at bounding box center [68, 324] width 136 height 39
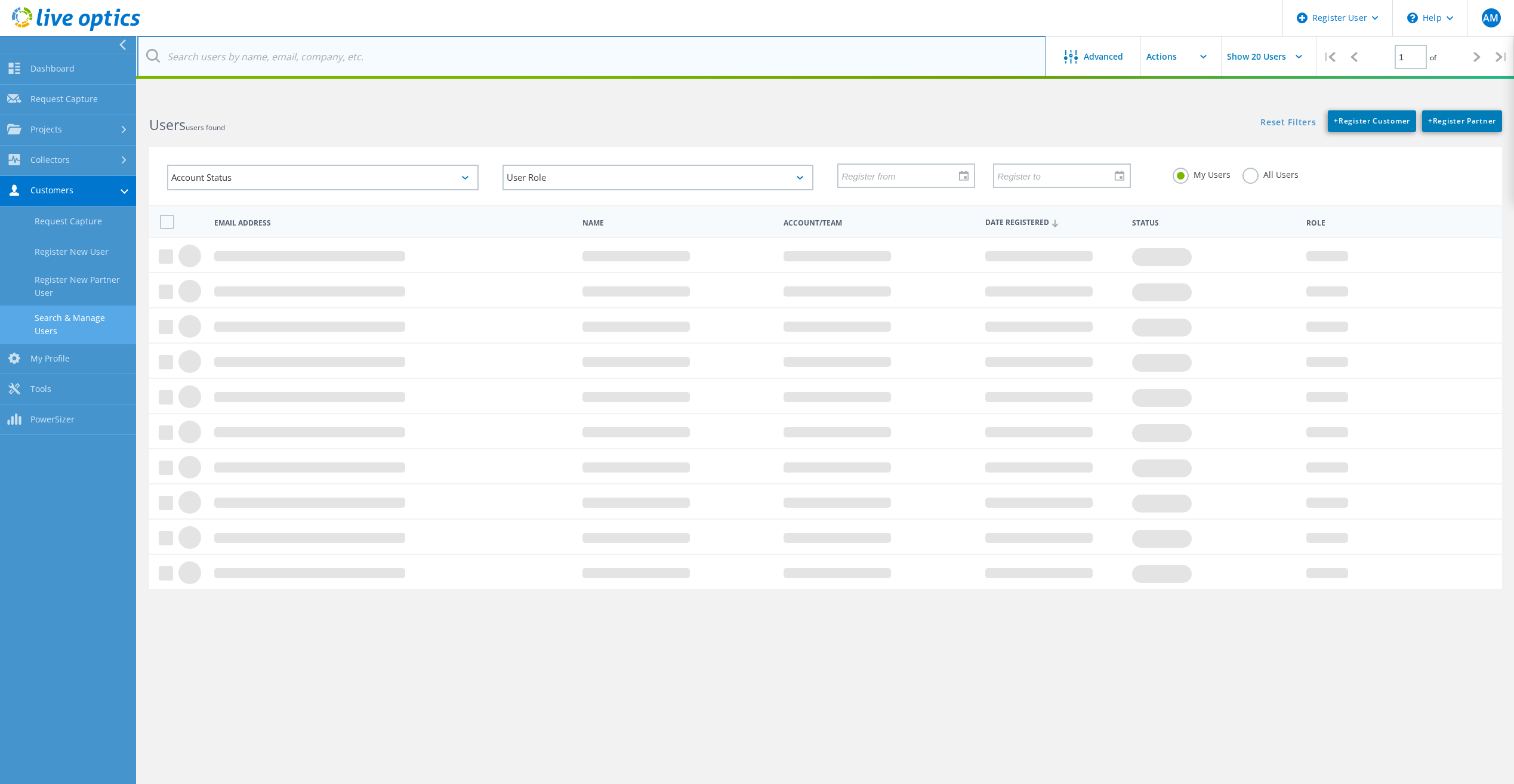
click at [222, 57] on input "text" at bounding box center [591, 57] width 909 height 42
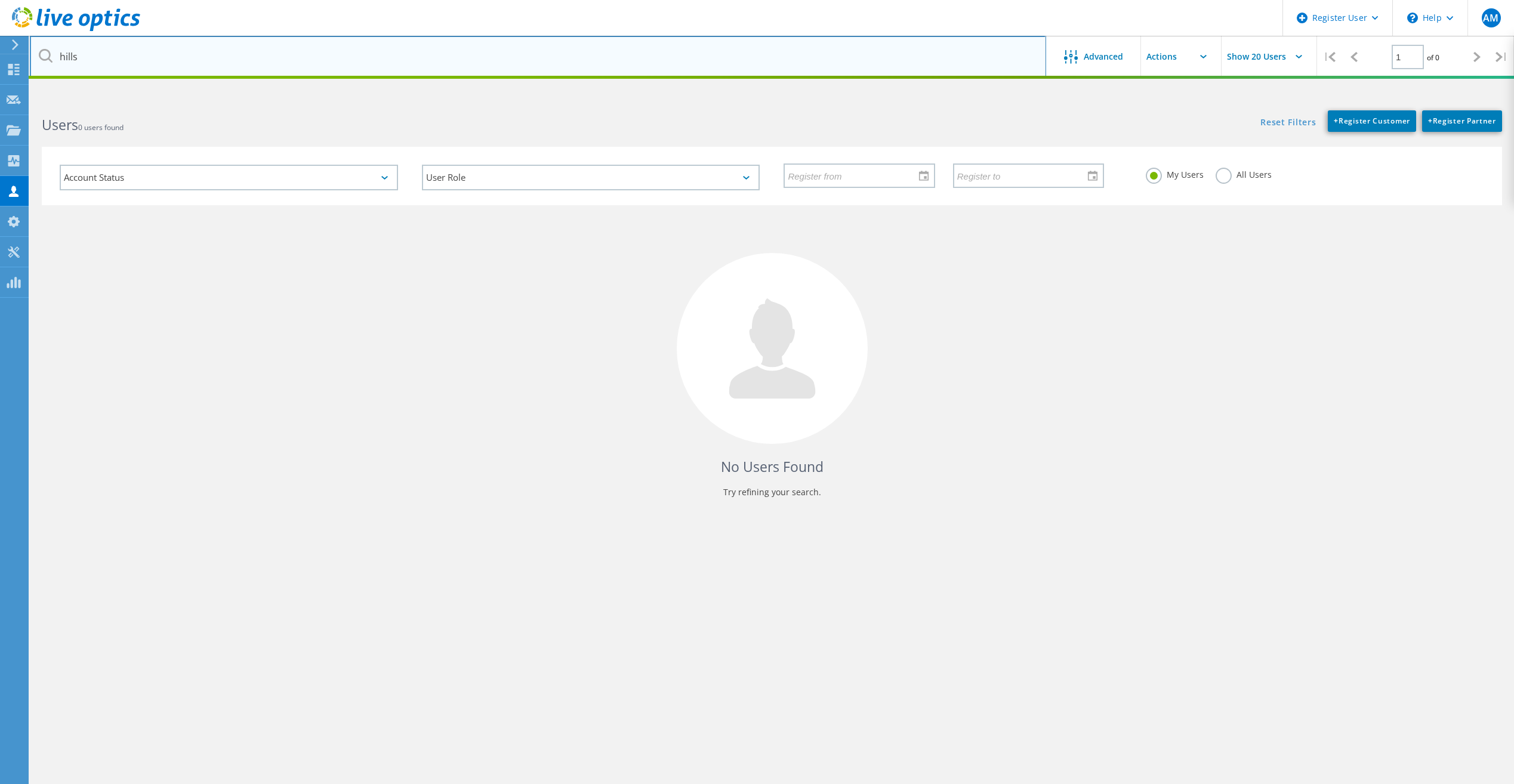
type input "hills"
